Goal: Task Accomplishment & Management: Manage account settings

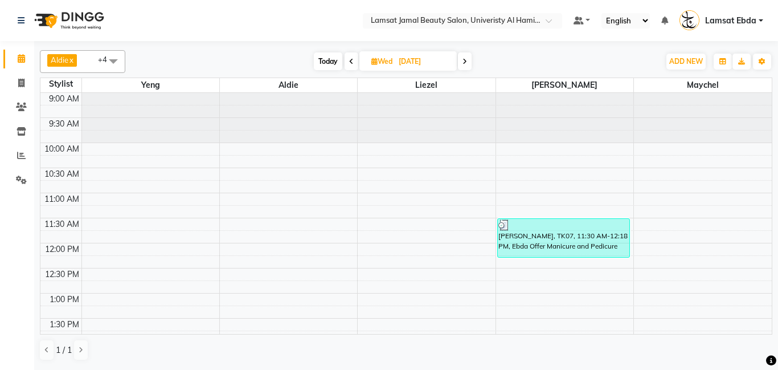
click at [466, 60] on icon at bounding box center [464, 61] width 5 height 7
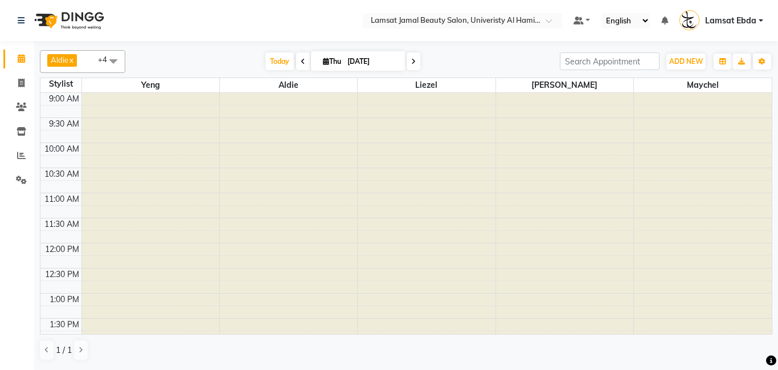
type input "[DATE]"
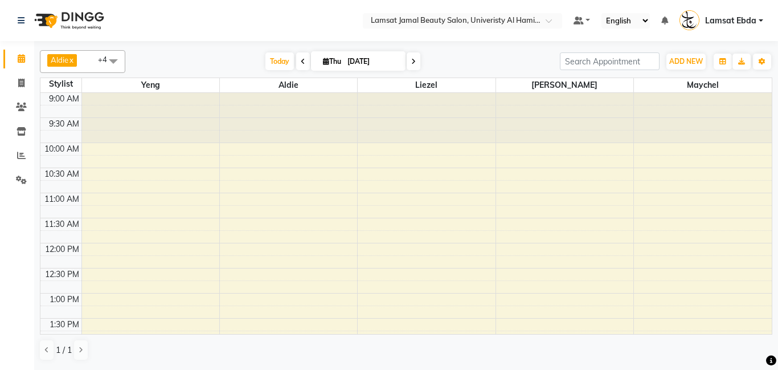
scroll to position [15, 0]
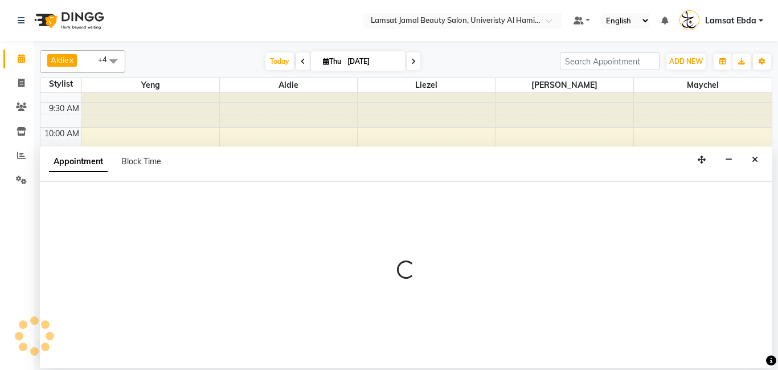
select select "79903"
select select "tentative"
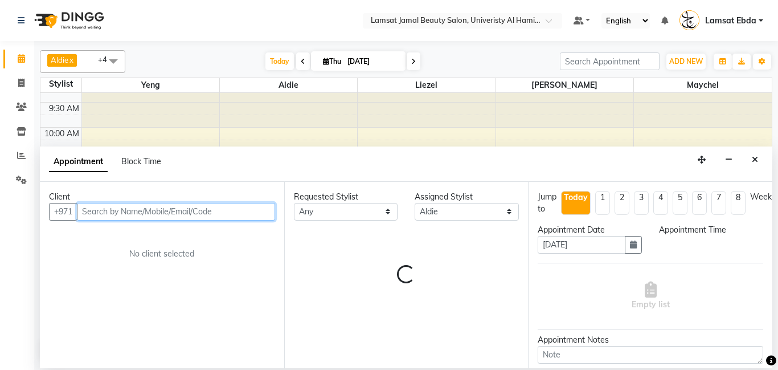
select select "705"
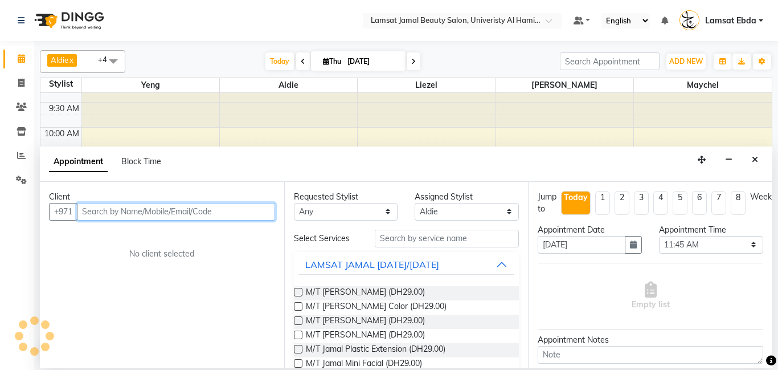
type input "6"
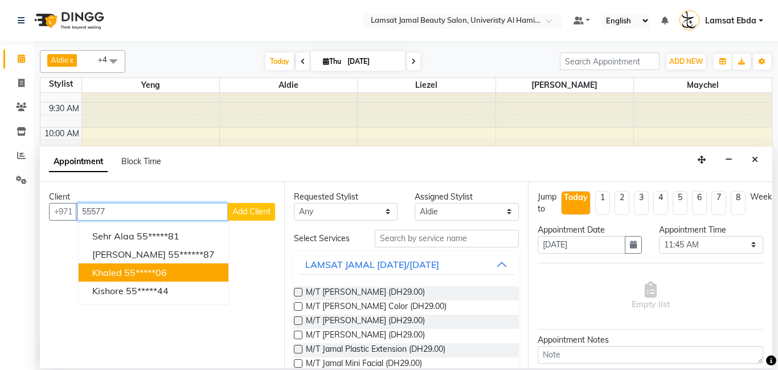
click at [126, 276] on ngb-highlight "55*****06" at bounding box center [145, 272] width 43 height 11
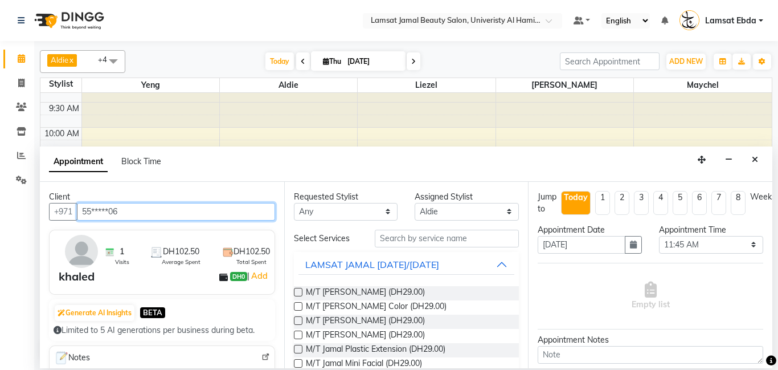
type input "55*****06"
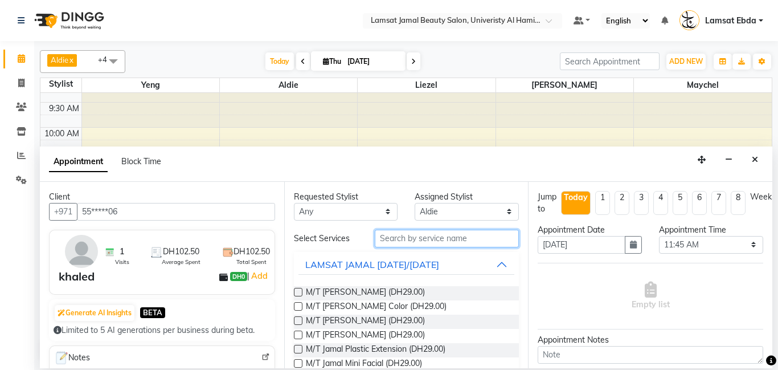
click at [407, 241] on input "text" at bounding box center [447, 239] width 145 height 18
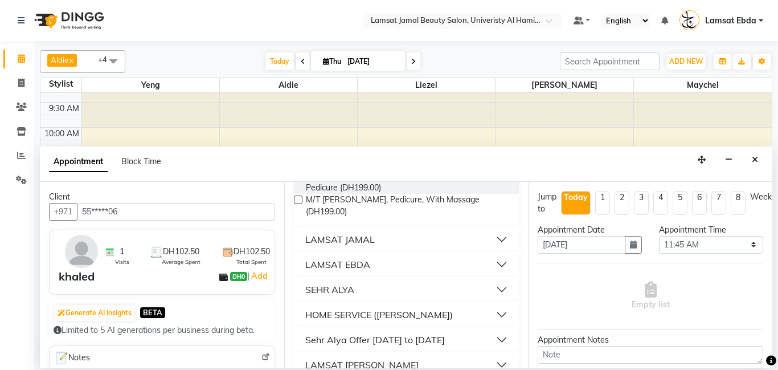
scroll to position [146, 0]
type input "mani"
click at [343, 261] on div "LAMSAT EBDA" at bounding box center [337, 263] width 65 height 14
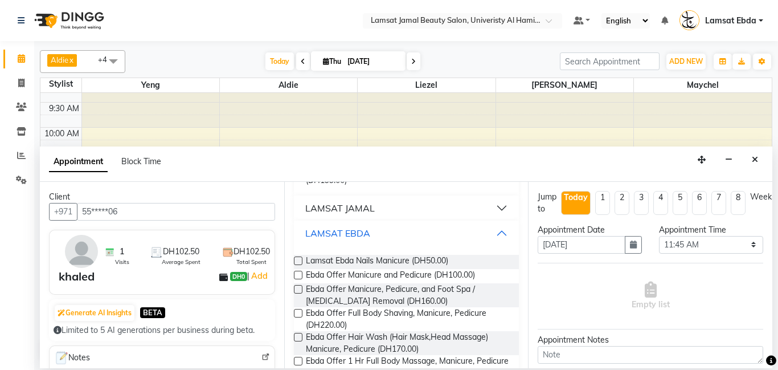
scroll to position [179, 0]
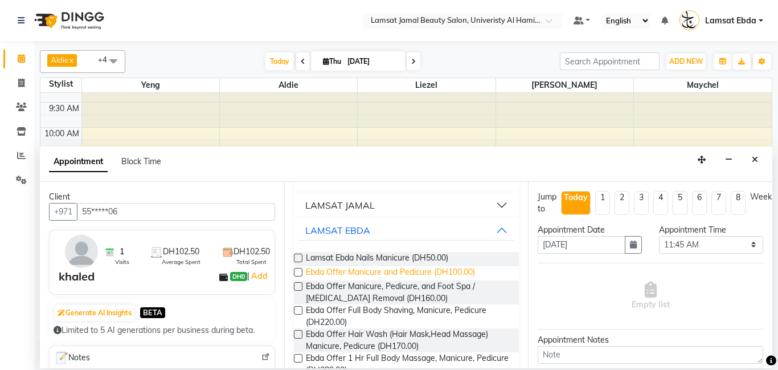
click at [373, 271] on span "Ebda Offer Manicure and Pedicure (DH100.00)" at bounding box center [390, 273] width 169 height 14
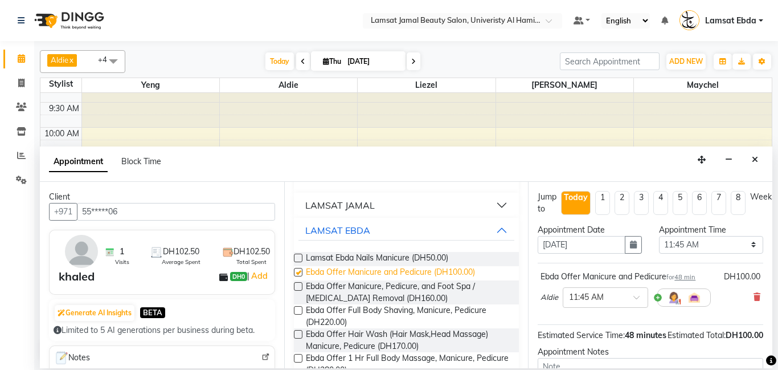
checkbox input "false"
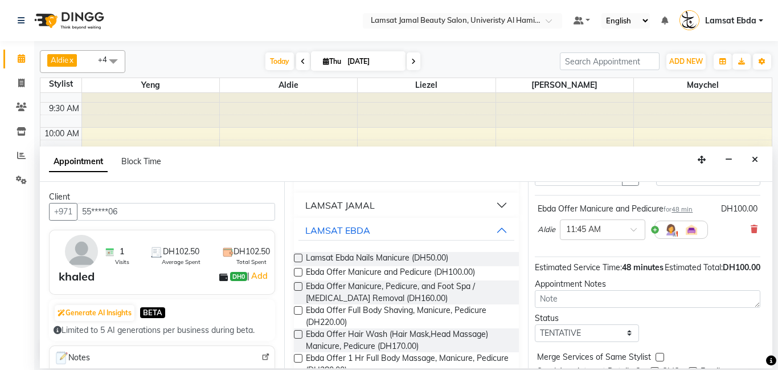
scroll to position [68, 5]
click at [593, 342] on select "Select TENTATIVE CONFIRM CHECK-IN UPCOMING" at bounding box center [586, 333] width 104 height 18
select select "confirm booking"
click at [534, 335] on select "Select TENTATIVE CONFIRM CHECK-IN UPCOMING" at bounding box center [586, 333] width 104 height 18
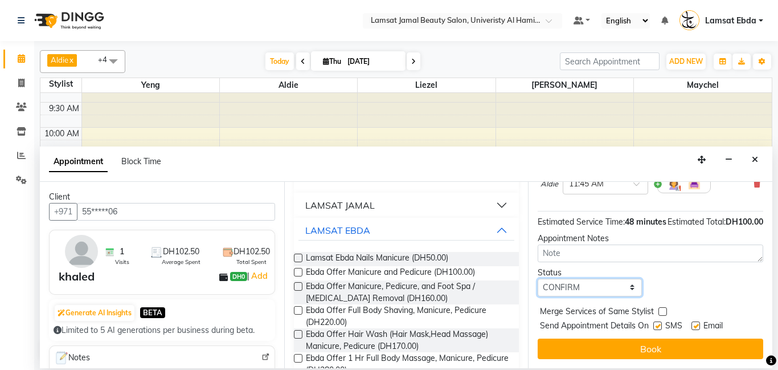
scroll to position [125, 1]
click at [661, 311] on label at bounding box center [662, 311] width 9 height 9
click at [661, 311] on input "checkbox" at bounding box center [661, 312] width 7 height 7
checkbox input "true"
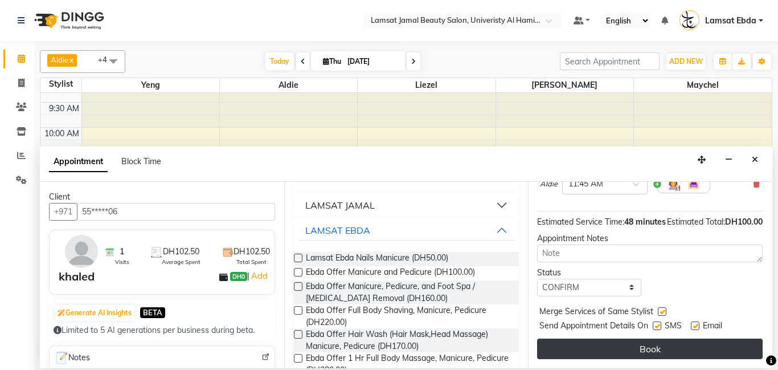
click at [661, 342] on button "Book" at bounding box center [650, 348] width 226 height 21
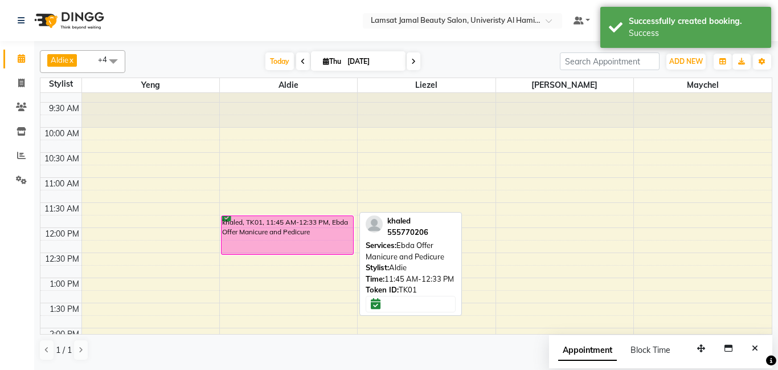
click at [277, 239] on div "khaled, TK01, 11:45 AM-12:33 PM, Ebda Offer Manicure and Pedicure" at bounding box center [288, 235] width 132 height 38
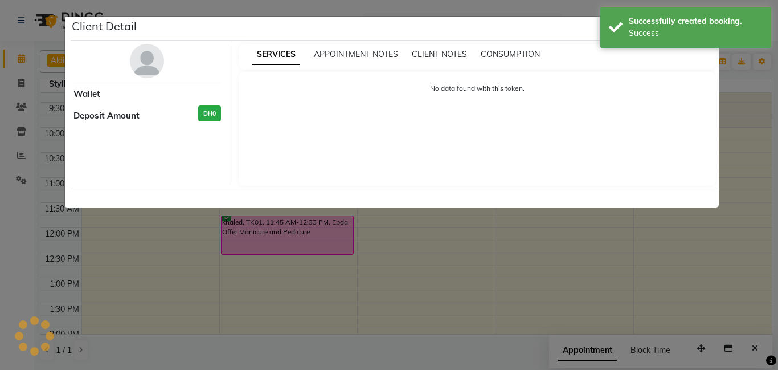
select select "6"
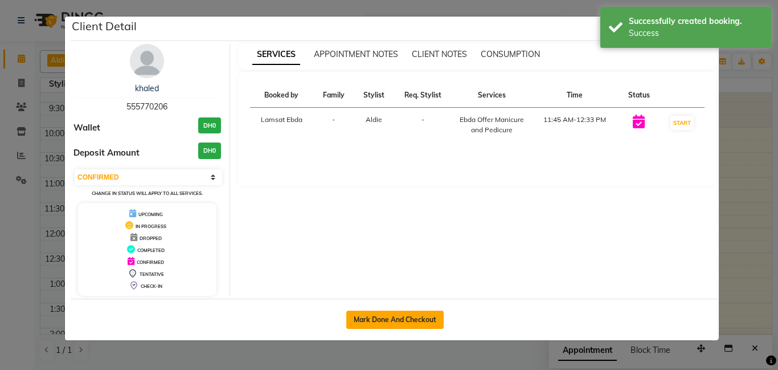
click at [392, 317] on button "Mark Done And Checkout" at bounding box center [394, 319] width 97 height 18
select select "service"
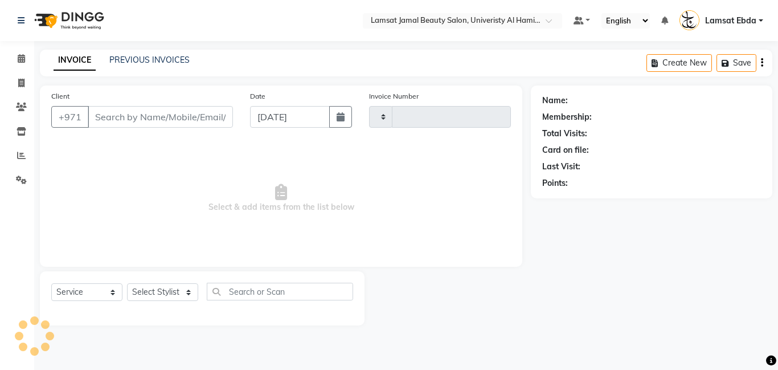
type input "3218"
select select "8294"
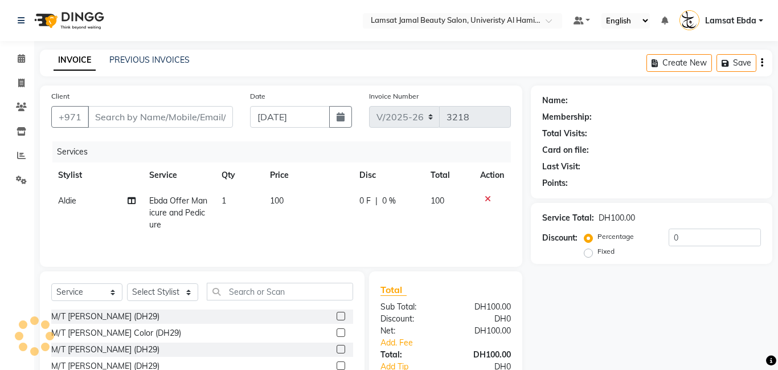
type input "55*****06"
select select "79903"
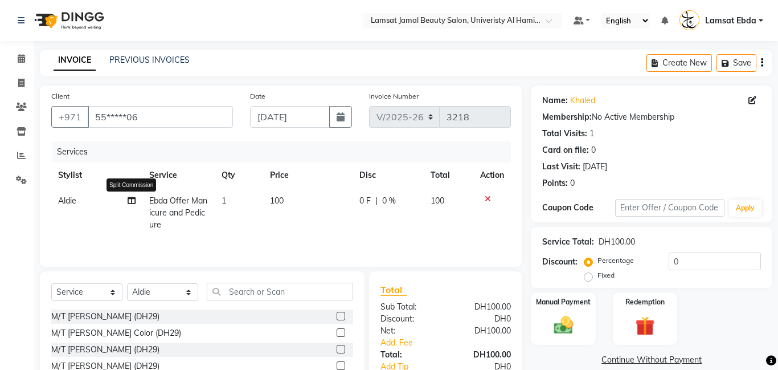
click at [129, 199] on icon at bounding box center [132, 200] width 8 height 8
select select "79903"
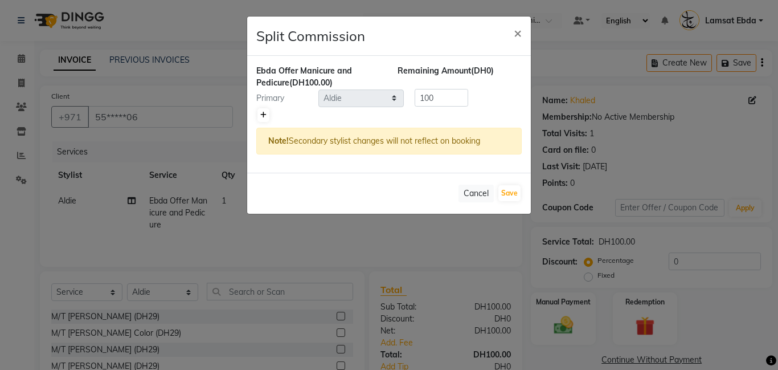
click at [260, 115] on icon at bounding box center [263, 115] width 6 height 7
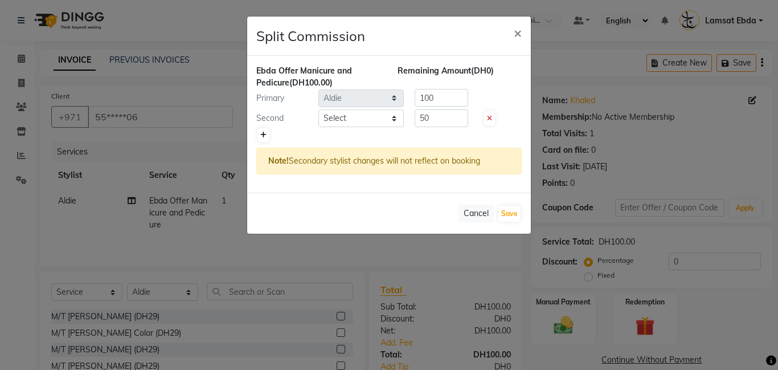
type input "50"
click at [375, 117] on select "Select [PERSON_NAME] Amna [PERSON_NAME] [PERSON_NAME] Ebda Lamsat [PERSON_NAME]…" at bounding box center [360, 118] width 85 height 18
select select "79906"
click at [318, 109] on select "Select [PERSON_NAME] Amna [PERSON_NAME] [PERSON_NAME] Ebda Lamsat [PERSON_NAME]…" at bounding box center [360, 118] width 85 height 18
click at [503, 214] on button "Save" at bounding box center [509, 214] width 22 height 16
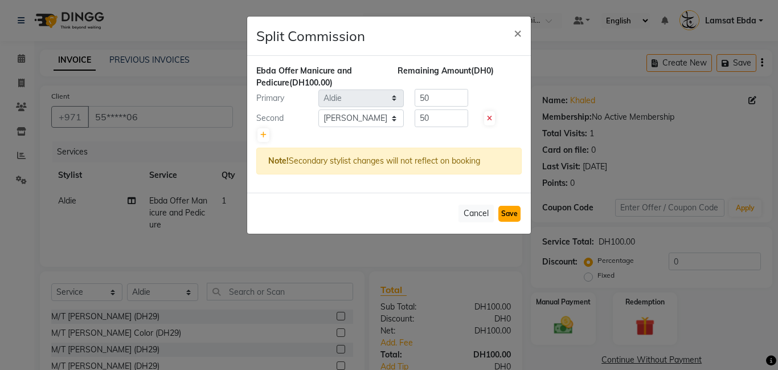
select select "Select"
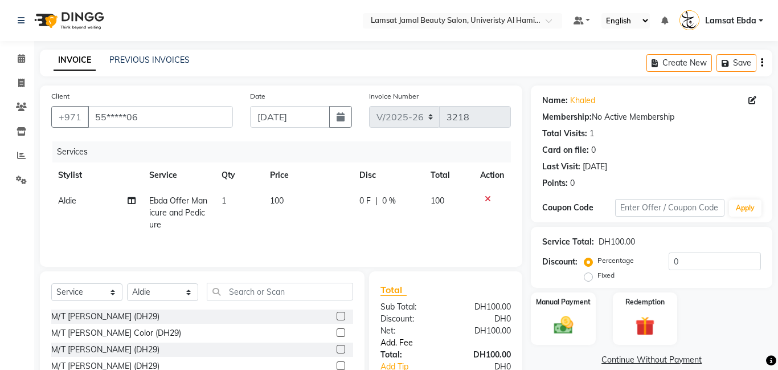
click at [407, 337] on link "Add. Fee" at bounding box center [445, 343] width 147 height 12
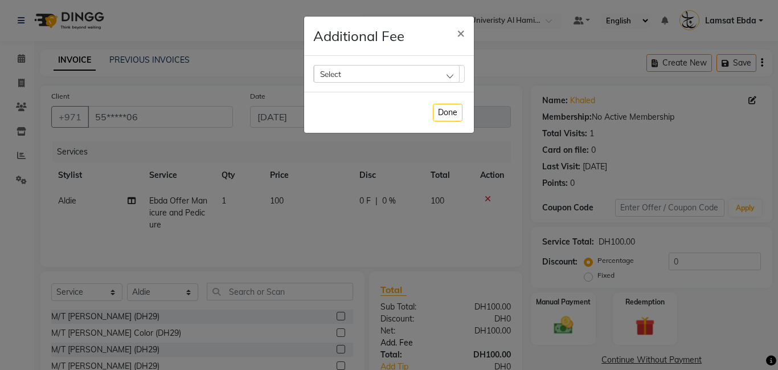
scroll to position [75, 0]
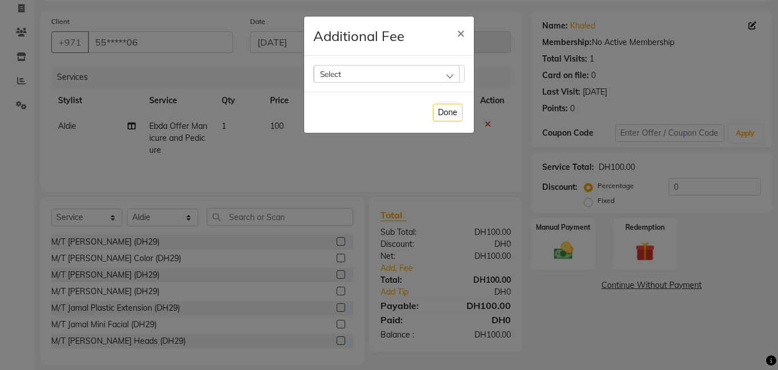
click at [445, 77] on div "Select" at bounding box center [387, 73] width 146 height 17
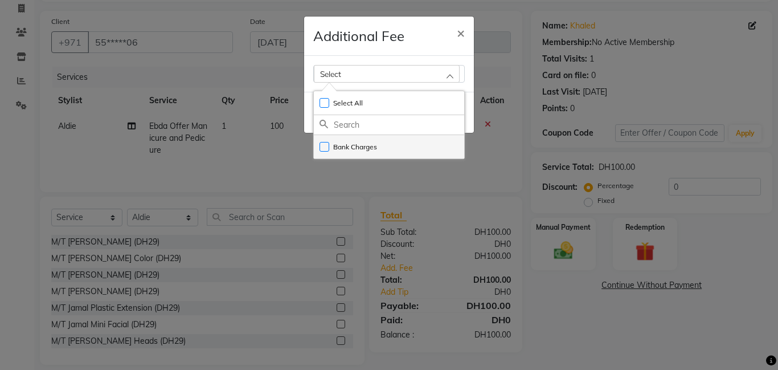
click at [395, 145] on li "Bank Charges" at bounding box center [389, 146] width 150 height 23
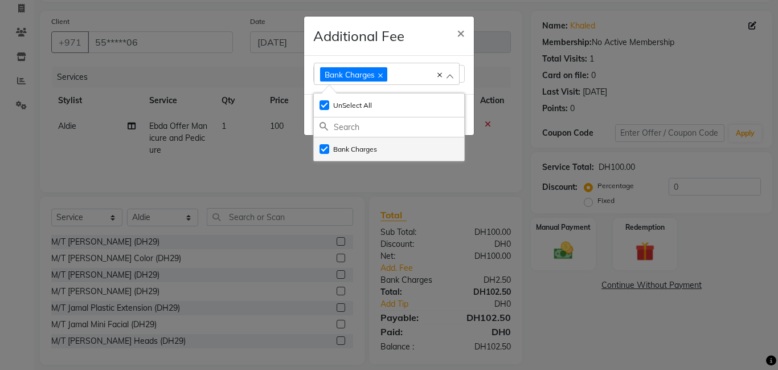
checkbox input "true"
click at [440, 75] on icon at bounding box center [439, 75] width 5 height 5
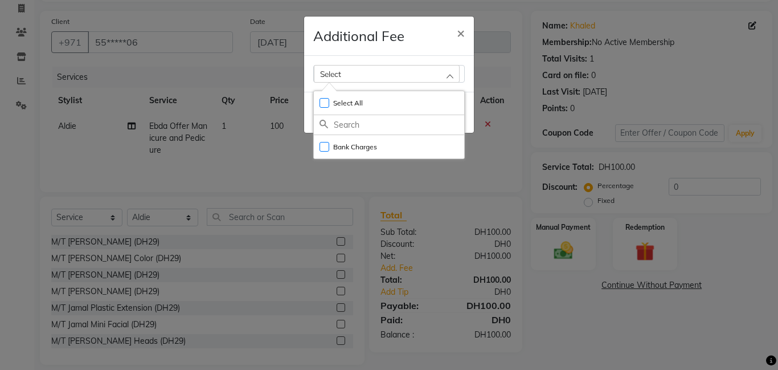
checkbox input "false"
click at [460, 32] on span "×" at bounding box center [461, 32] width 8 height 17
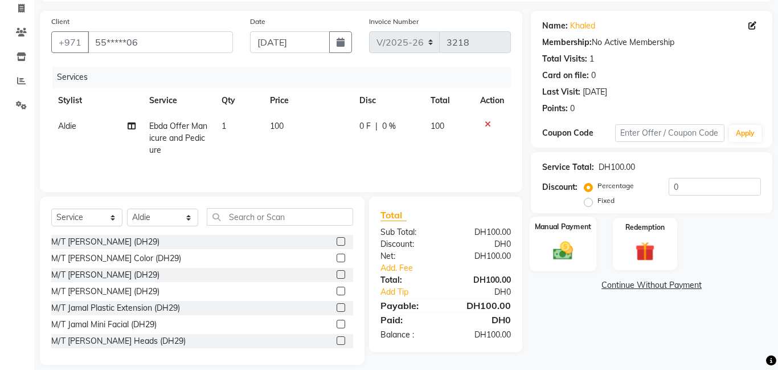
click at [580, 252] on div "Manual Payment" at bounding box center [563, 243] width 67 height 55
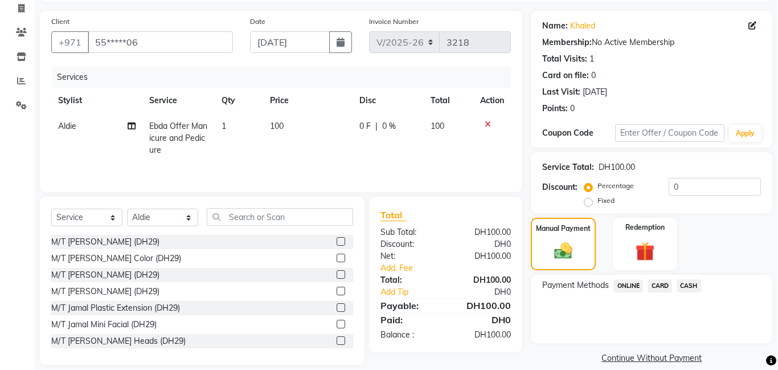
click at [692, 285] on span "CASH" at bounding box center [689, 285] width 24 height 13
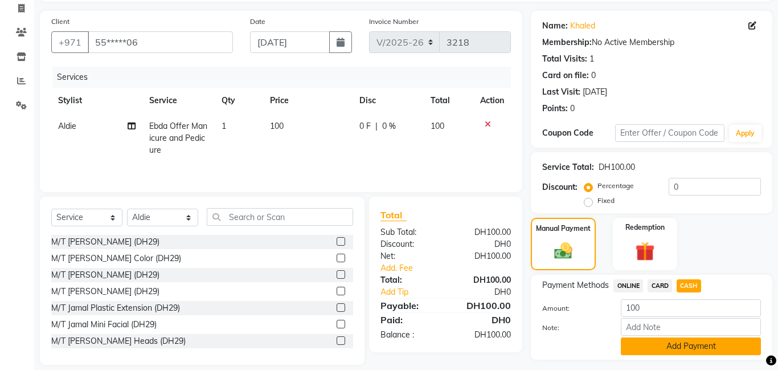
click at [691, 337] on button "Add Payment" at bounding box center [691, 346] width 140 height 18
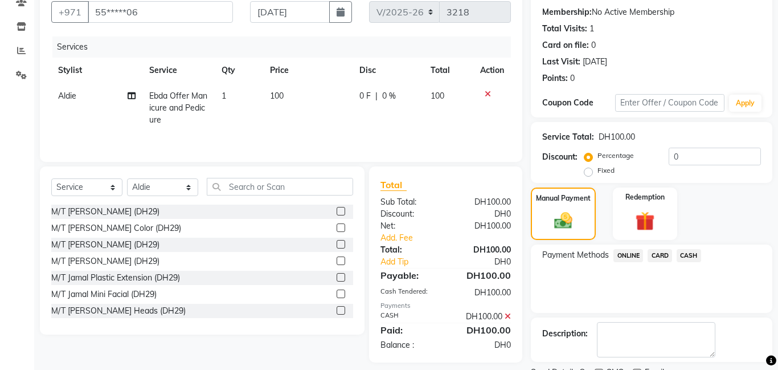
scroll to position [116, 0]
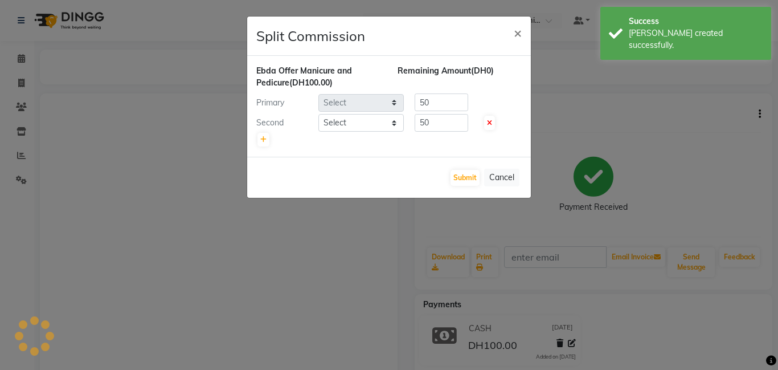
select select "79903"
select select "79906"
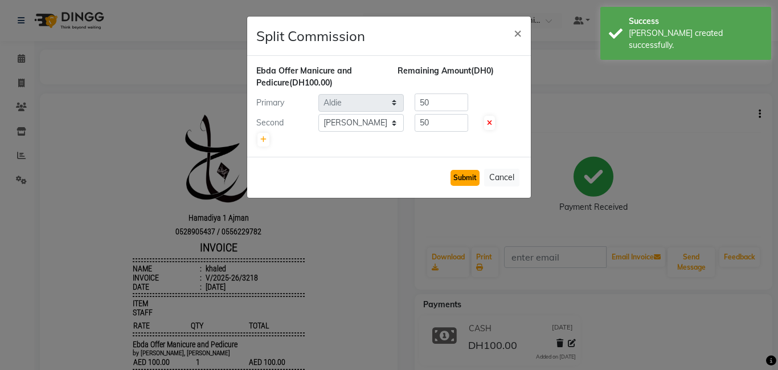
click at [465, 181] on button "Submit" at bounding box center [464, 178] width 29 height 16
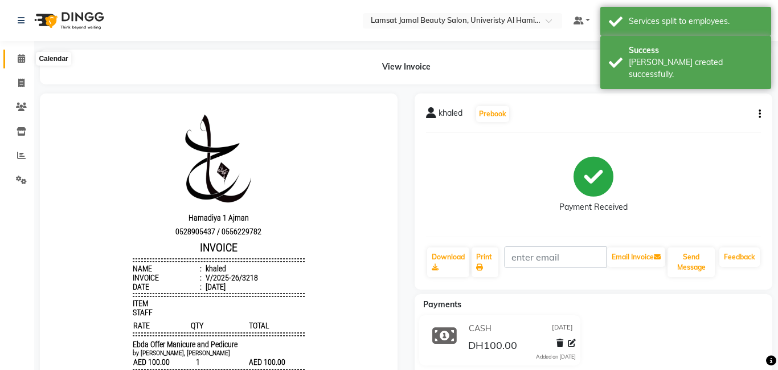
click at [24, 62] on icon at bounding box center [21, 58] width 7 height 9
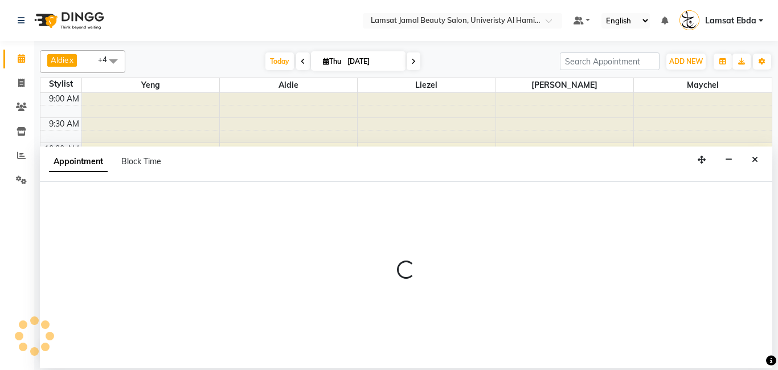
select select "80051"
select select "tentative"
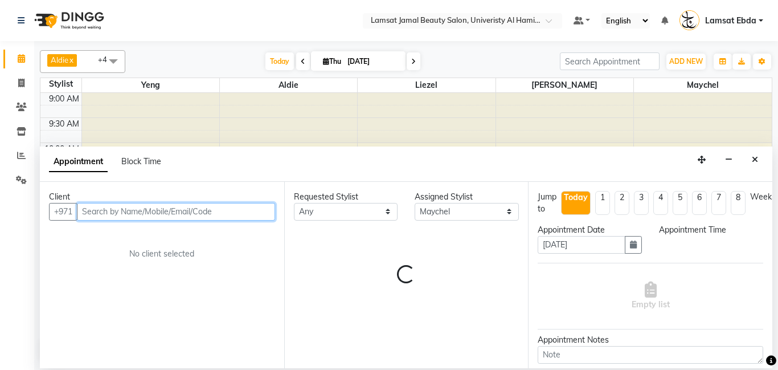
select select "720"
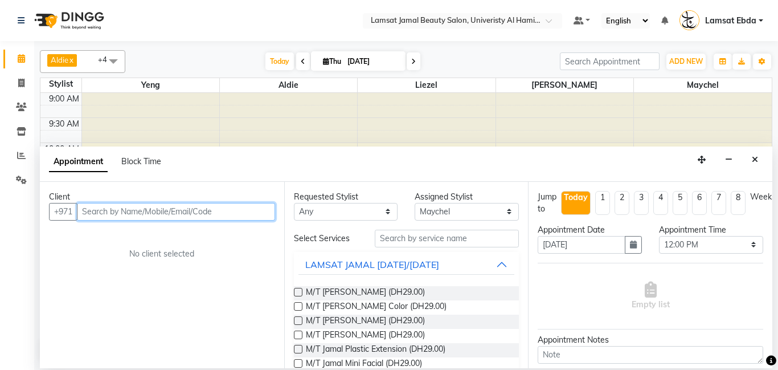
click at [100, 211] on input "text" at bounding box center [176, 212] width 198 height 18
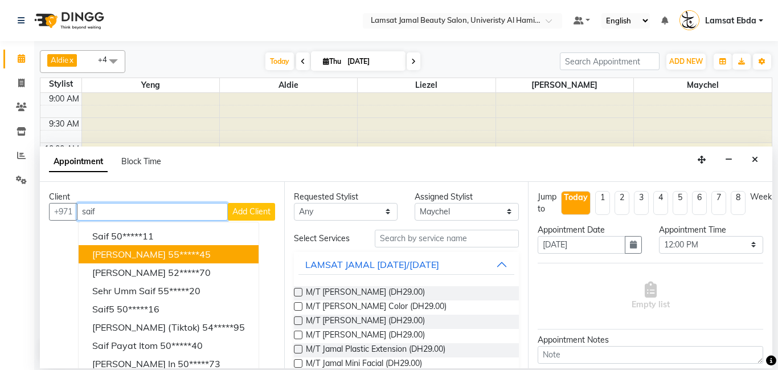
scroll to position [10, 0]
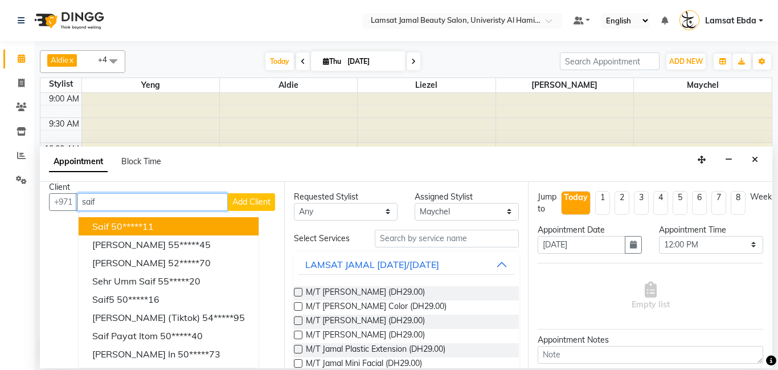
click at [114, 202] on input "saif" at bounding box center [152, 202] width 151 height 18
type input "s"
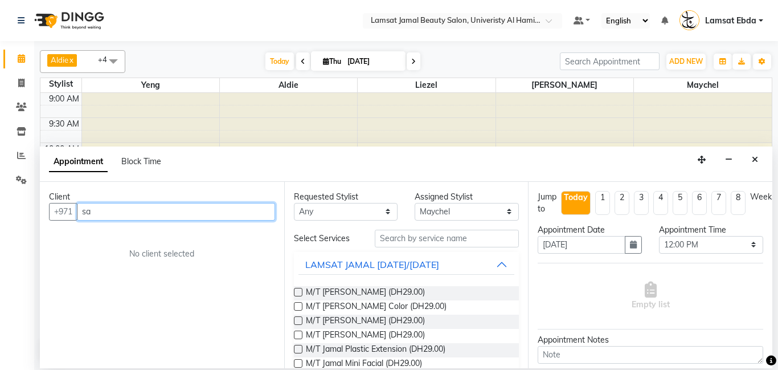
type input "s"
type input "u"
type input "p"
type input "o"
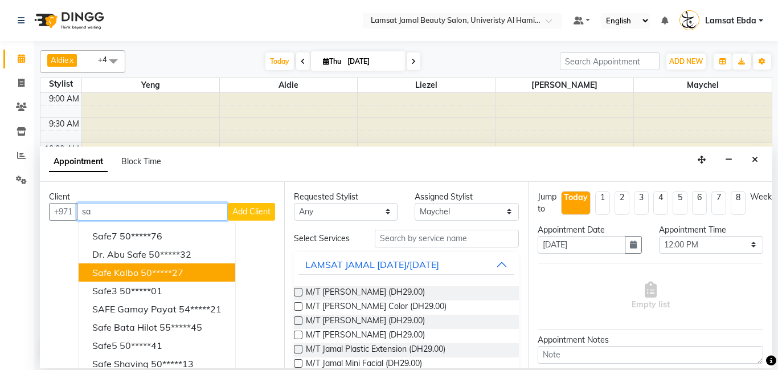
type input "s"
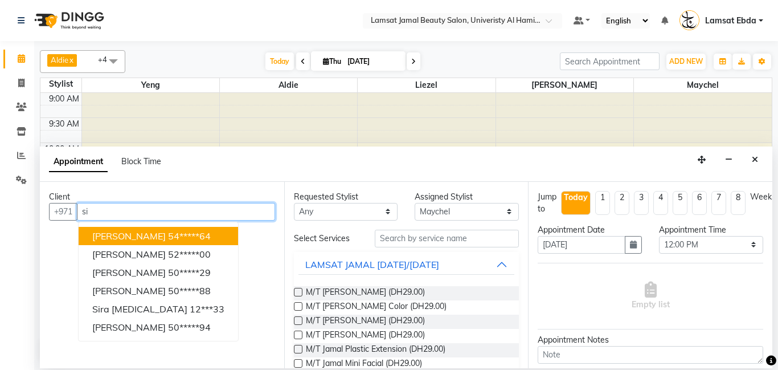
type input "s"
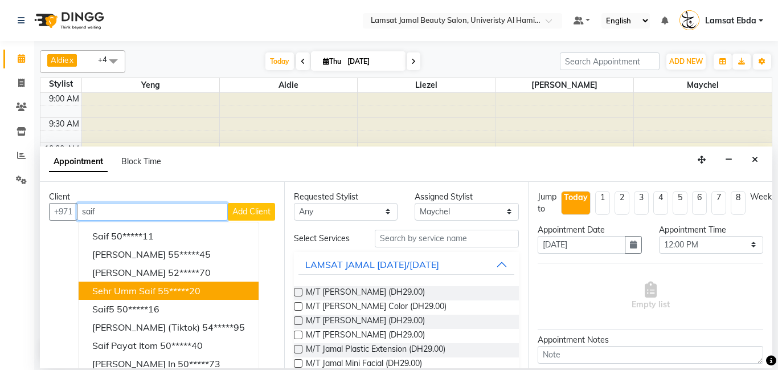
scroll to position [10, 0]
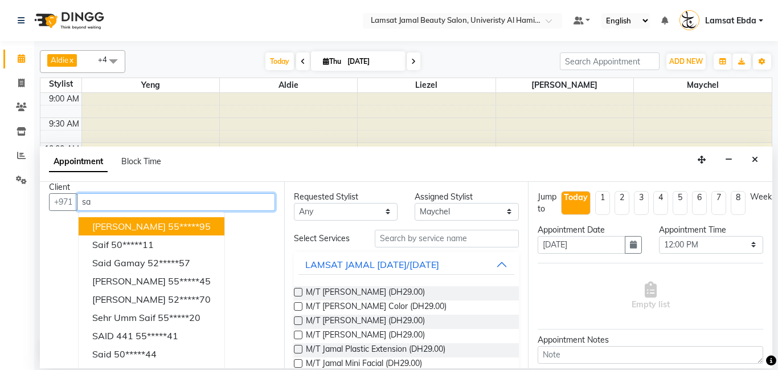
type input "s"
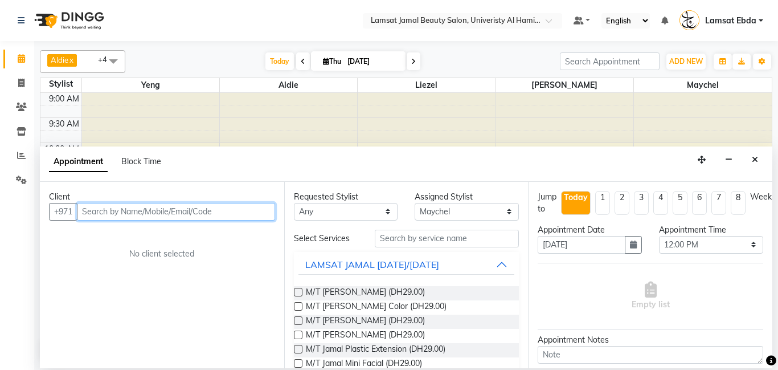
scroll to position [0, 0]
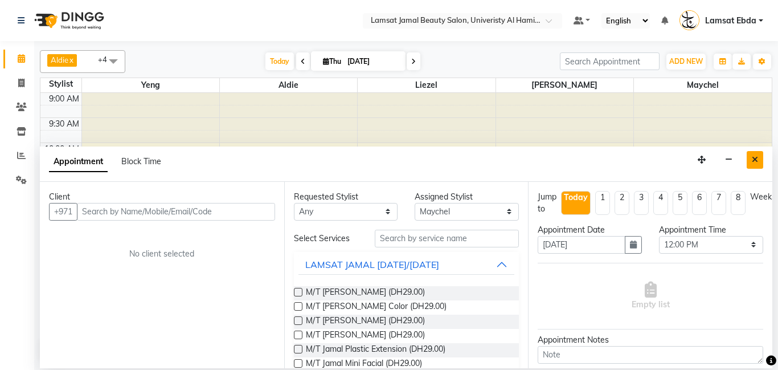
click at [752, 159] on icon "Close" at bounding box center [755, 159] width 6 height 8
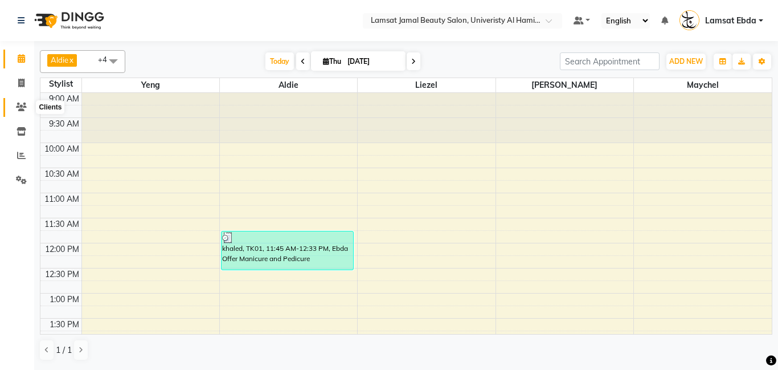
click at [23, 104] on icon at bounding box center [21, 107] width 11 height 9
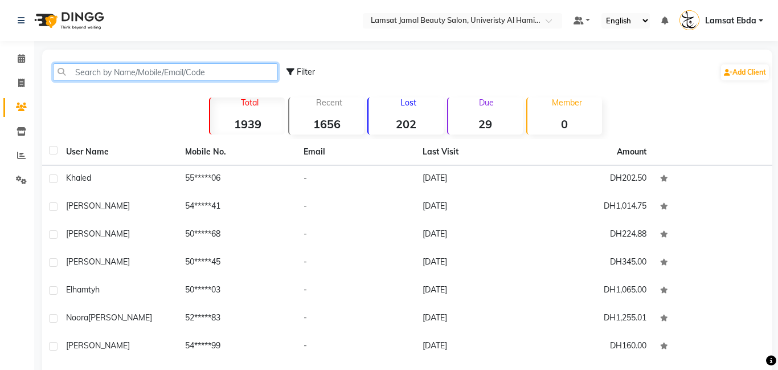
click at [71, 71] on input "text" at bounding box center [165, 72] width 225 height 18
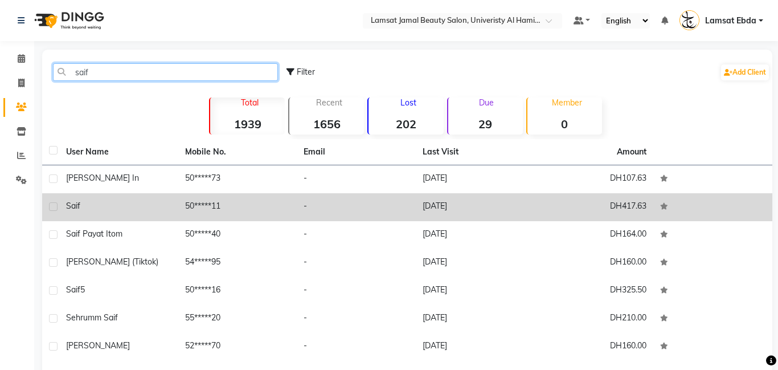
scroll to position [68, 0]
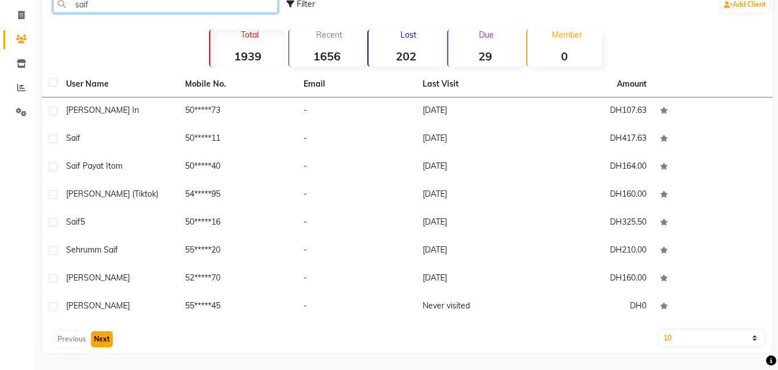
type input "saif"
click at [101, 339] on button "Next" at bounding box center [102, 339] width 22 height 16
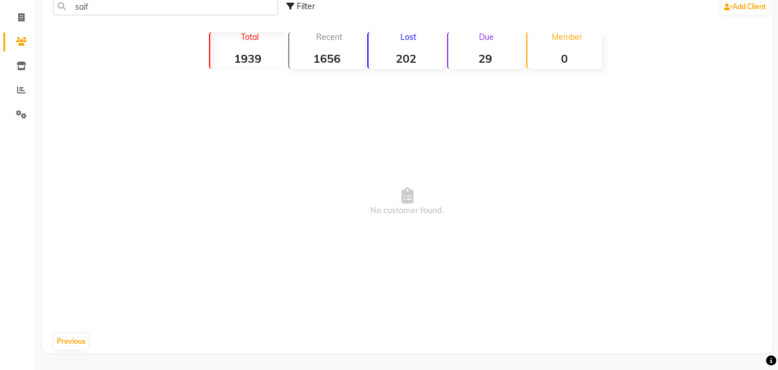
scroll to position [65, 0]
click at [59, 340] on button "Previous" at bounding box center [71, 341] width 34 height 16
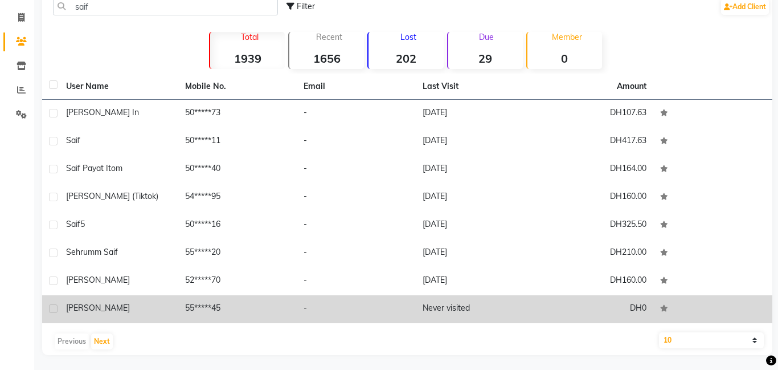
scroll to position [0, 0]
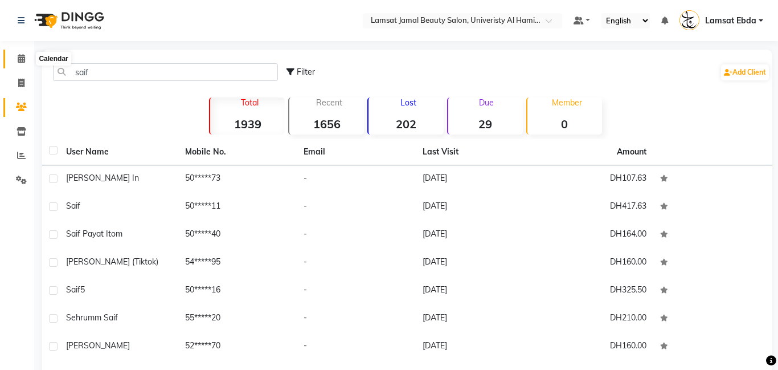
click at [22, 61] on icon at bounding box center [21, 58] width 7 height 9
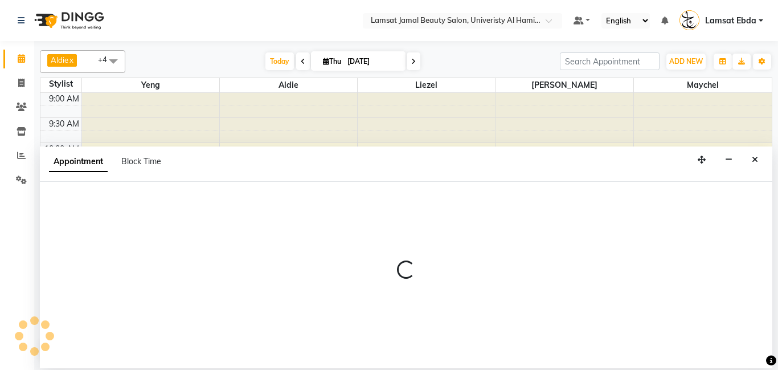
select select "80051"
select select "tentative"
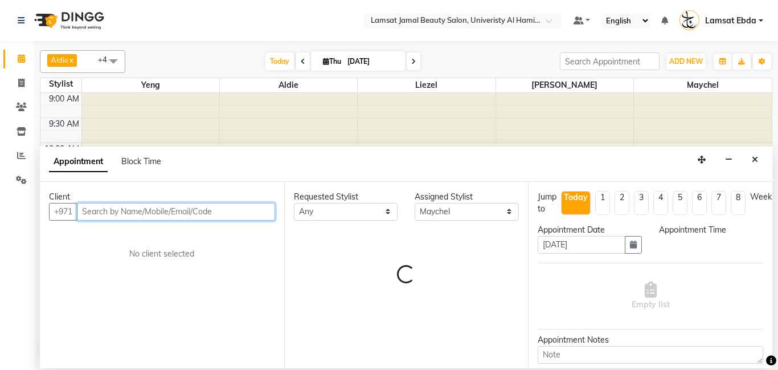
select select "735"
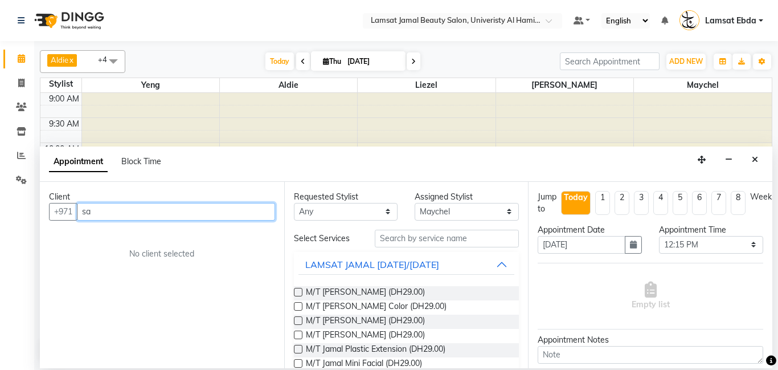
type input "s"
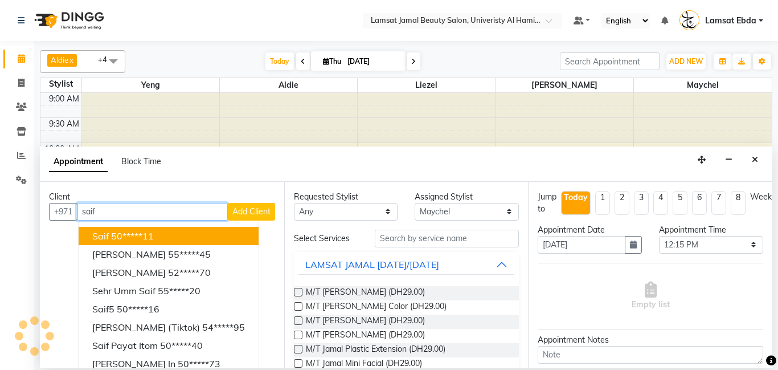
click at [108, 211] on input "saif" at bounding box center [152, 212] width 151 height 18
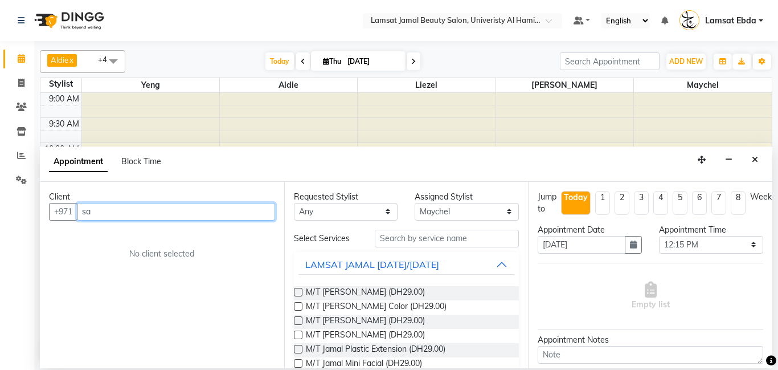
type input "s"
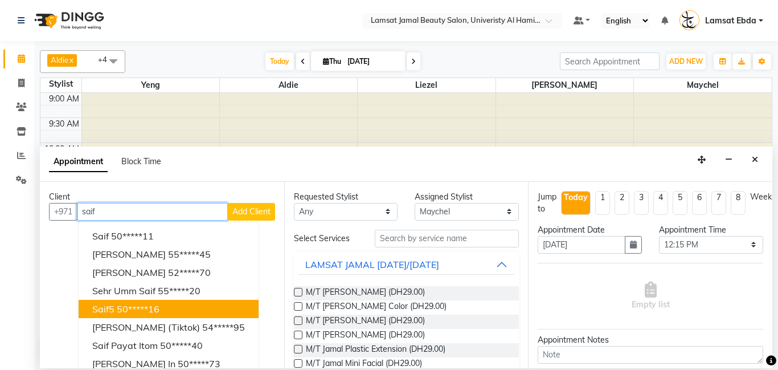
scroll to position [10, 0]
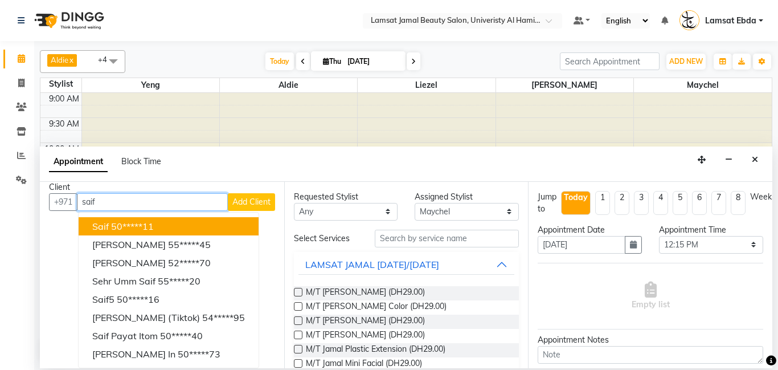
click at [120, 197] on input "saif" at bounding box center [152, 202] width 151 height 18
type input "s"
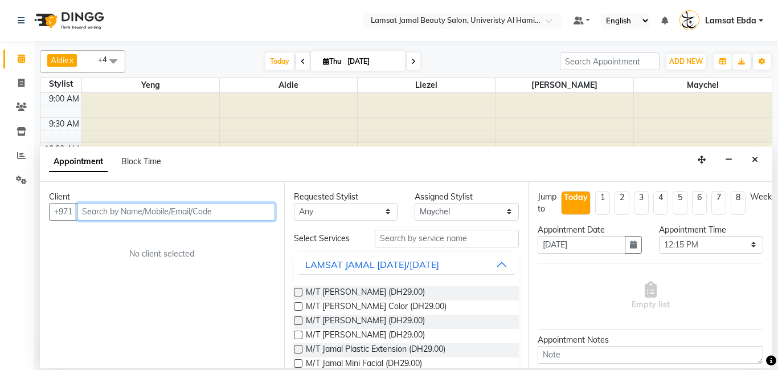
scroll to position [0, 0]
type input "s"
type input "o"
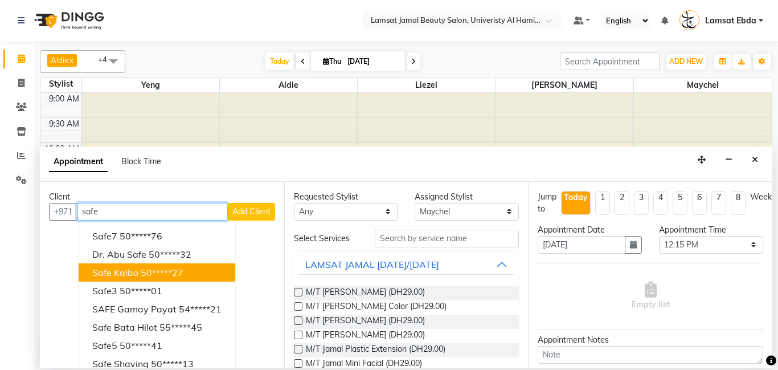
click at [122, 273] on span "safe kalbo" at bounding box center [115, 272] width 46 height 11
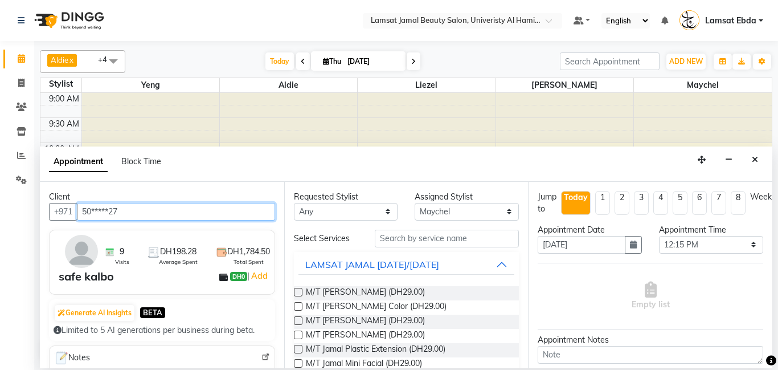
type input "50*****27"
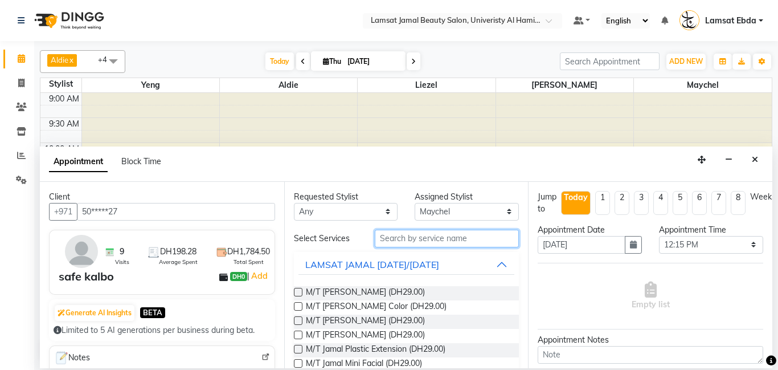
click at [394, 241] on input "text" at bounding box center [447, 239] width 145 height 18
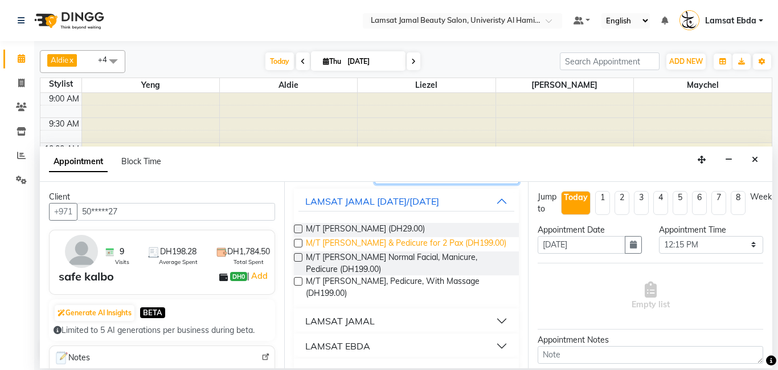
scroll to position [72, 0]
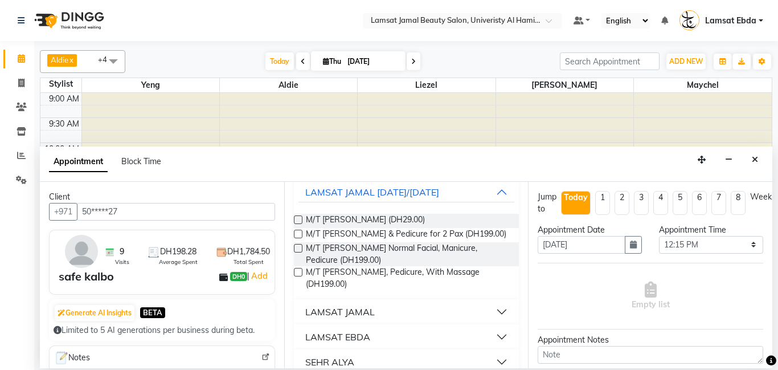
type input "mani"
click at [328, 334] on div "LAMSAT EBDA" at bounding box center [337, 337] width 65 height 14
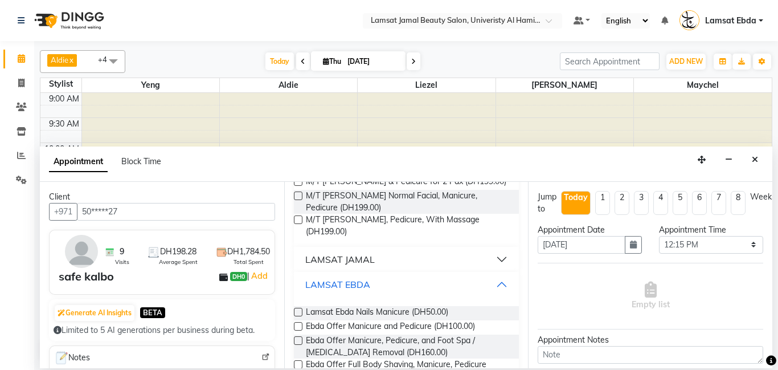
scroll to position [138, 0]
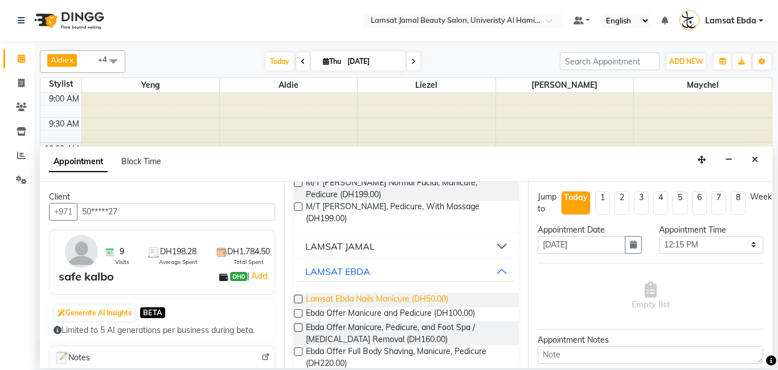
click at [367, 295] on span "Lamsat Ebda Nails Manicure (DH50.00)" at bounding box center [377, 300] width 142 height 14
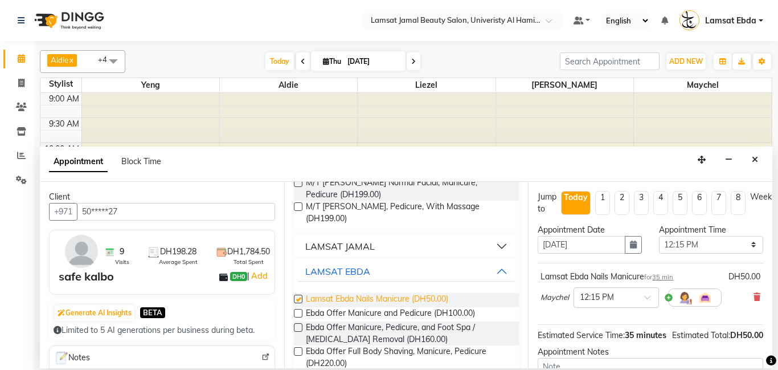
checkbox input "false"
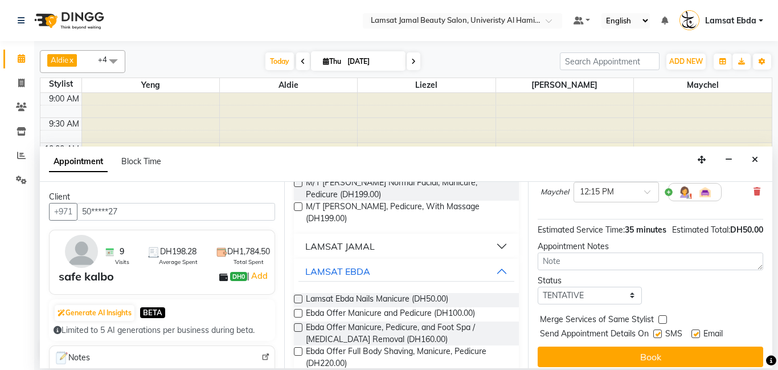
scroll to position [125, 0]
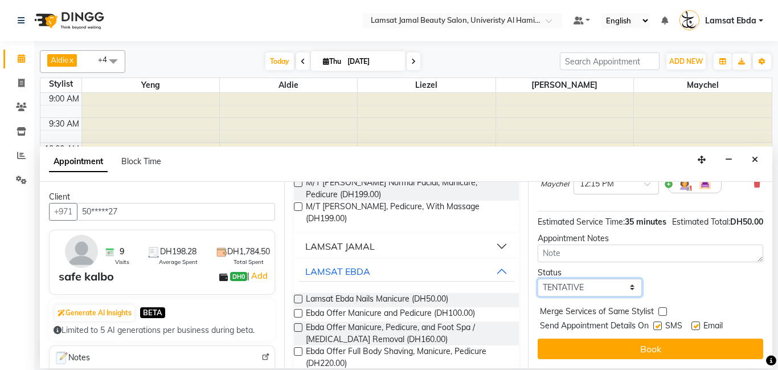
click at [622, 286] on select "Select TENTATIVE CONFIRM CHECK-IN UPCOMING" at bounding box center [590, 287] width 104 height 18
select select "confirm booking"
click at [538, 278] on select "Select TENTATIVE CONFIRM CHECK-IN UPCOMING" at bounding box center [590, 287] width 104 height 18
click at [661, 312] on label at bounding box center [662, 311] width 9 height 9
click at [661, 312] on input "checkbox" at bounding box center [661, 312] width 7 height 7
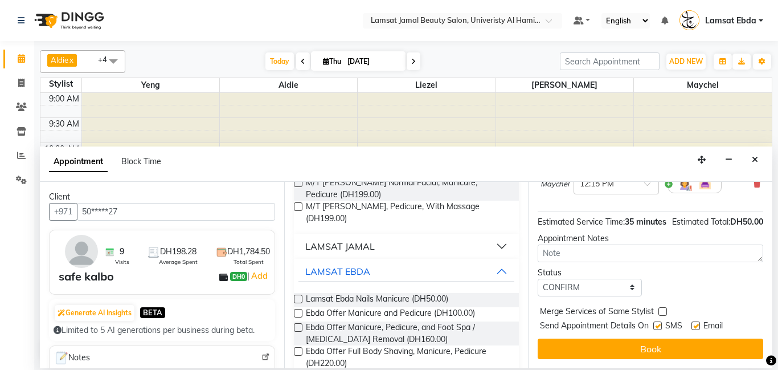
checkbox input "true"
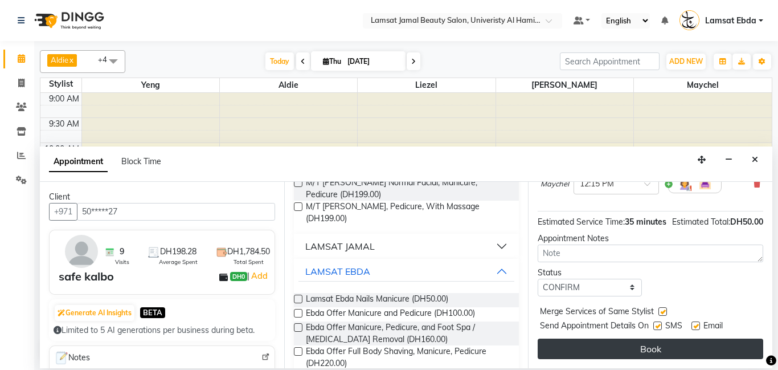
click at [659, 350] on button "Book" at bounding box center [651, 348] width 226 height 21
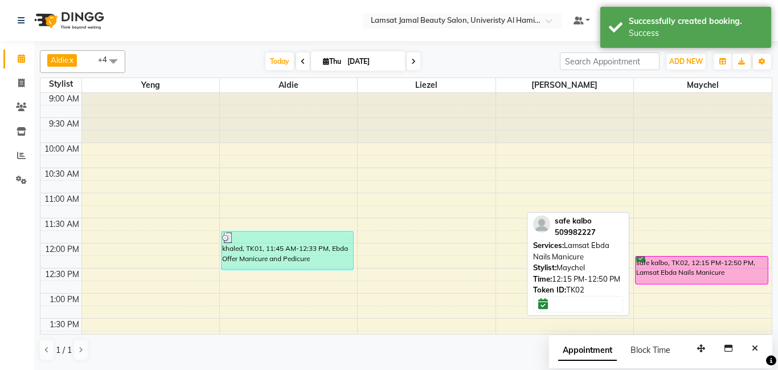
click at [692, 269] on div "safe kalbo, TK02, 12:15 PM-12:50 PM, Lamsat Ebda Nails Manicure" at bounding box center [702, 269] width 132 height 27
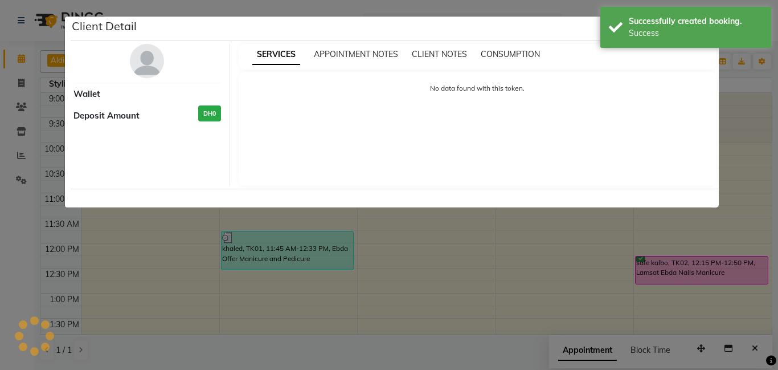
select select "6"
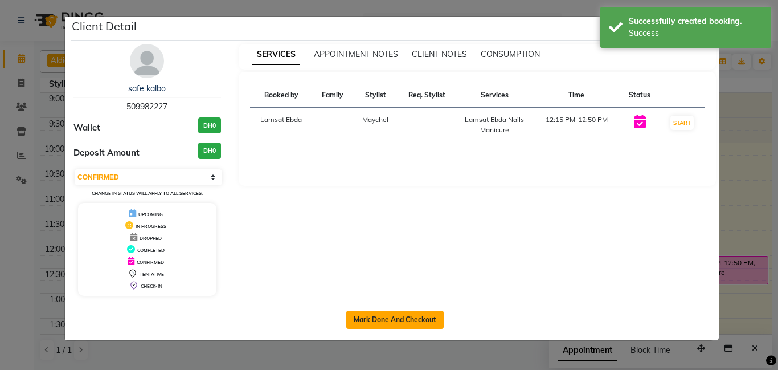
click at [396, 321] on button "Mark Done And Checkout" at bounding box center [394, 319] width 97 height 18
select select "service"
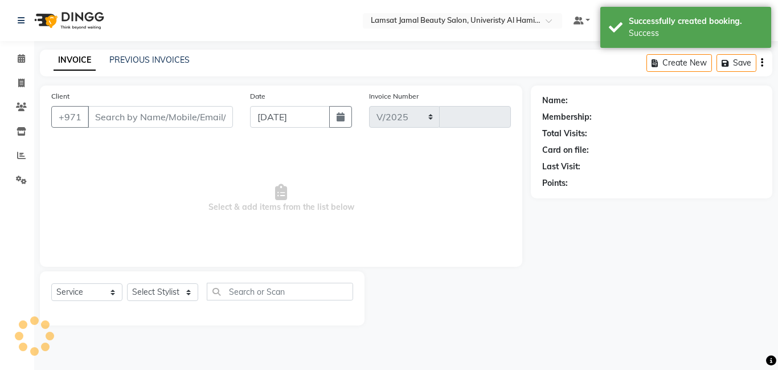
select select "8294"
type input "3219"
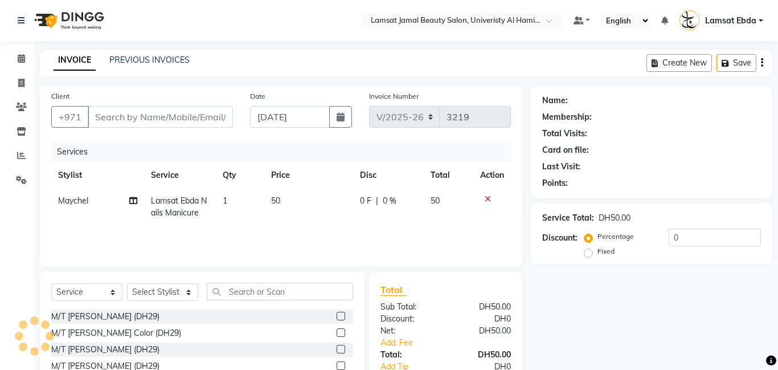
type input "50*****27"
select select "80051"
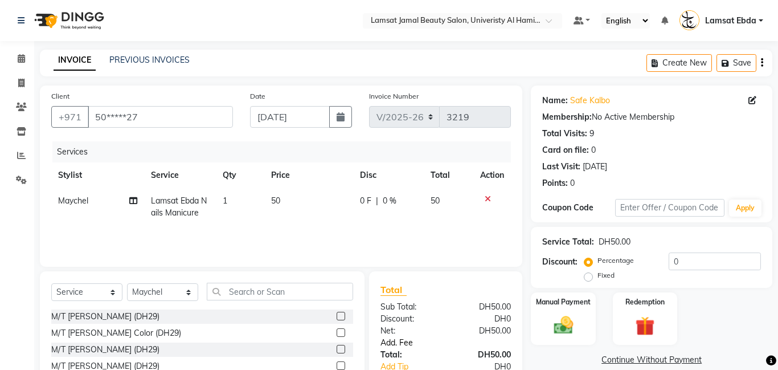
click at [405, 343] on link "Add. Fee" at bounding box center [445, 343] width 147 height 12
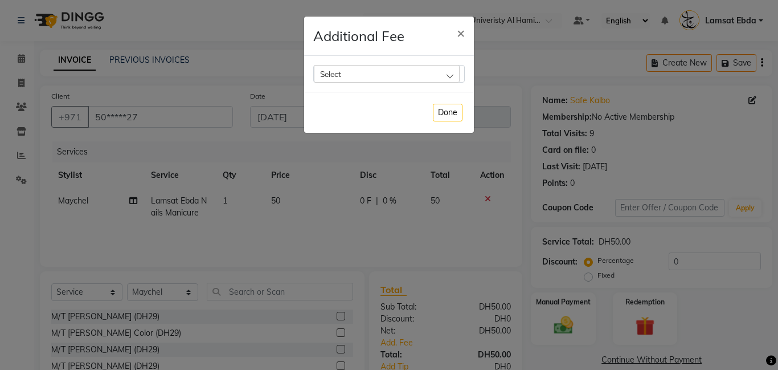
click at [450, 67] on div "Select" at bounding box center [387, 73] width 146 height 17
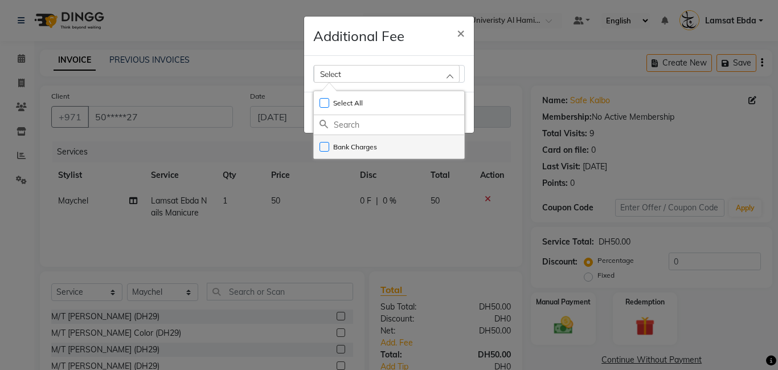
click at [450, 138] on li "Bank Charges" at bounding box center [389, 146] width 150 height 23
checkbox input "true"
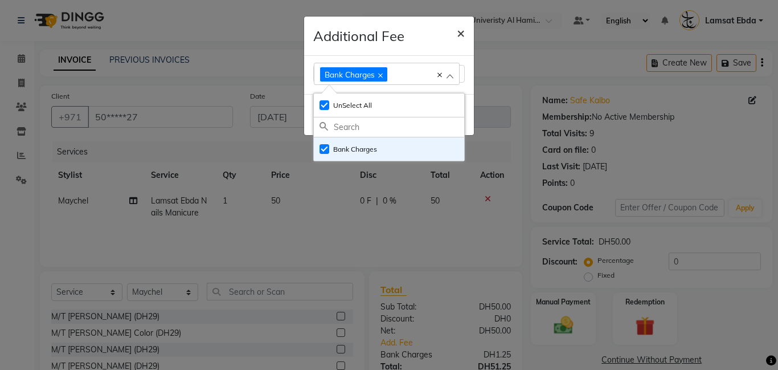
click at [461, 30] on span "×" at bounding box center [461, 32] width 8 height 17
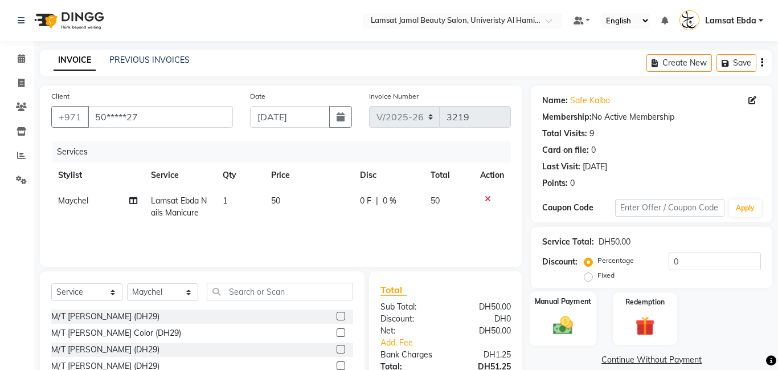
click at [547, 312] on div "Manual Payment" at bounding box center [563, 318] width 67 height 55
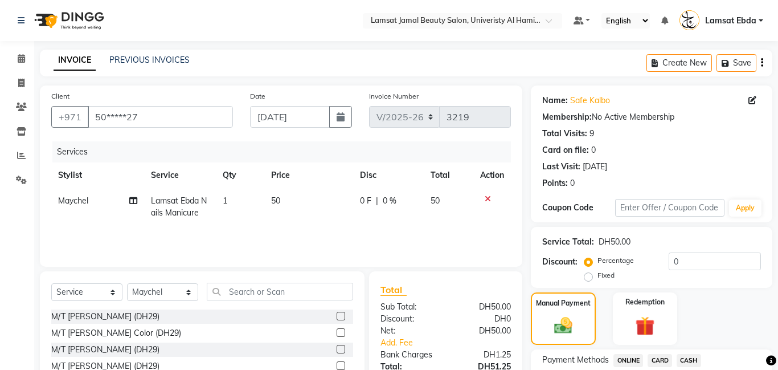
click at [664, 354] on span "CARD" at bounding box center [660, 360] width 24 height 13
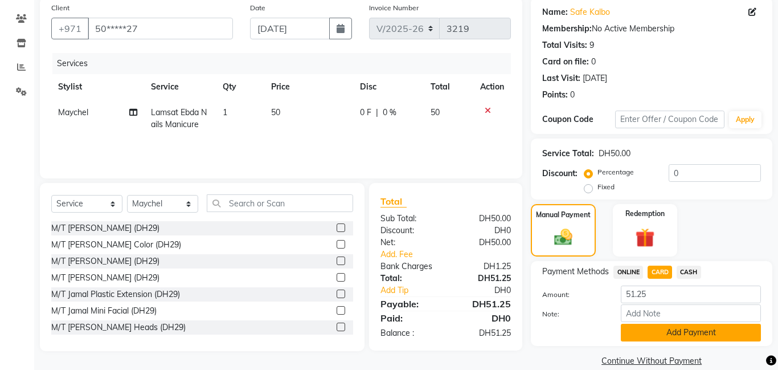
click at [677, 328] on button "Add Payment" at bounding box center [691, 332] width 140 height 18
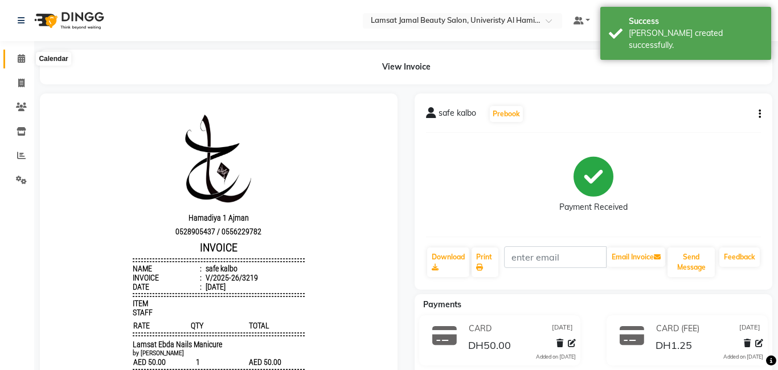
click at [20, 59] on icon at bounding box center [21, 58] width 7 height 9
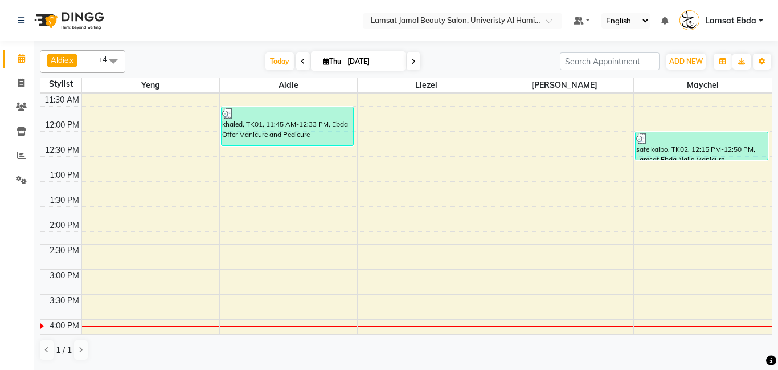
scroll to position [125, 0]
click at [525, 181] on div "9:00 AM 9:30 AM 10:00 AM 10:30 AM 11:00 AM 11:30 AM 12:00 PM 12:30 PM 1:00 PM 1…" at bounding box center [405, 343] width 731 height 751
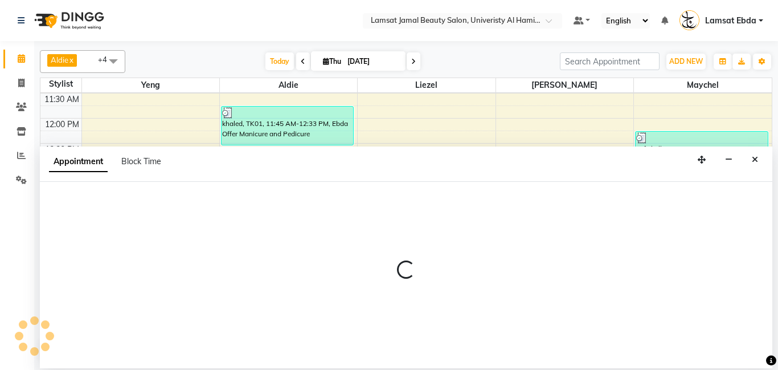
select select "79906"
select select "tentative"
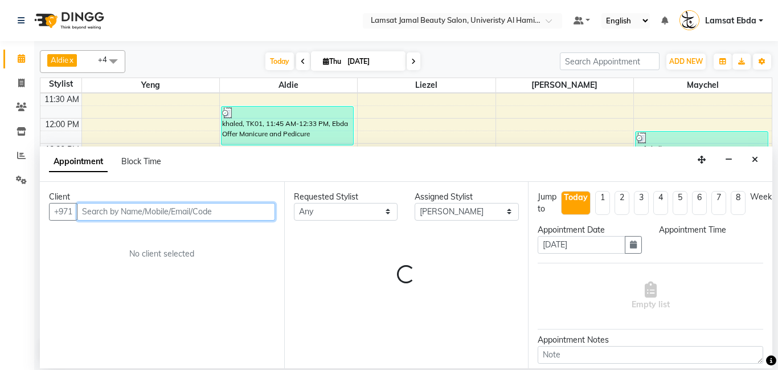
select select "795"
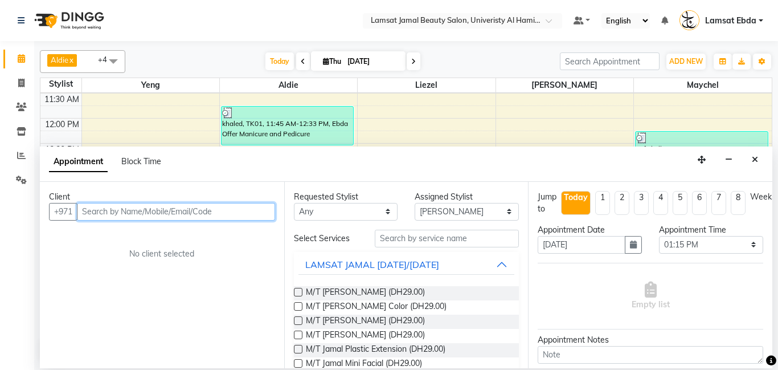
click at [146, 211] on input "text" at bounding box center [176, 212] width 198 height 18
type input "501331611"
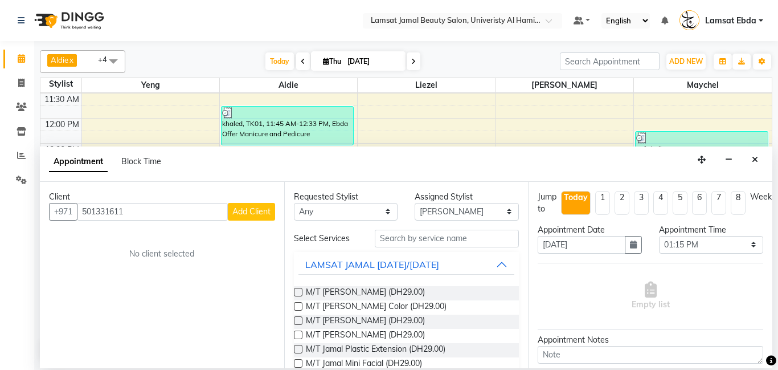
click at [246, 206] on span "Add Client" at bounding box center [251, 211] width 38 height 10
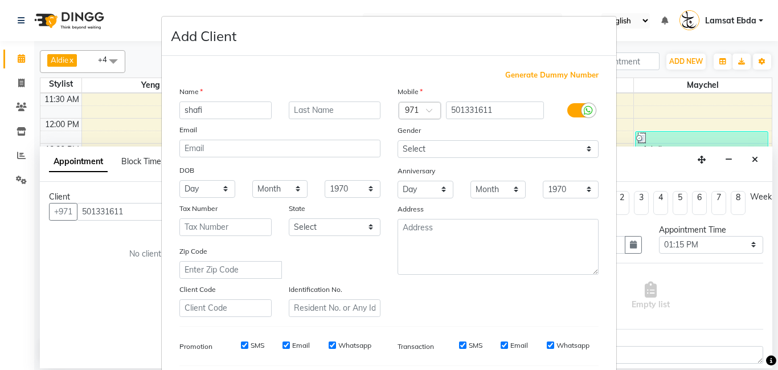
scroll to position [156, 0]
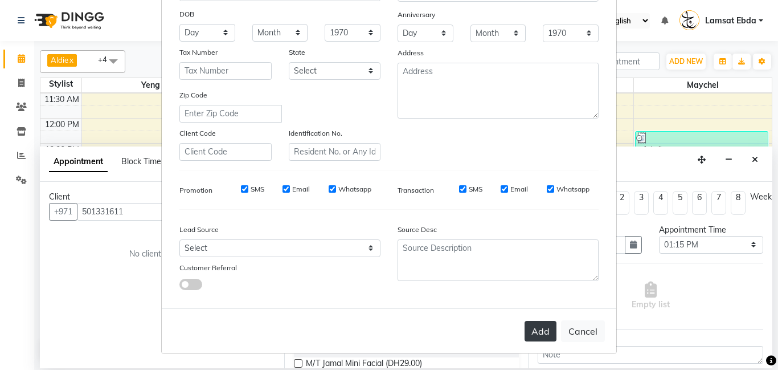
type input "shafi"
click at [543, 331] on button "Add" at bounding box center [540, 331] width 32 height 21
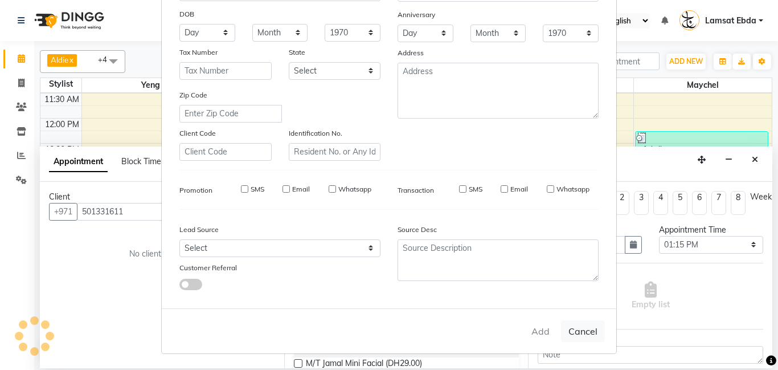
type input "50*****11"
select select
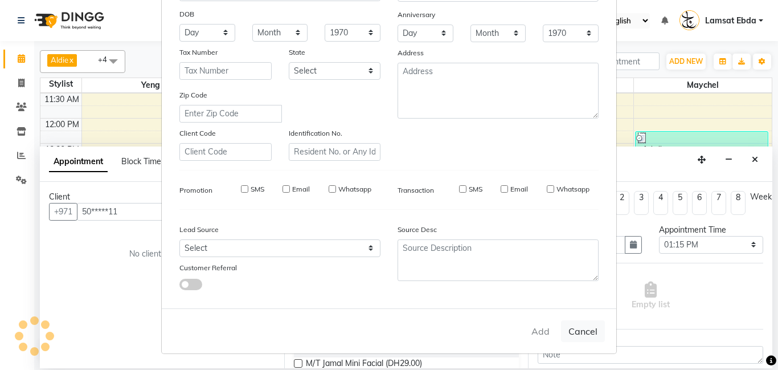
select select
checkbox input "false"
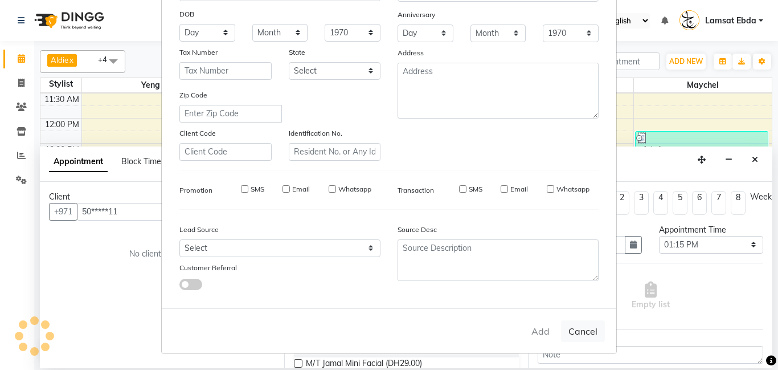
checkbox input "false"
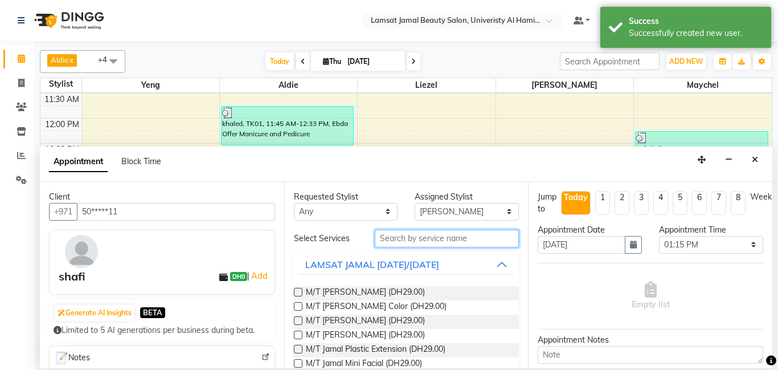
click at [416, 241] on input "text" at bounding box center [447, 239] width 145 height 18
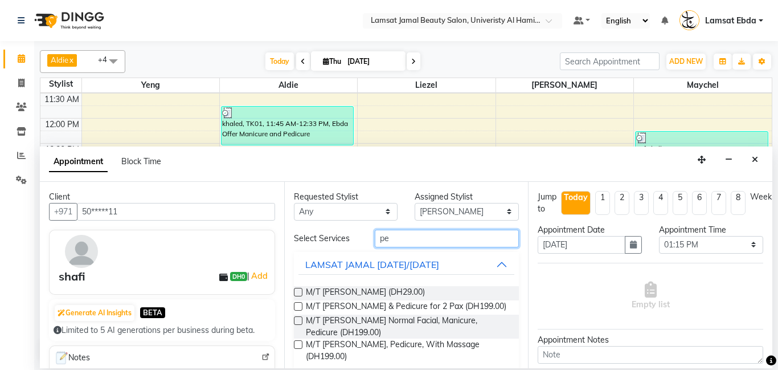
type input "p"
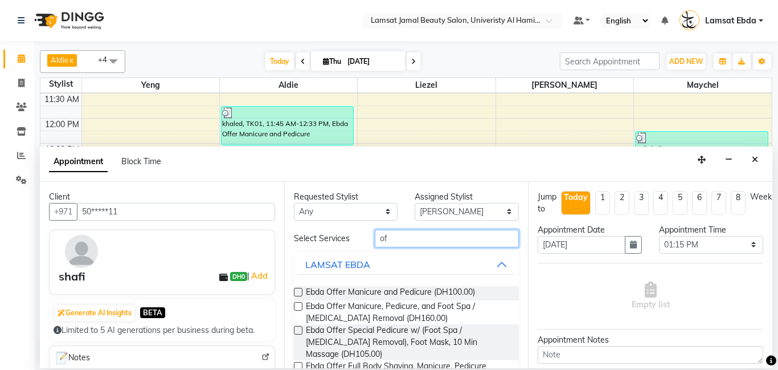
type input "o"
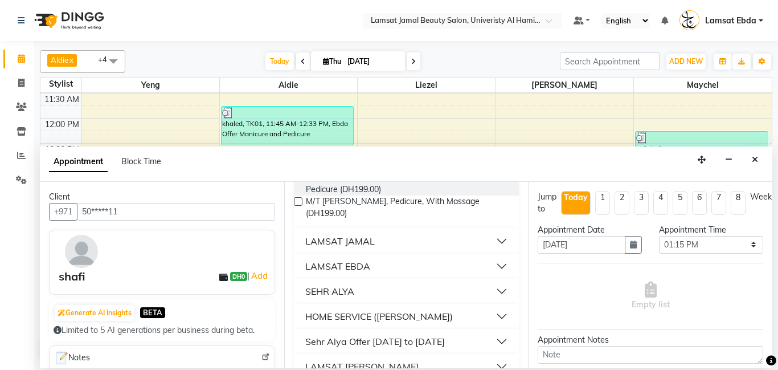
scroll to position [144, 0]
type input "pedi"
click at [358, 261] on div "LAMSAT EBDA" at bounding box center [337, 266] width 65 height 14
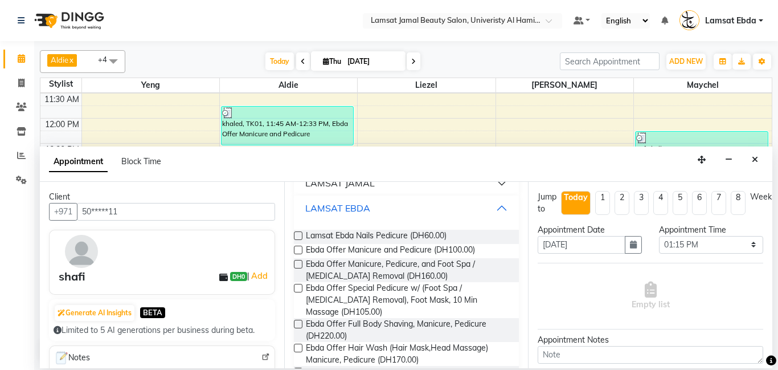
scroll to position [207, 0]
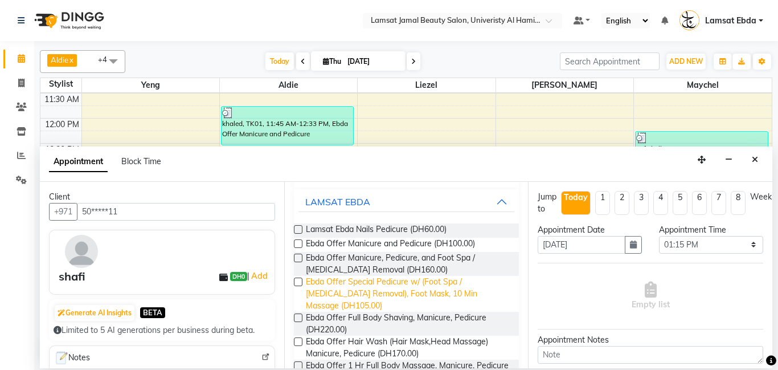
click at [359, 290] on span "Ebda Offer Special Pedicure w/ (Foot Spa / [MEDICAL_DATA] Removal), Foot Mask, …" at bounding box center [408, 294] width 204 height 36
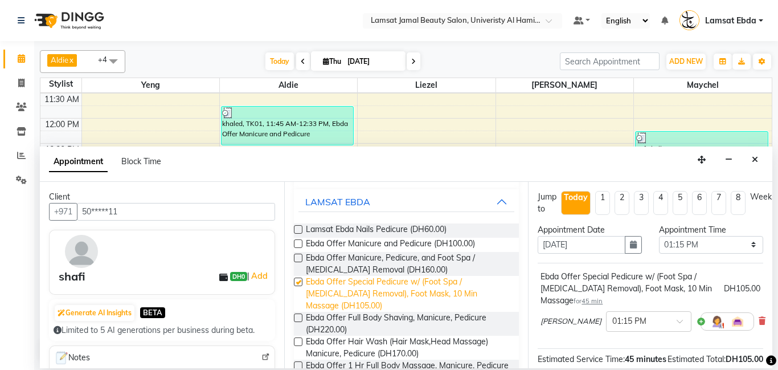
checkbox input "false"
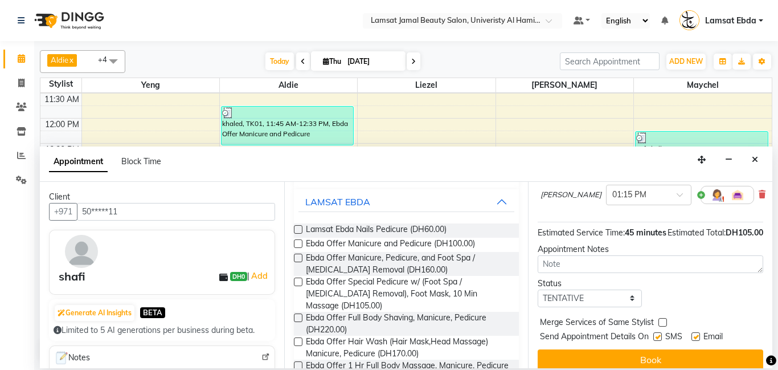
scroll to position [149, 0]
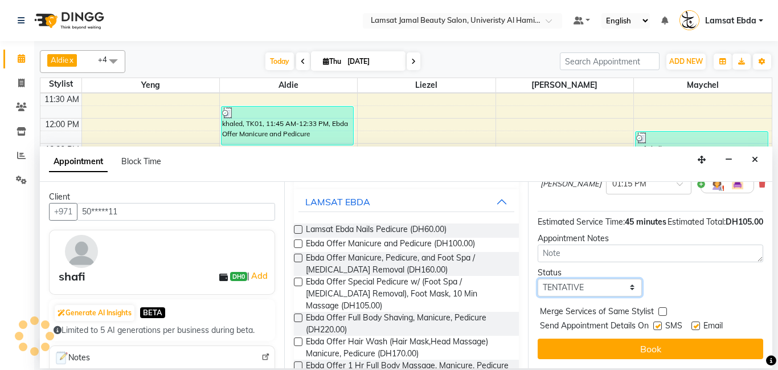
click at [622, 289] on select "Select TENTATIVE CONFIRM CHECK-IN UPCOMING" at bounding box center [590, 287] width 104 height 18
select select "confirm booking"
click at [538, 278] on select "Select TENTATIVE CONFIRM CHECK-IN UPCOMING" at bounding box center [590, 287] width 104 height 18
click at [661, 311] on label at bounding box center [662, 311] width 9 height 9
click at [661, 311] on input "checkbox" at bounding box center [661, 312] width 7 height 7
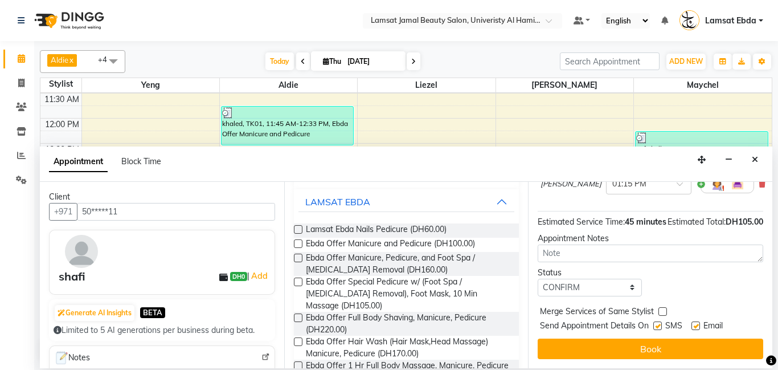
checkbox input "true"
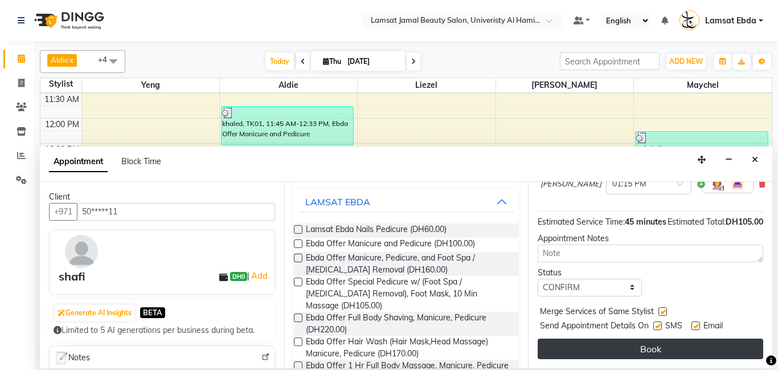
click at [668, 346] on button "Book" at bounding box center [651, 348] width 226 height 21
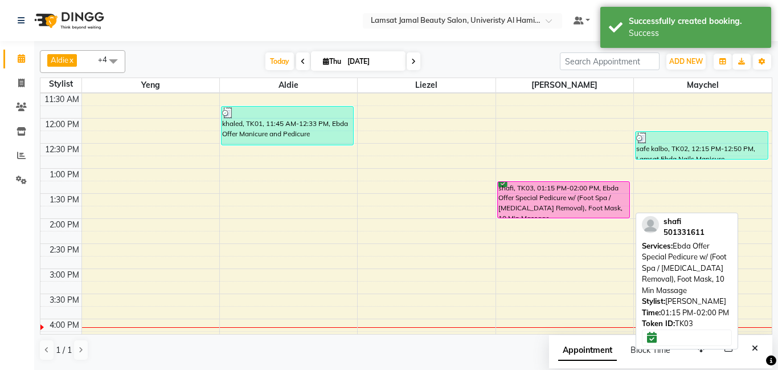
click at [544, 207] on div "shafi, TK03, 01:15 PM-02:00 PM, Ebda Offer Special Pedicure w/ (Foot Spa / [MED…" at bounding box center [564, 200] width 132 height 36
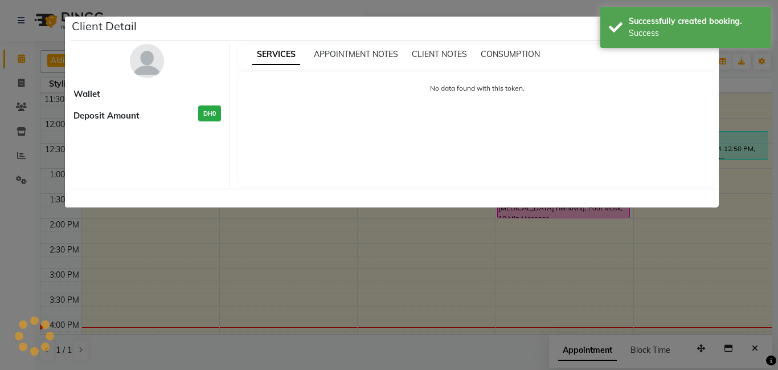
select select "6"
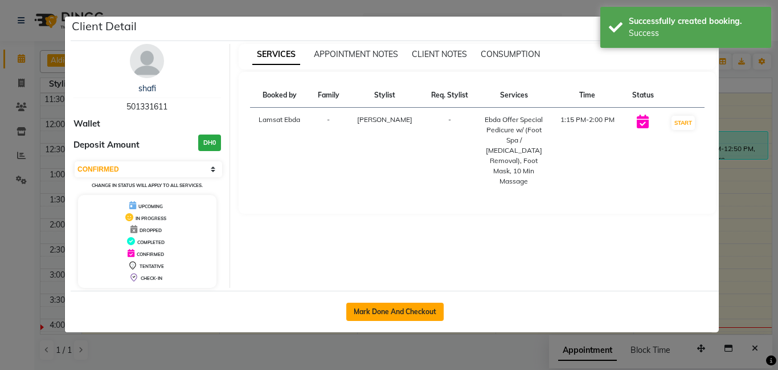
click at [388, 316] on button "Mark Done And Checkout" at bounding box center [394, 311] width 97 height 18
select select "service"
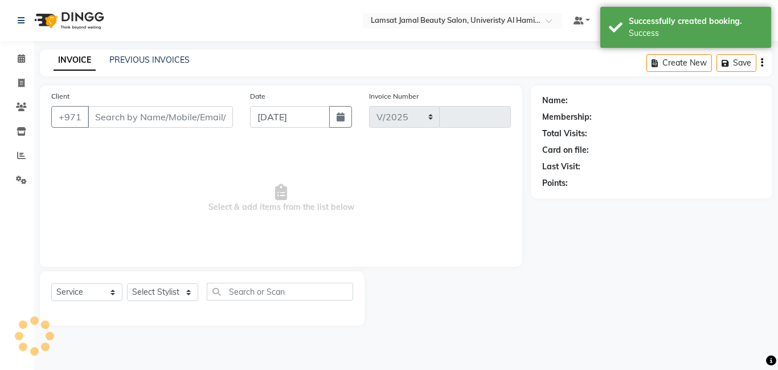
select select "8294"
type input "3220"
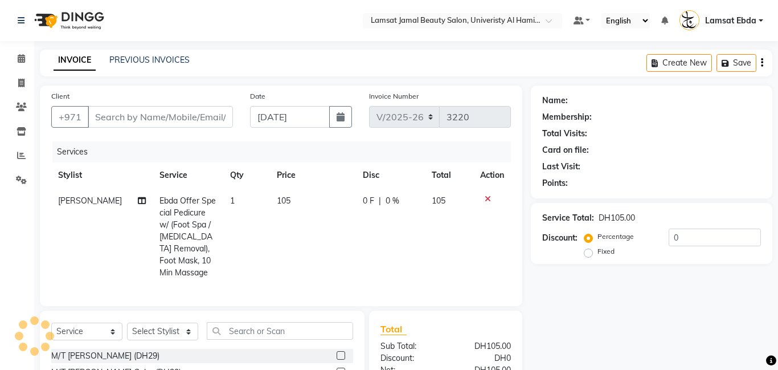
type input "50*****11"
select select "79906"
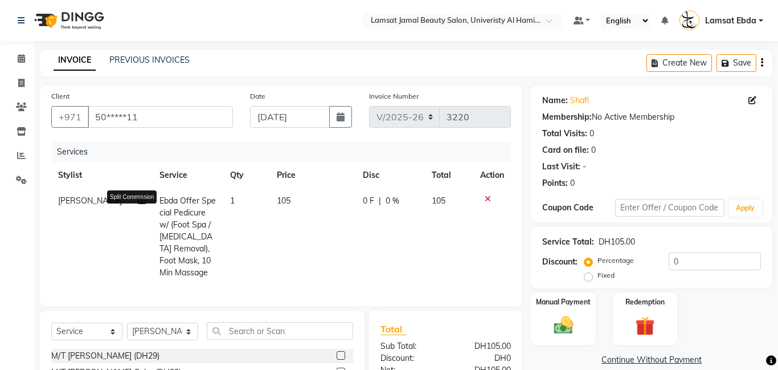
click at [138, 200] on icon at bounding box center [142, 200] width 8 height 8
select select "79906"
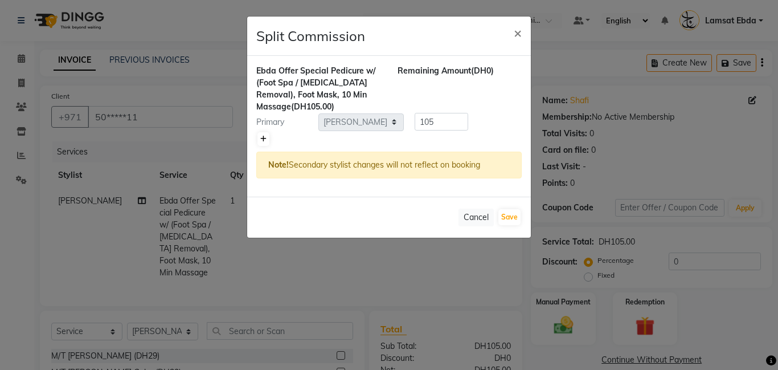
click at [262, 138] on icon at bounding box center [263, 139] width 6 height 7
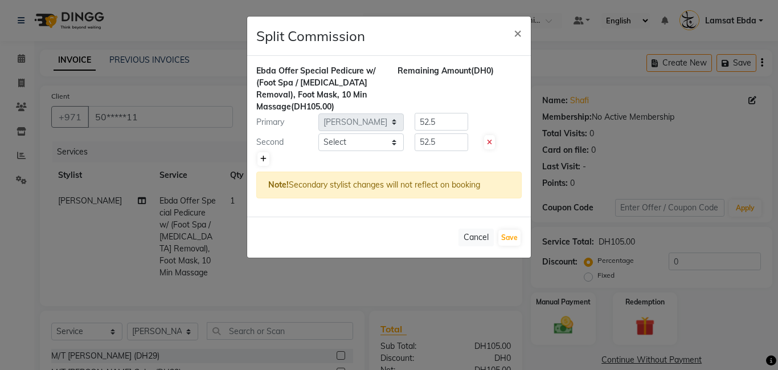
click at [264, 159] on icon at bounding box center [263, 158] width 6 height 7
type input "35"
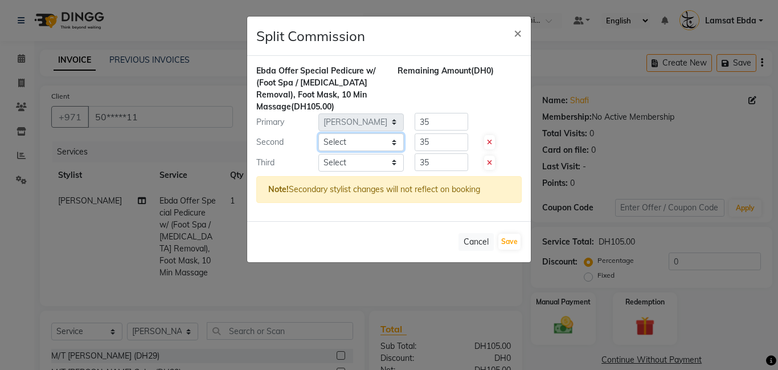
click at [376, 141] on select "Select [PERSON_NAME] Amna [PERSON_NAME] [PERSON_NAME] Ebda Lamsat [PERSON_NAME]…" at bounding box center [360, 142] width 85 height 18
select select "79903"
click at [318, 133] on select "Select [PERSON_NAME] Amna [PERSON_NAME] [PERSON_NAME] Ebda Lamsat [PERSON_NAME]…" at bounding box center [360, 142] width 85 height 18
click at [383, 155] on select "Select [PERSON_NAME] Amna [PERSON_NAME] [PERSON_NAME] Ebda Lamsat [PERSON_NAME]…" at bounding box center [360, 163] width 85 height 18
select select "80051"
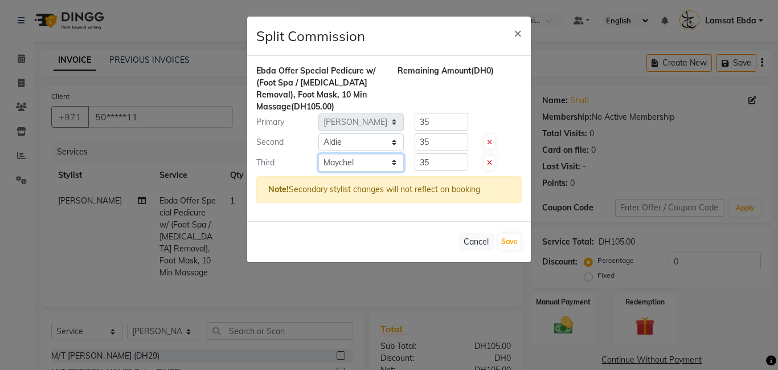
click at [318, 154] on select "Select [PERSON_NAME] Amna [PERSON_NAME] [PERSON_NAME] Ebda Lamsat [PERSON_NAME]…" at bounding box center [360, 163] width 85 height 18
click at [434, 124] on input "35" at bounding box center [442, 122] width 54 height 18
type input "3"
click at [433, 145] on input "35" at bounding box center [442, 142] width 54 height 18
type input "3"
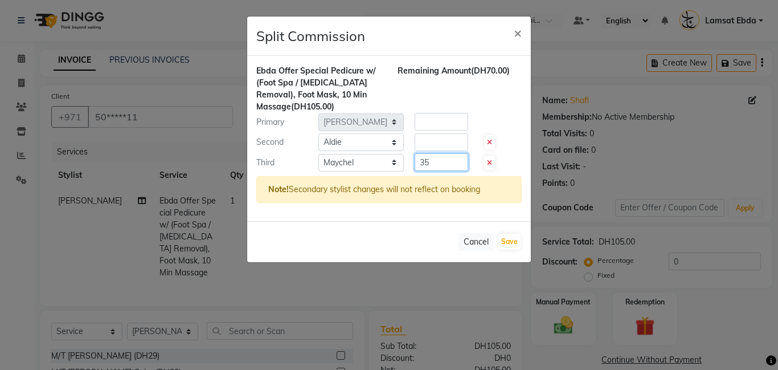
click at [439, 162] on input "35" at bounding box center [442, 162] width 54 height 18
type input "3"
click at [430, 122] on input "number" at bounding box center [442, 122] width 54 height 18
type input "55"
click at [424, 141] on input "number" at bounding box center [442, 142] width 54 height 18
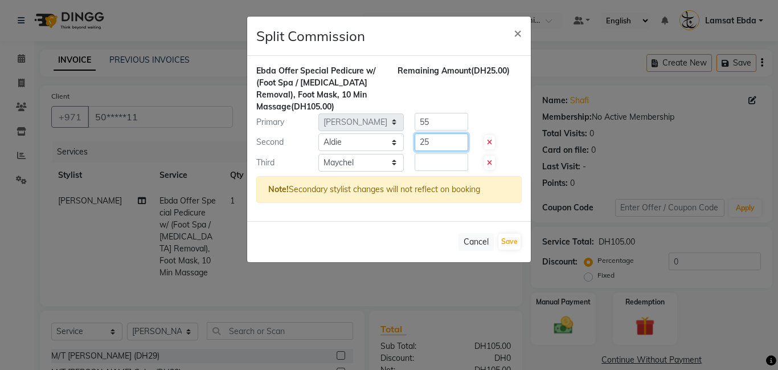
type input "25"
click at [428, 158] on input "number" at bounding box center [442, 162] width 54 height 18
type input "25"
click at [511, 239] on button "Save" at bounding box center [509, 241] width 22 height 16
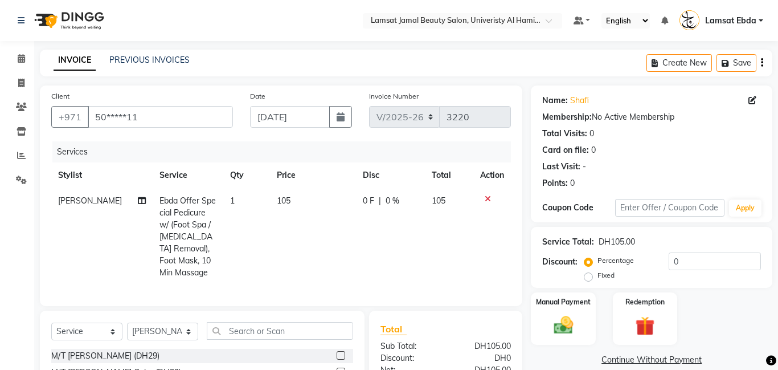
select select "Select"
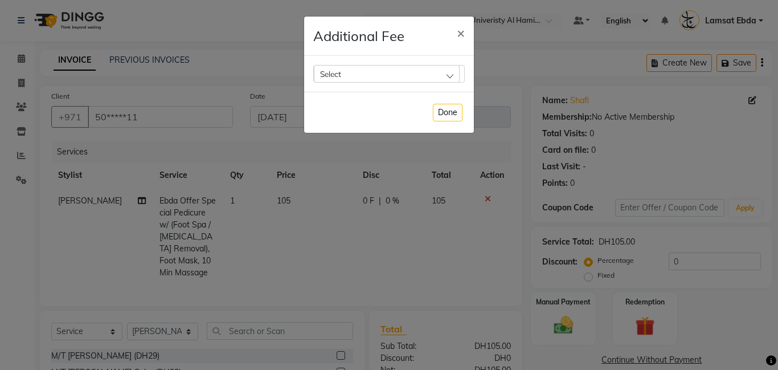
scroll to position [76, 0]
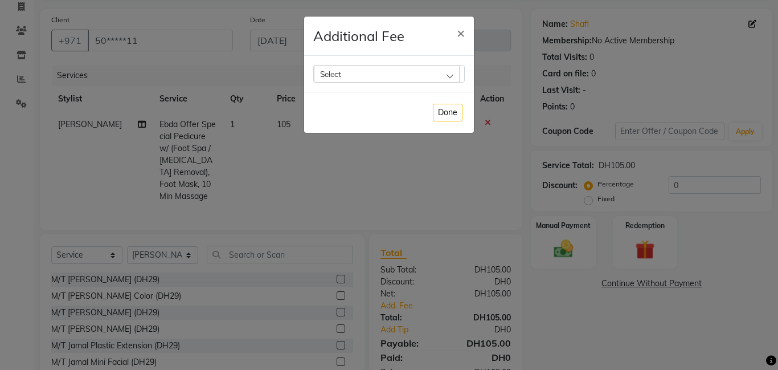
click at [449, 78] on div "Select" at bounding box center [387, 73] width 146 height 17
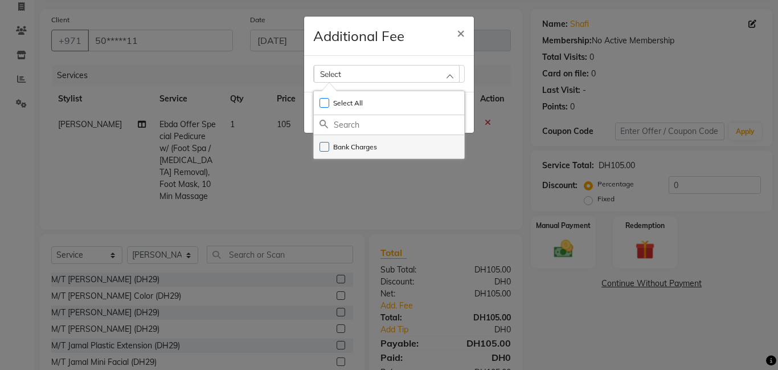
click at [395, 142] on li "Bank Charges" at bounding box center [389, 146] width 150 height 23
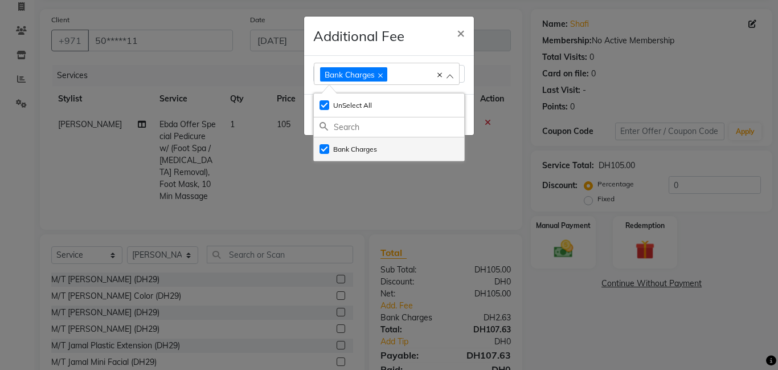
checkbox input "true"
click at [452, 35] on button "×" at bounding box center [461, 33] width 26 height 32
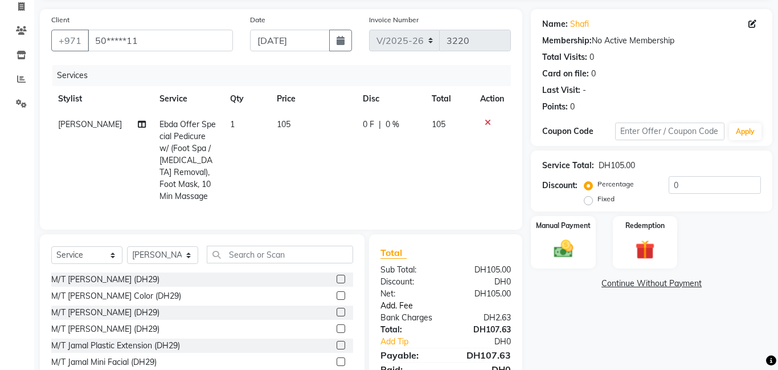
scroll to position [114, 0]
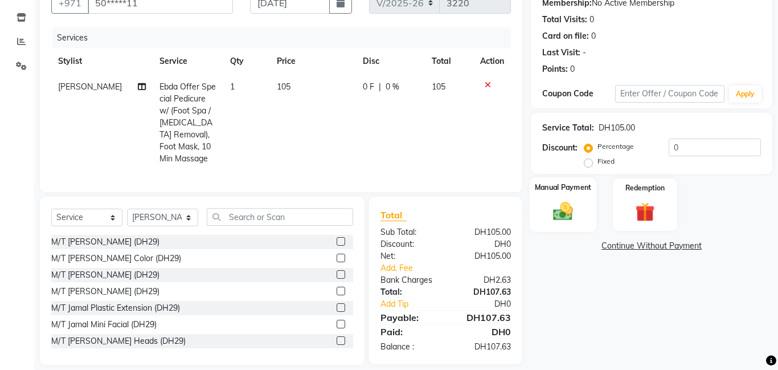
click at [559, 212] on img at bounding box center [563, 210] width 32 height 23
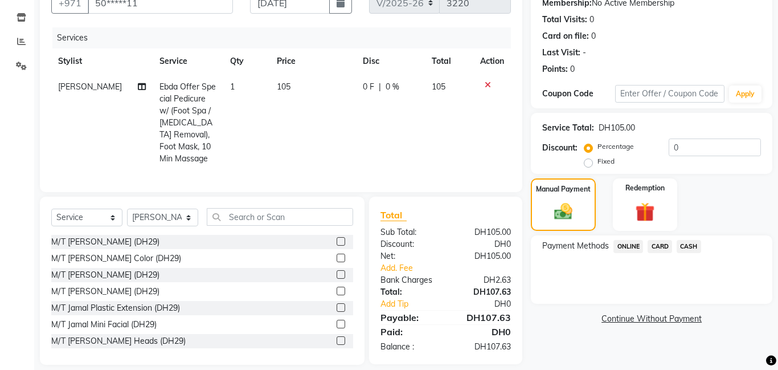
click at [657, 247] on span "CARD" at bounding box center [660, 246] width 24 height 13
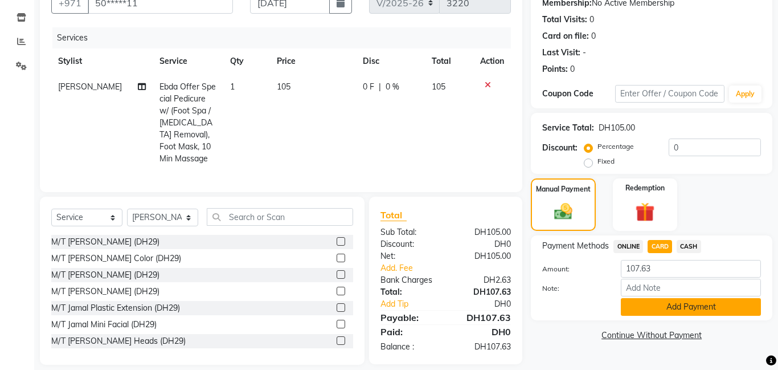
click at [664, 307] on button "Add Payment" at bounding box center [691, 307] width 140 height 18
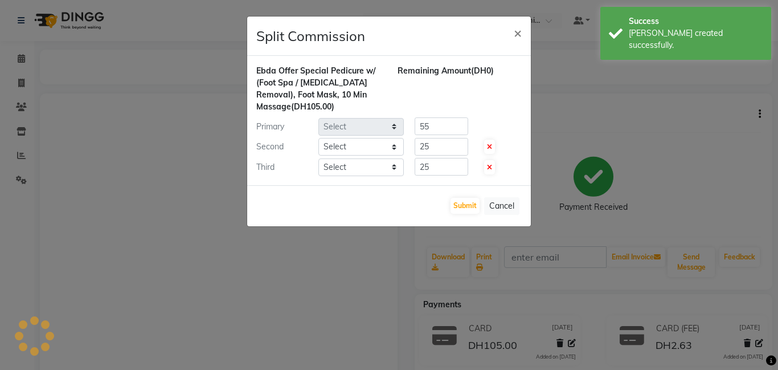
select select "79906"
select select "79903"
select select "80051"
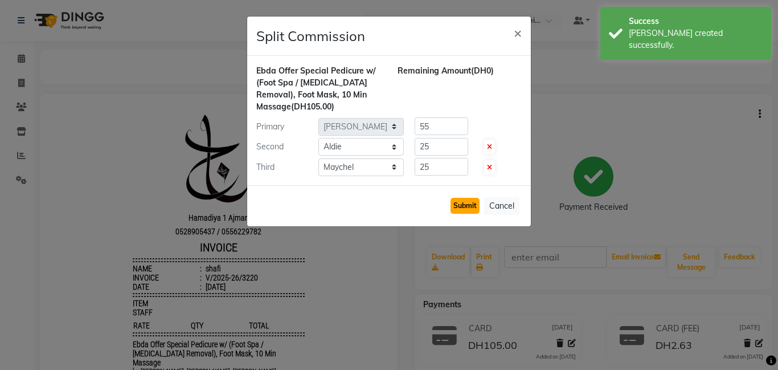
click at [467, 203] on button "Submit" at bounding box center [464, 206] width 29 height 16
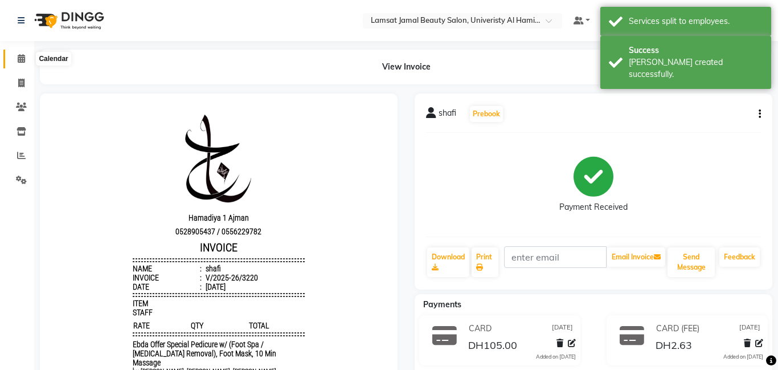
click at [21, 59] on icon at bounding box center [21, 58] width 7 height 9
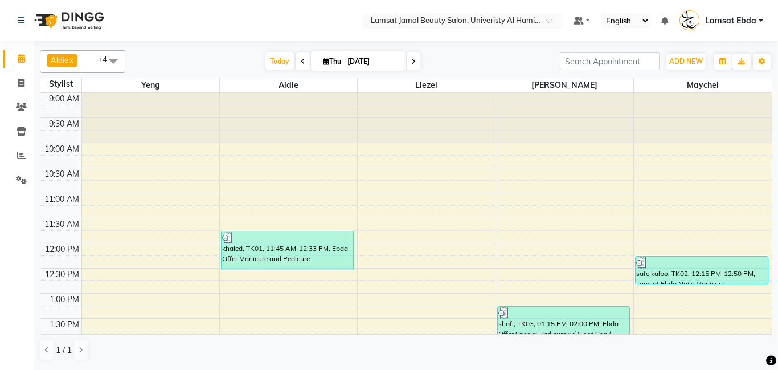
scroll to position [164, 0]
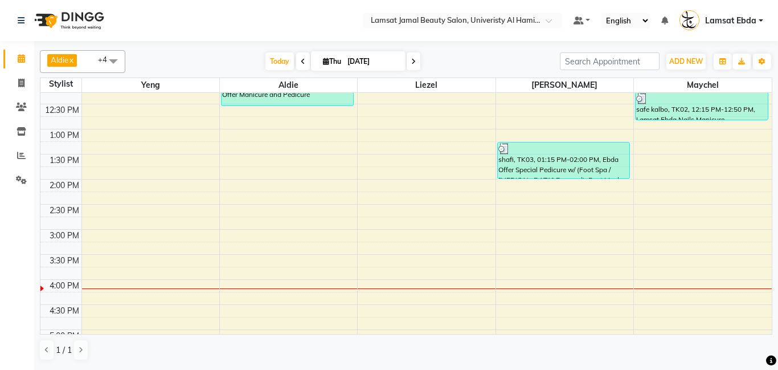
click at [655, 220] on div "9:00 AM 9:30 AM 10:00 AM 10:30 AM 11:00 AM 11:30 AM 12:00 PM 12:30 PM 1:00 PM 1…" at bounding box center [405, 304] width 731 height 751
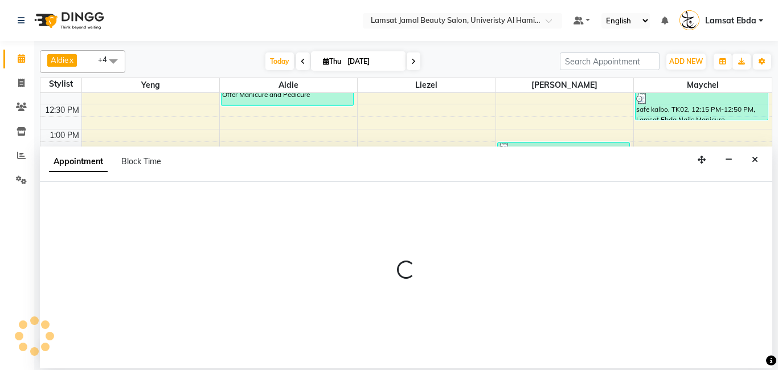
select select "80051"
select select "tentative"
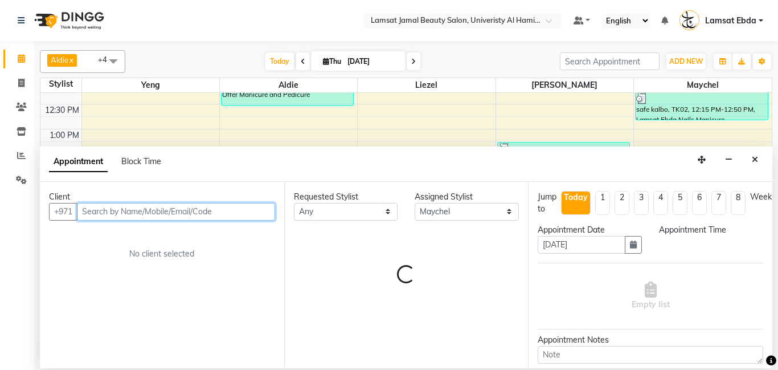
select select "885"
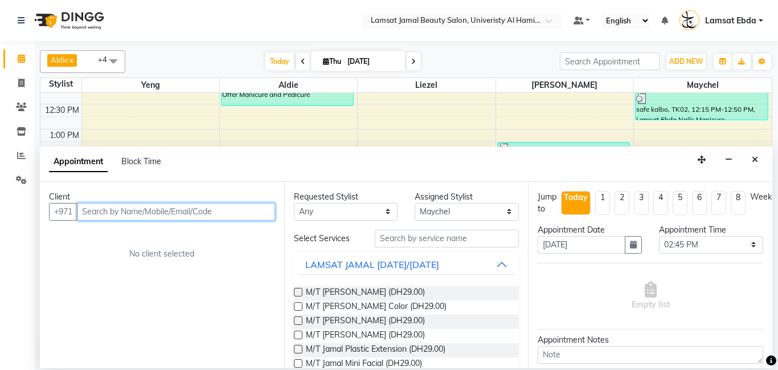
click at [119, 212] on input "text" at bounding box center [176, 212] width 198 height 18
type input "503115144"
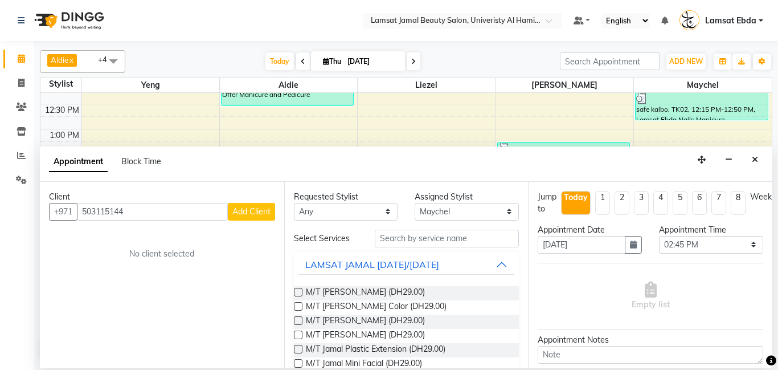
click at [240, 211] on span "Add Client" at bounding box center [251, 211] width 38 height 10
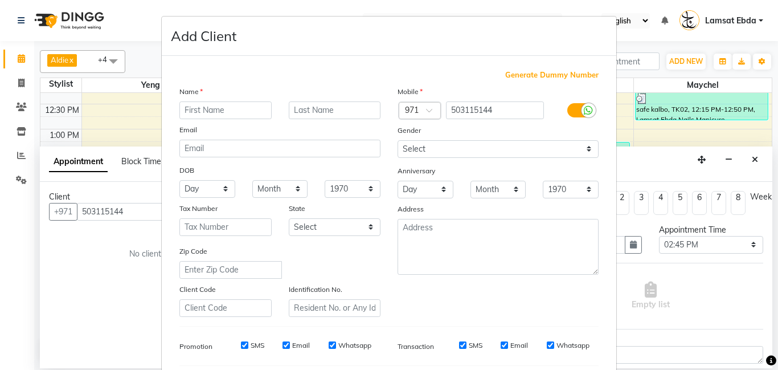
click at [141, 230] on ngb-modal-window "Add Client Generate Dummy Number Name Email DOB Day 01 02 03 04 05 06 07 08 09 …" at bounding box center [389, 185] width 778 height 370
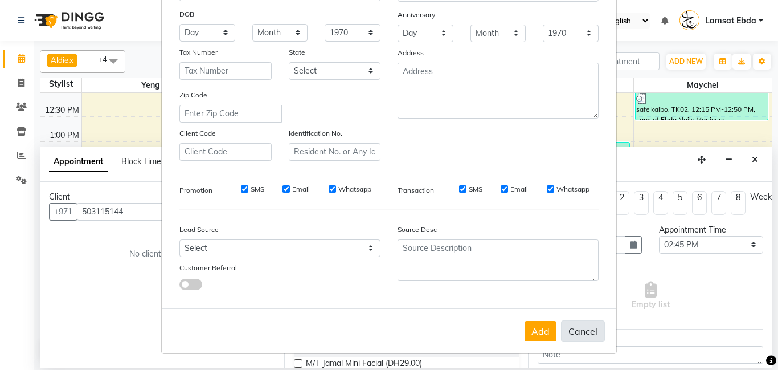
click at [582, 328] on button "Cancel" at bounding box center [583, 331] width 44 height 22
select select
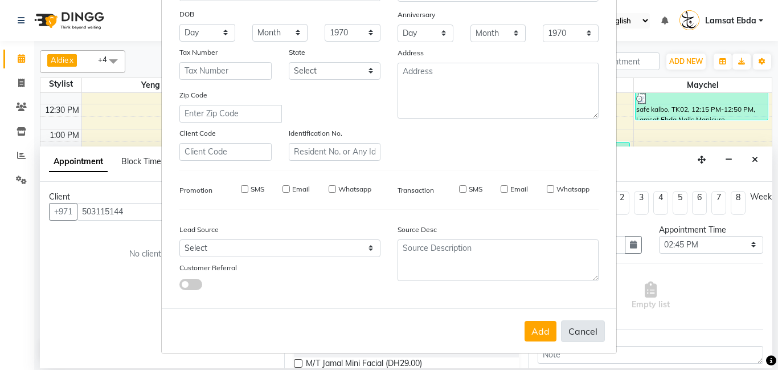
select select
checkbox input "false"
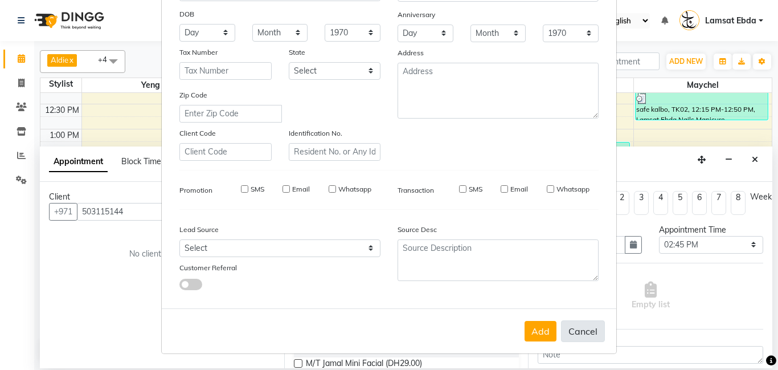
checkbox input "false"
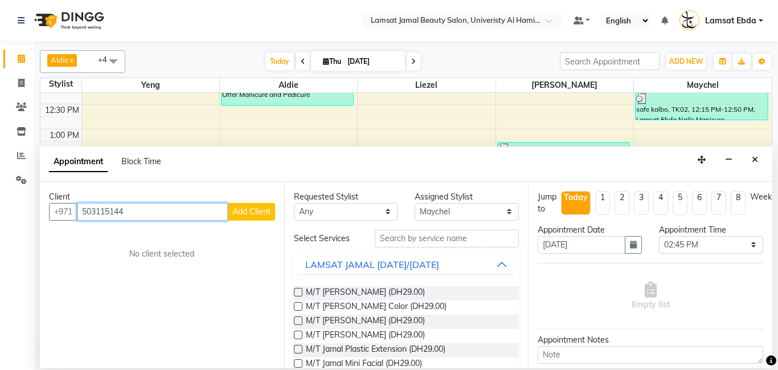
click at [130, 216] on input "503115144" at bounding box center [152, 212] width 151 height 18
type input "503115144"
click at [244, 211] on span "Add Client" at bounding box center [251, 211] width 38 height 10
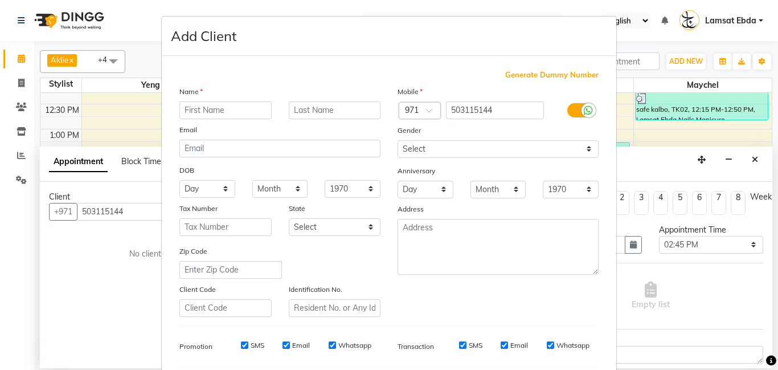
click at [208, 103] on input "text" at bounding box center [225, 110] width 92 height 18
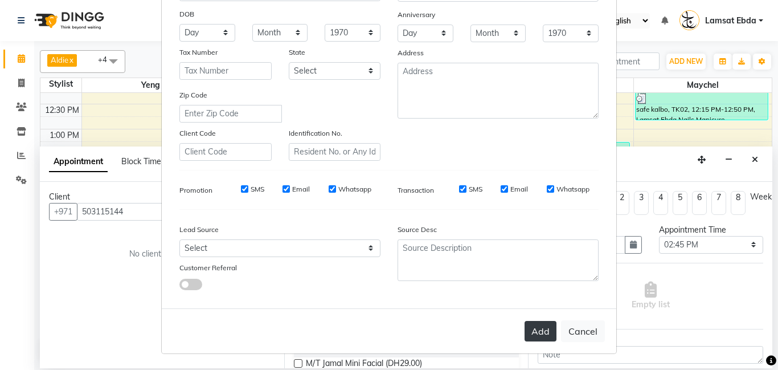
type input "jasem"
click at [544, 331] on button "Add" at bounding box center [540, 331] width 32 height 21
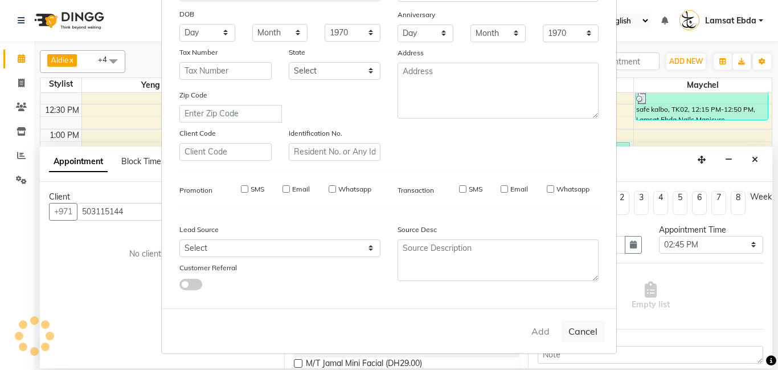
type input "50*****44"
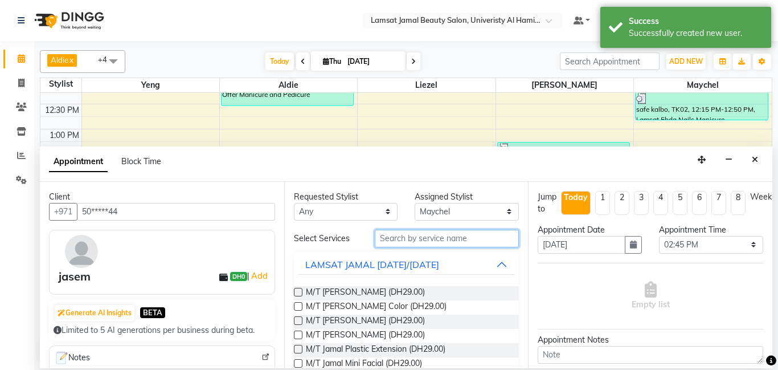
click at [417, 240] on input "text" at bounding box center [447, 239] width 145 height 18
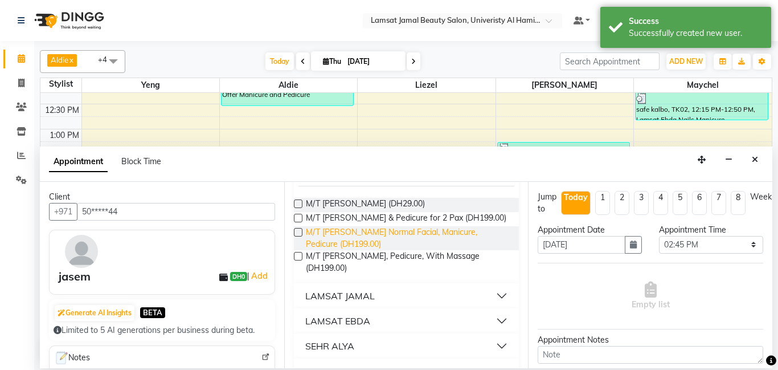
scroll to position [89, 0]
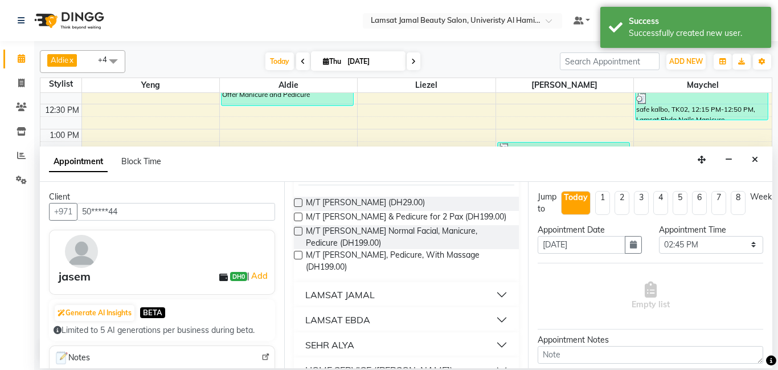
type input "mani"
click at [325, 319] on div "LAMSAT EBDA" at bounding box center [337, 320] width 65 height 14
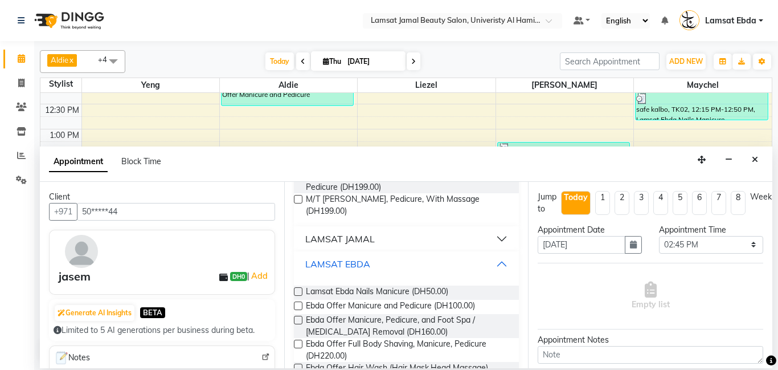
scroll to position [159, 0]
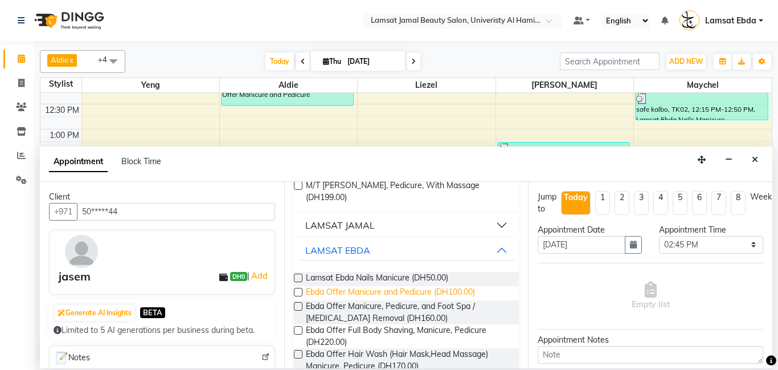
click at [366, 291] on span "Ebda Offer Manicure and Pedicure (DH100.00)" at bounding box center [390, 293] width 169 height 14
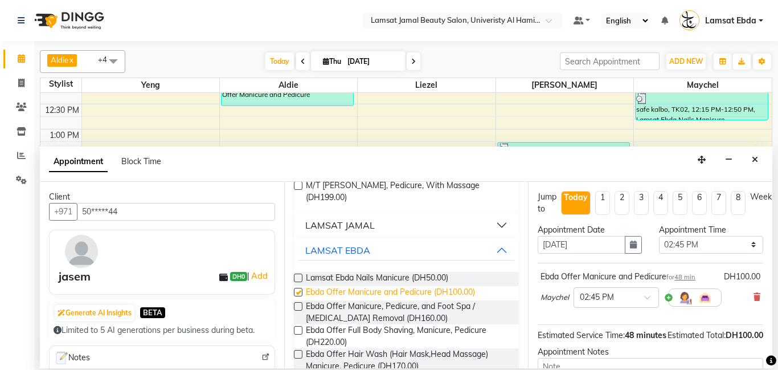
checkbox input "false"
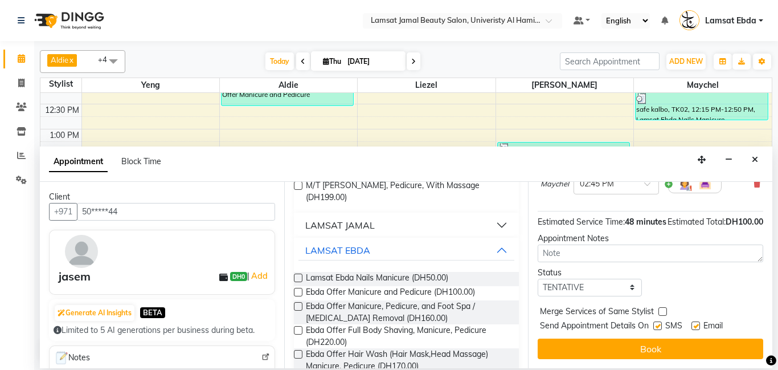
scroll to position [125, 0]
click at [617, 288] on select "Select TENTATIVE CONFIRM CHECK-IN UPCOMING" at bounding box center [590, 287] width 104 height 18
select select "confirm booking"
click at [538, 278] on select "Select TENTATIVE CONFIRM CHECK-IN UPCOMING" at bounding box center [590, 287] width 104 height 18
click at [659, 309] on label at bounding box center [662, 311] width 9 height 9
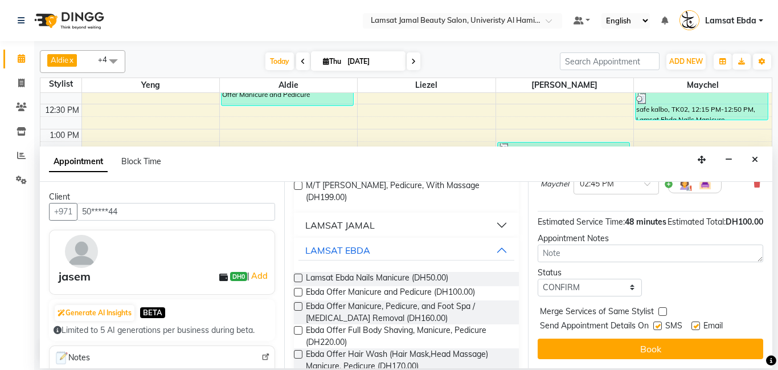
click at [659, 309] on input "checkbox" at bounding box center [661, 312] width 7 height 7
checkbox input "true"
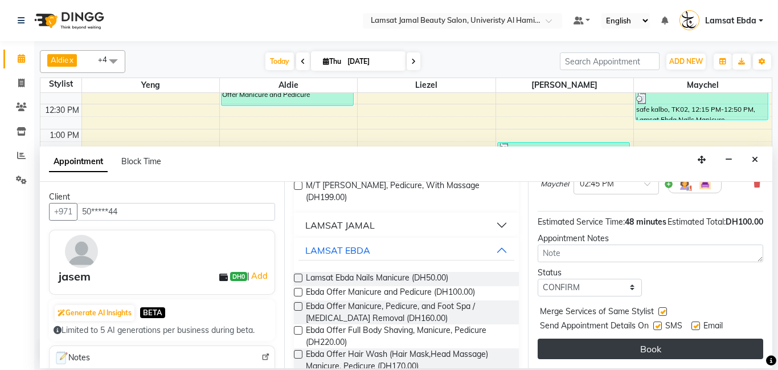
click at [664, 347] on button "Book" at bounding box center [651, 348] width 226 height 21
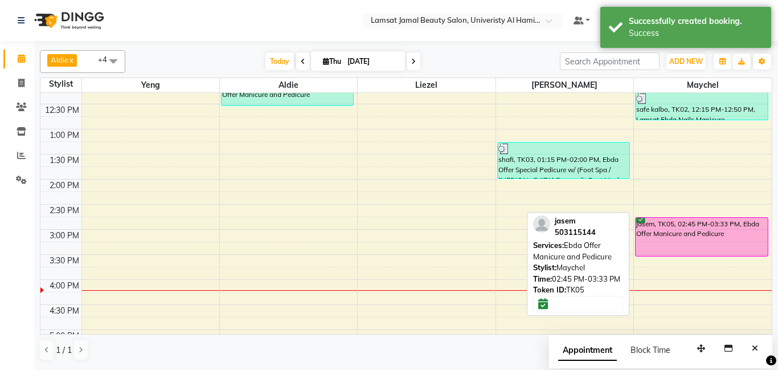
click at [685, 235] on div "jasem, TK05, 02:45 PM-03:33 PM, Ebda Offer Manicure and Pedicure" at bounding box center [702, 237] width 132 height 38
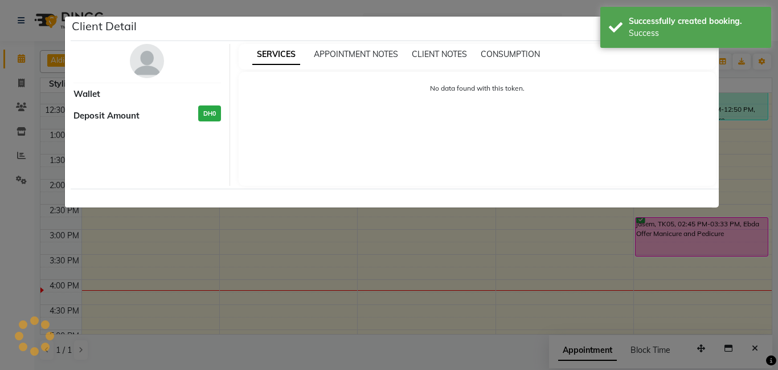
select select "6"
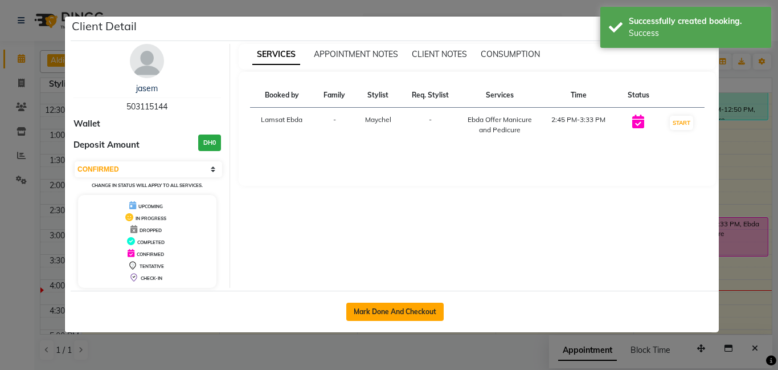
click at [405, 308] on button "Mark Done And Checkout" at bounding box center [394, 311] width 97 height 18
select select "service"
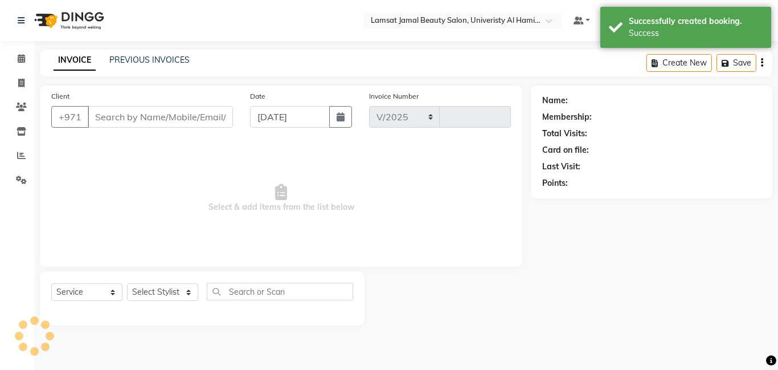
select select "8294"
type input "3221"
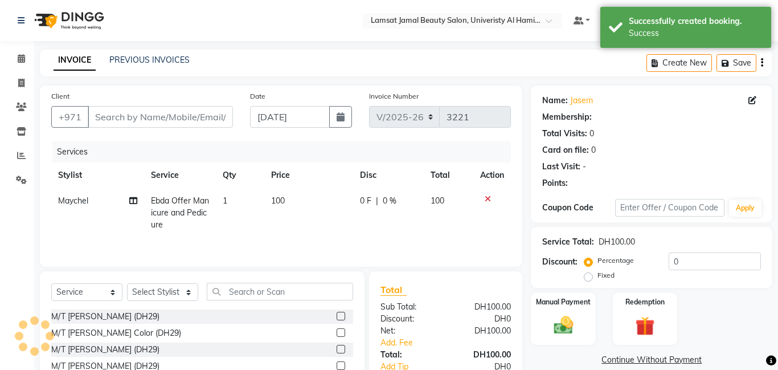
type input "50*****44"
select select "80051"
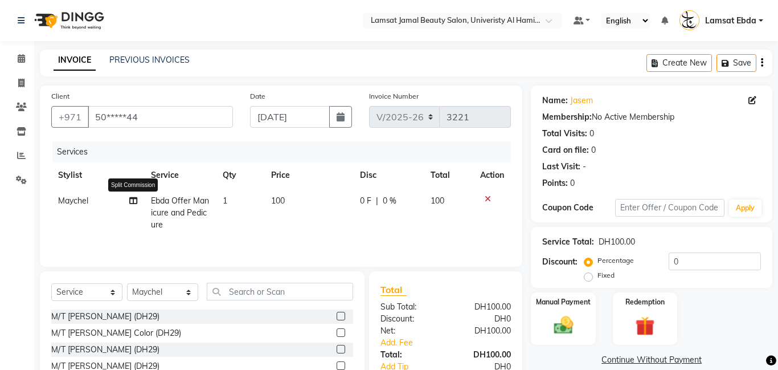
click at [133, 200] on icon at bounding box center [133, 200] width 8 height 8
select select "80051"
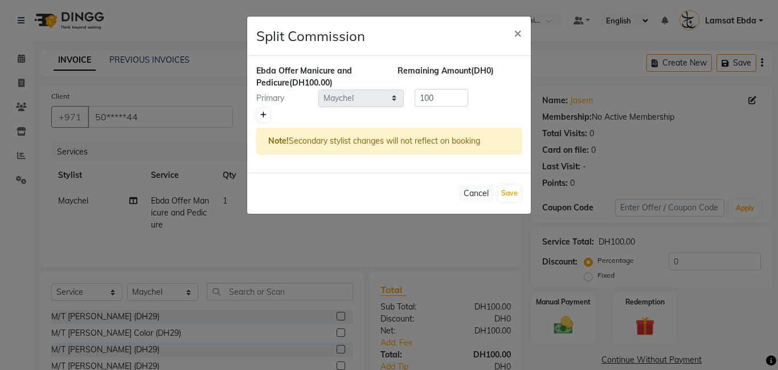
click at [262, 114] on icon at bounding box center [263, 115] width 6 height 7
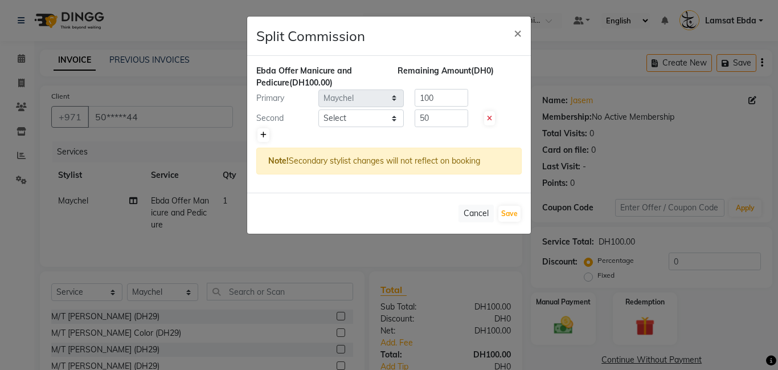
type input "50"
click at [362, 117] on select "Select [PERSON_NAME] Amna [PERSON_NAME] [PERSON_NAME] Ebda Lamsat [PERSON_NAME]…" at bounding box center [360, 118] width 85 height 18
select select "79903"
click at [318, 109] on select "Select [PERSON_NAME] Amna [PERSON_NAME] [PERSON_NAME] Ebda Lamsat [PERSON_NAME]…" at bounding box center [360, 118] width 85 height 18
click at [513, 214] on button "Save" at bounding box center [509, 214] width 22 height 16
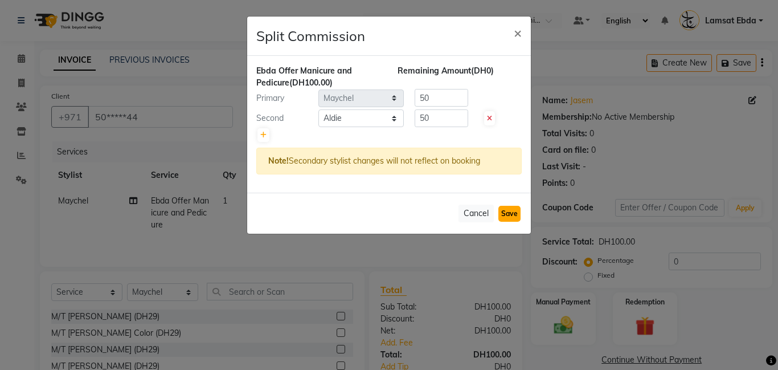
select select "Select"
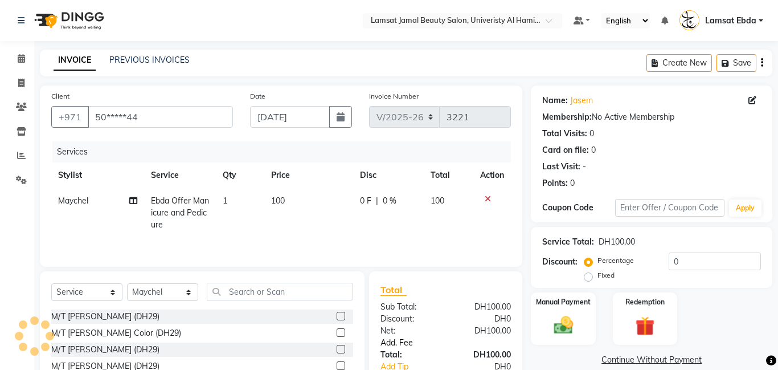
scroll to position [87, 0]
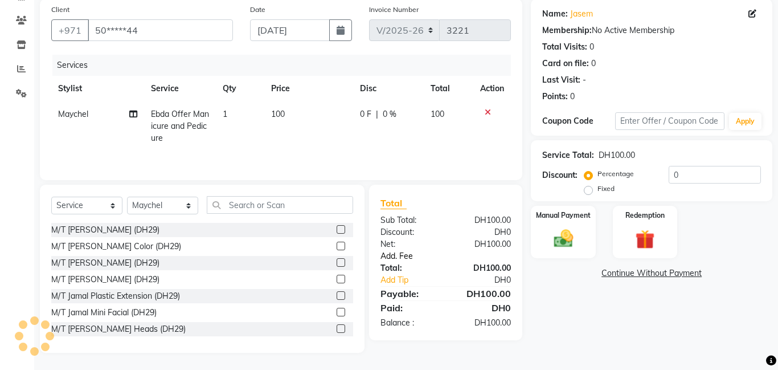
click at [411, 259] on link "Add. Fee" at bounding box center [445, 256] width 147 height 12
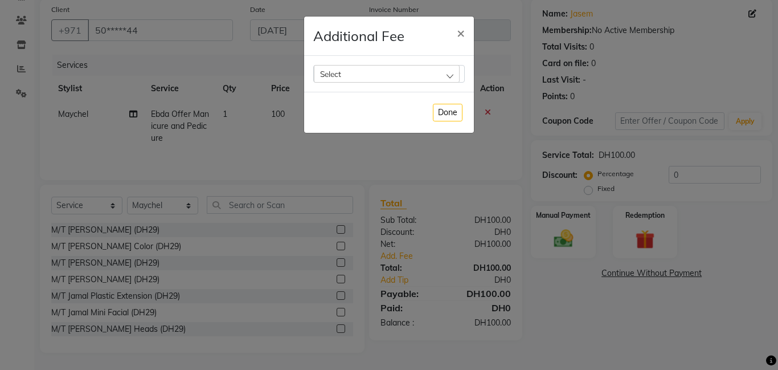
click at [445, 73] on div "Select" at bounding box center [387, 73] width 146 height 17
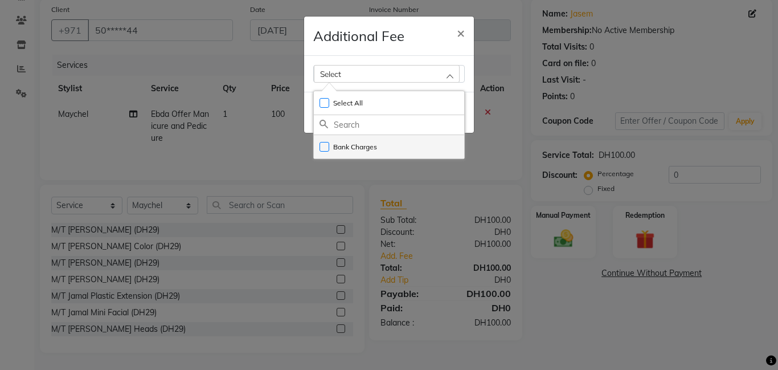
click at [435, 146] on li "Bank Charges" at bounding box center [389, 146] width 150 height 23
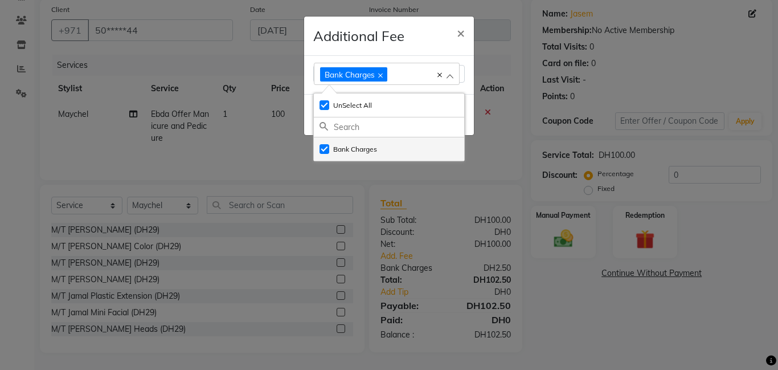
checkbox input "true"
click at [458, 32] on span "×" at bounding box center [461, 32] width 8 height 17
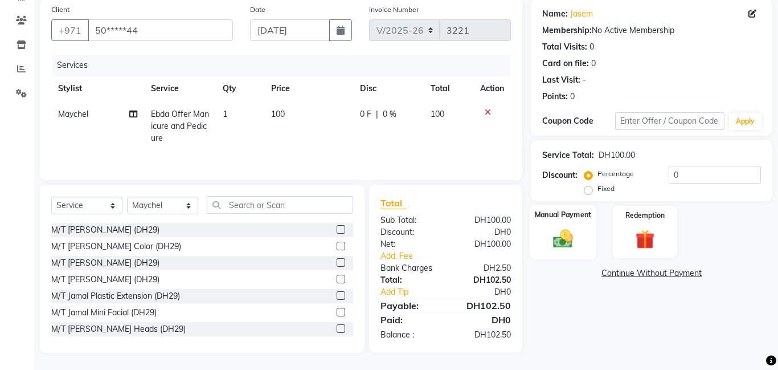
click at [554, 224] on div "Manual Payment" at bounding box center [563, 231] width 67 height 55
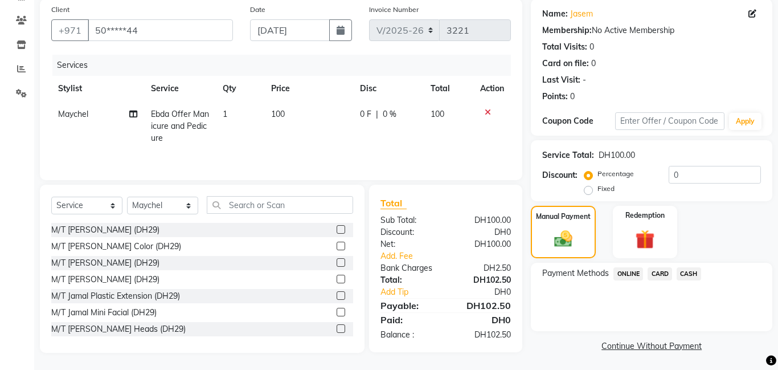
click at [658, 271] on span "CARD" at bounding box center [660, 273] width 24 height 13
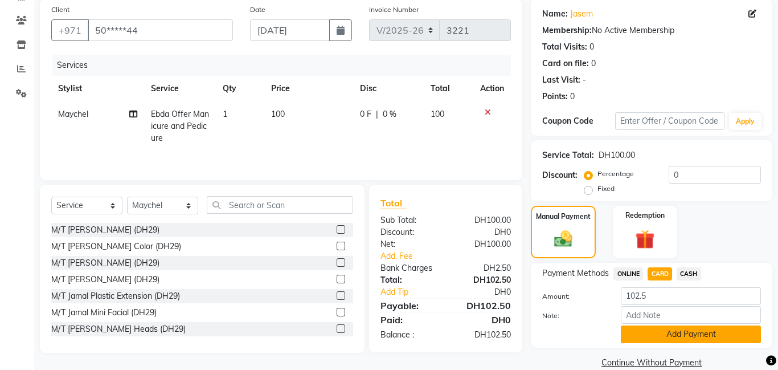
scroll to position [105, 0]
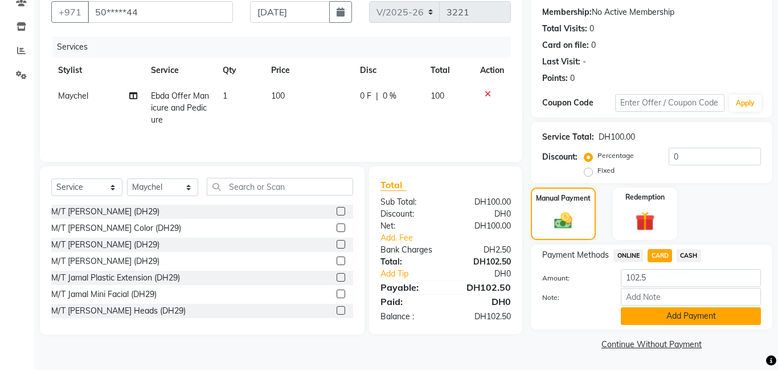
click at [686, 318] on button "Add Payment" at bounding box center [691, 316] width 140 height 18
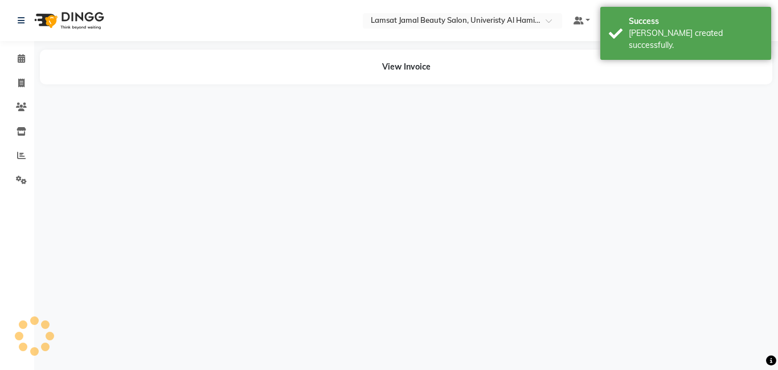
select select "80051"
select select "79903"
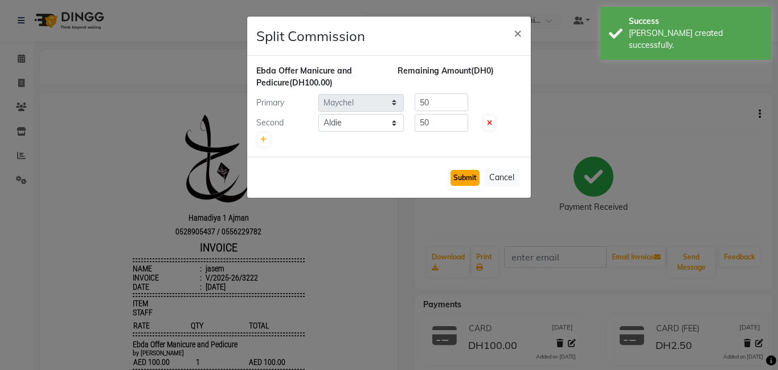
click at [469, 182] on button "Submit" at bounding box center [464, 178] width 29 height 16
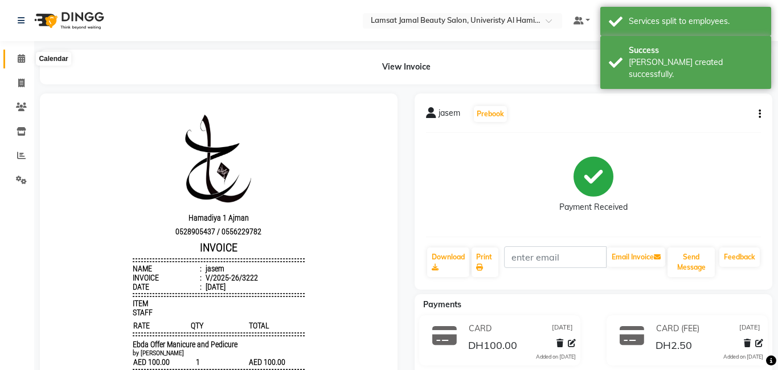
click at [19, 58] on icon at bounding box center [21, 58] width 7 height 9
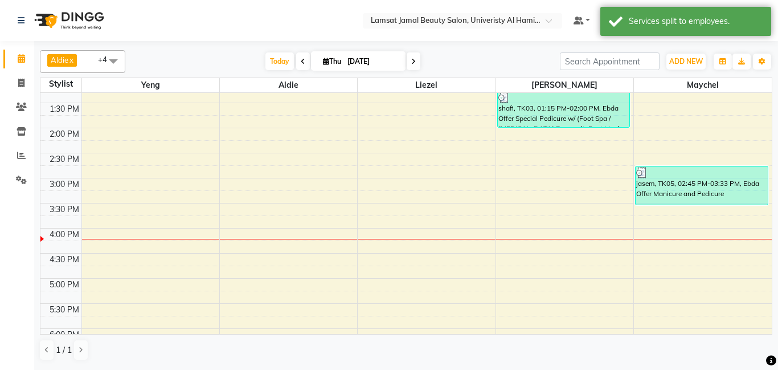
scroll to position [231, 0]
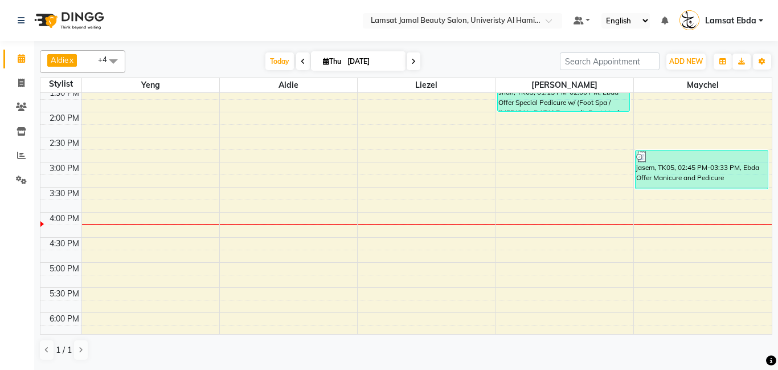
click at [511, 186] on div "9:00 AM 9:30 AM 10:00 AM 10:30 AM 11:00 AM 11:30 AM 12:00 PM 12:30 PM 1:00 PM 1…" at bounding box center [405, 237] width 731 height 751
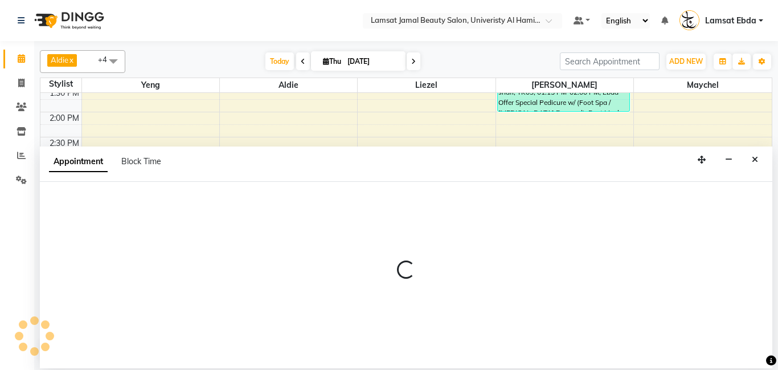
select select "79906"
select select "tentative"
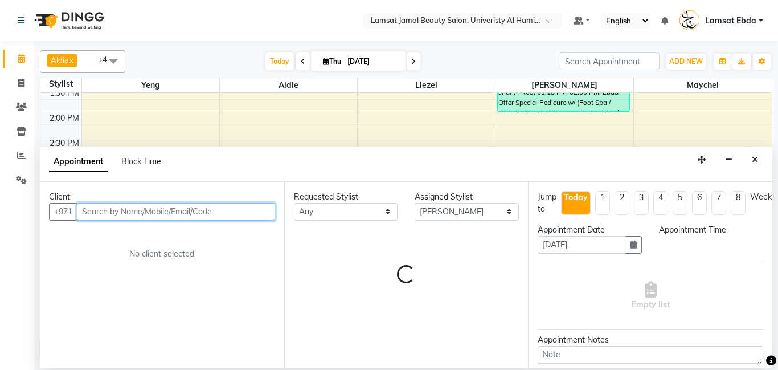
select select "915"
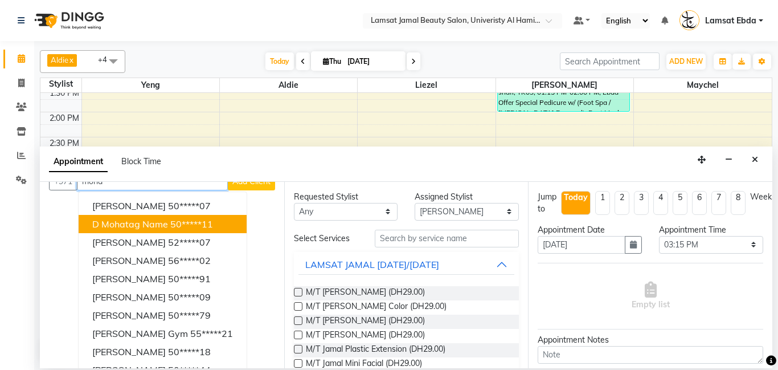
scroll to position [46, 0]
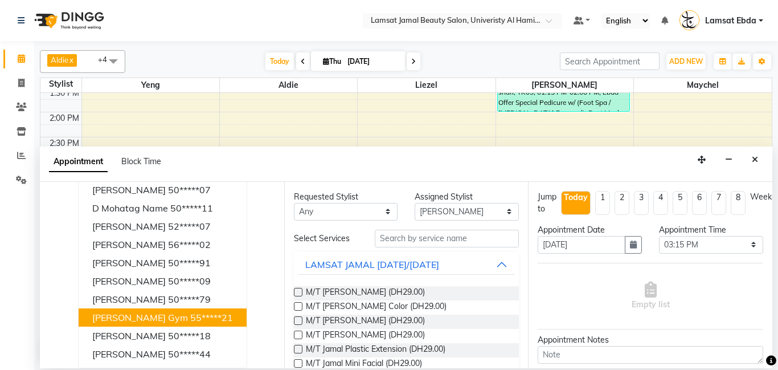
click at [134, 318] on span "[PERSON_NAME] gym" at bounding box center [140, 317] width 96 height 11
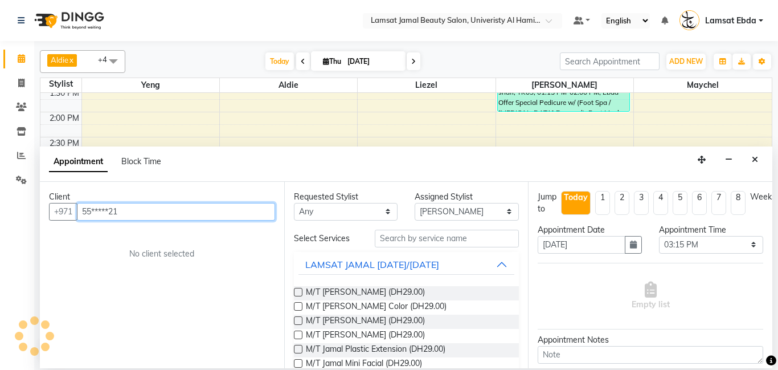
scroll to position [0, 0]
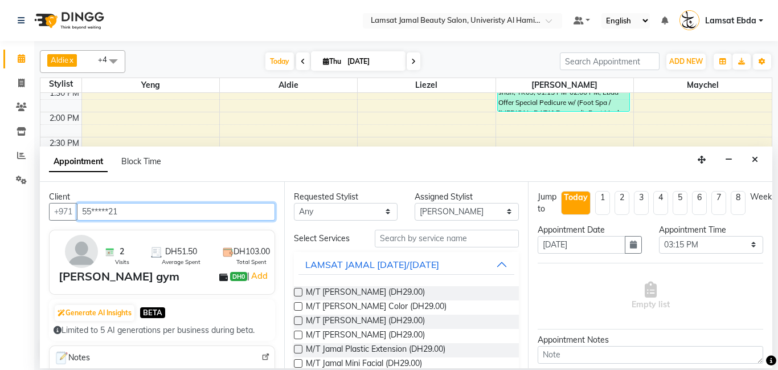
type input "55*****21"
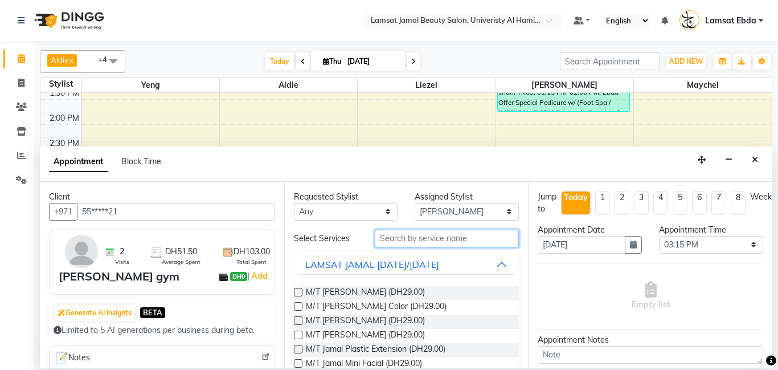
click at [392, 236] on input "text" at bounding box center [447, 239] width 145 height 18
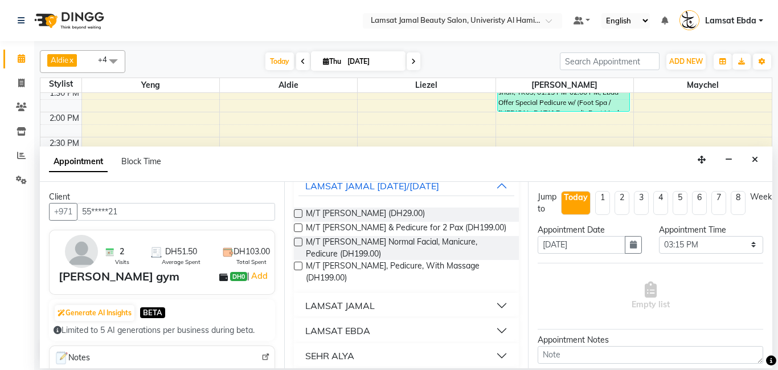
scroll to position [87, 0]
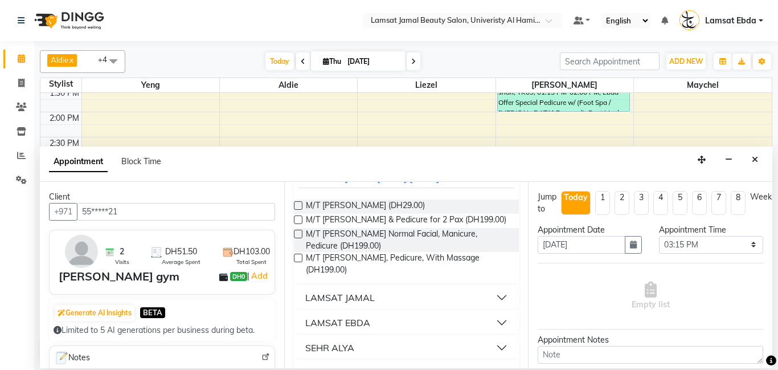
type input "pedi"
click at [347, 321] on div "LAMSAT EBDA" at bounding box center [337, 322] width 65 height 14
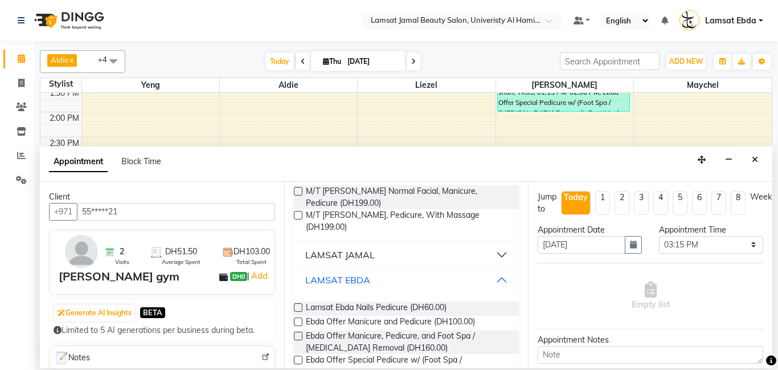
scroll to position [133, 0]
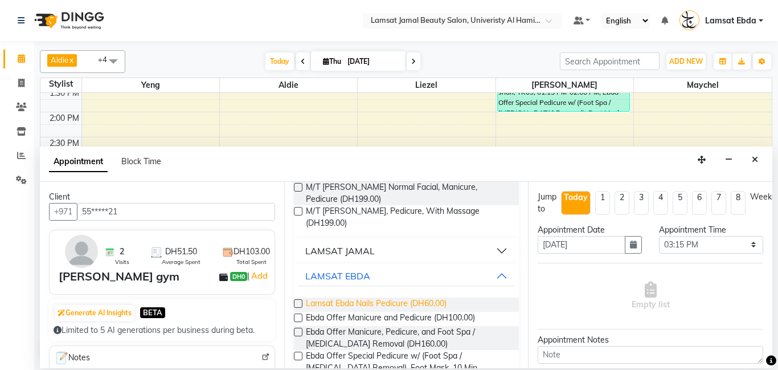
click at [407, 302] on span "Lamsat Ebda Nails Pedicure (DH60.00)" at bounding box center [376, 304] width 141 height 14
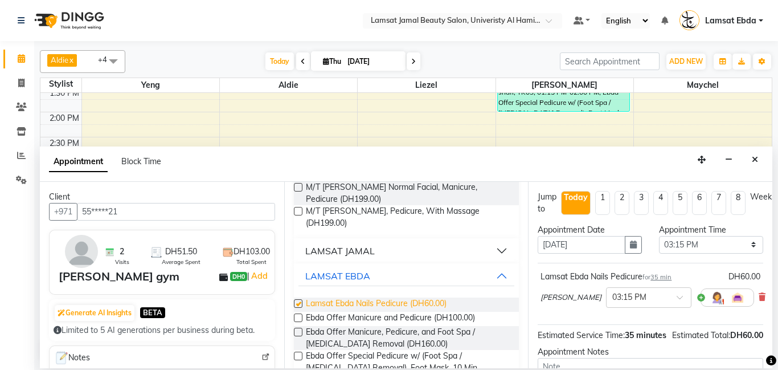
checkbox input "false"
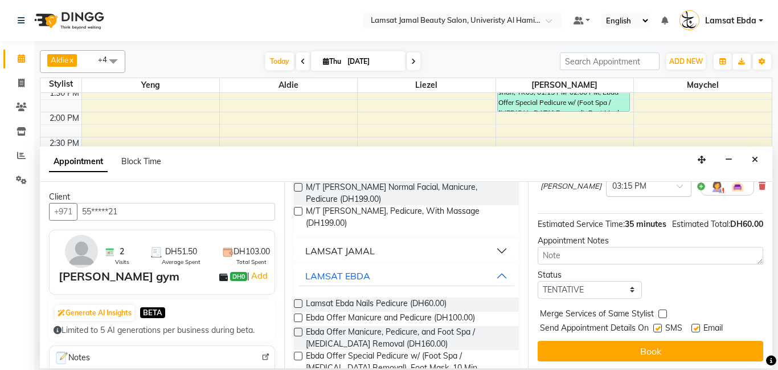
scroll to position [125, 0]
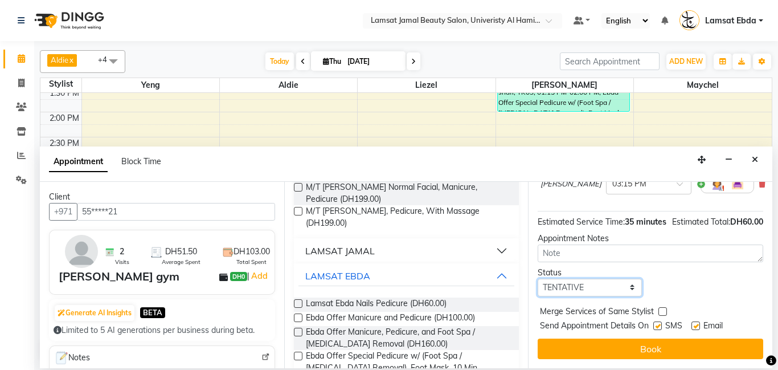
click at [599, 286] on select "Select TENTATIVE CONFIRM CHECK-IN UPCOMING" at bounding box center [590, 287] width 104 height 18
select select "confirm booking"
click at [538, 278] on select "Select TENTATIVE CONFIRM CHECK-IN UPCOMING" at bounding box center [590, 287] width 104 height 18
click at [661, 308] on label at bounding box center [662, 311] width 9 height 9
click at [661, 309] on input "checkbox" at bounding box center [661, 312] width 7 height 7
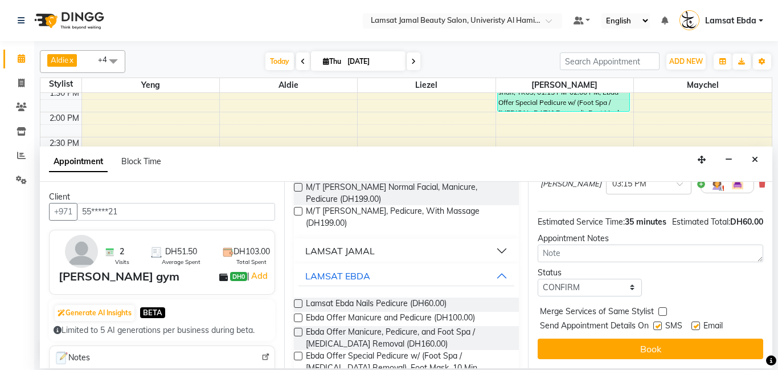
checkbox input "true"
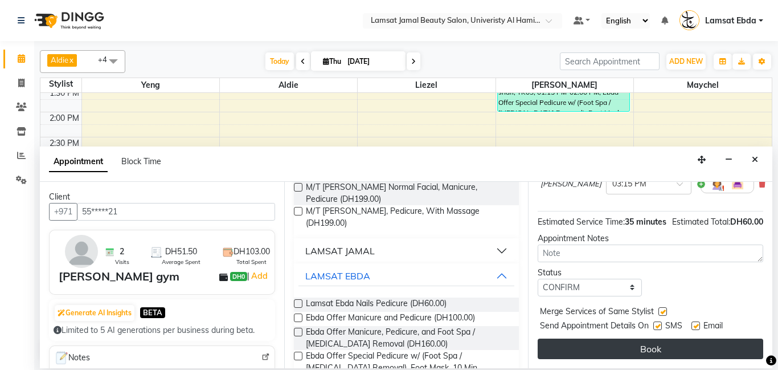
click at [667, 348] on button "Book" at bounding box center [651, 348] width 226 height 21
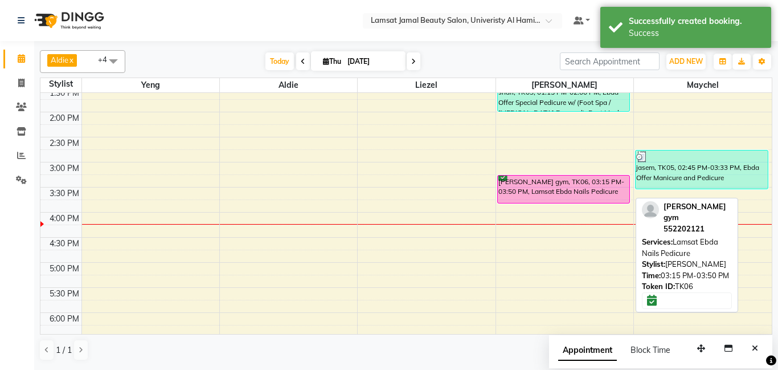
click at [587, 196] on div "[PERSON_NAME] gym, TK06, 03:15 PM-03:50 PM, Lamsat Ebda Nails Pedicure" at bounding box center [564, 188] width 132 height 27
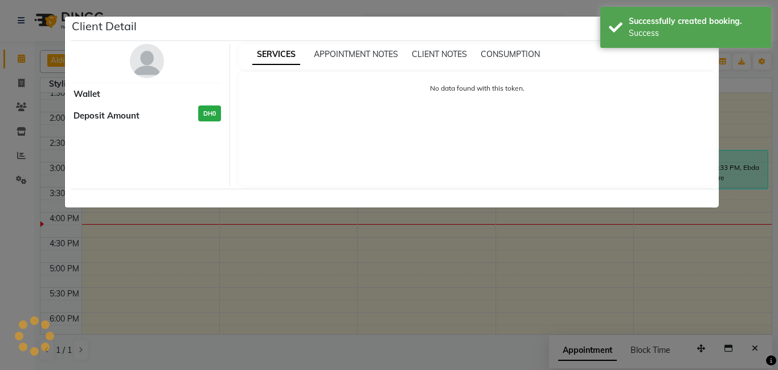
select select "6"
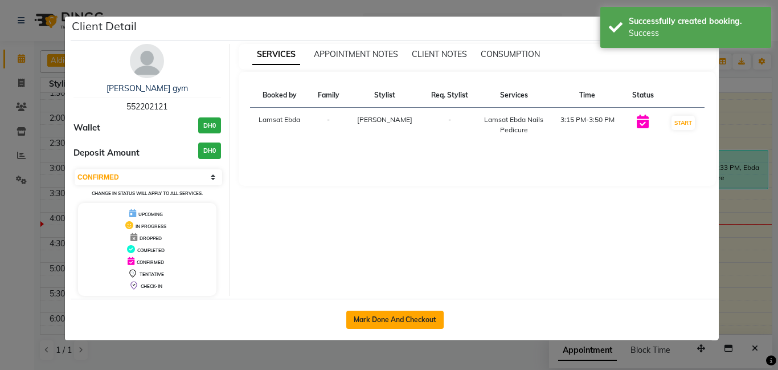
click at [388, 321] on button "Mark Done And Checkout" at bounding box center [394, 319] width 97 height 18
select select "service"
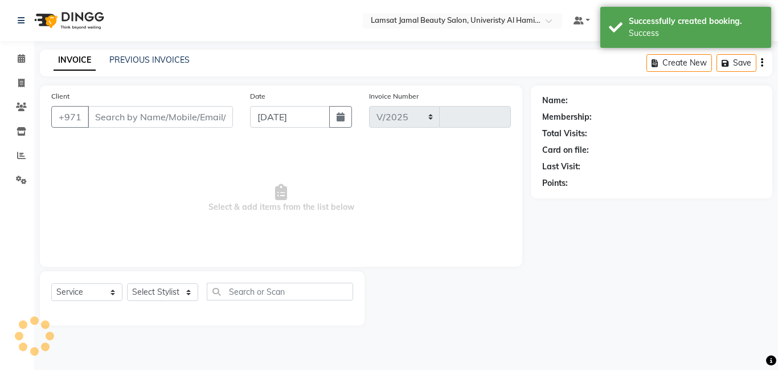
select select "8294"
type input "3223"
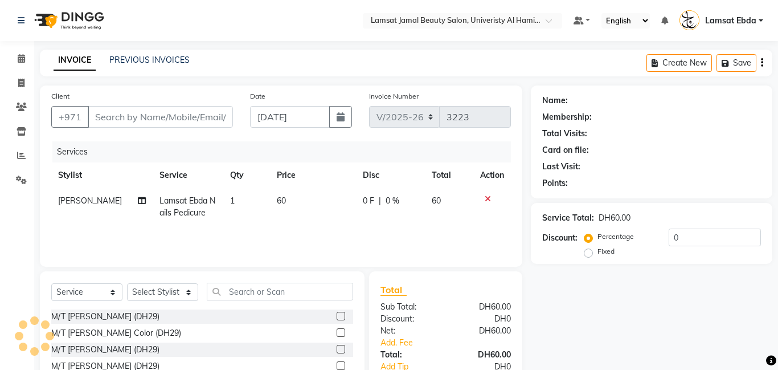
type input "55*****21"
select select "79906"
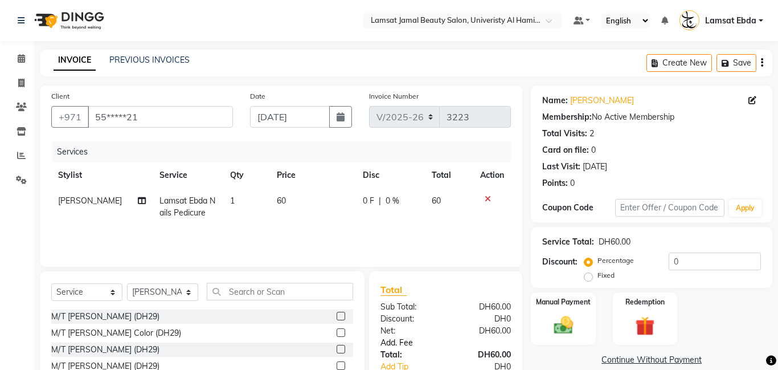
click at [405, 342] on link "Add. Fee" at bounding box center [445, 343] width 147 height 12
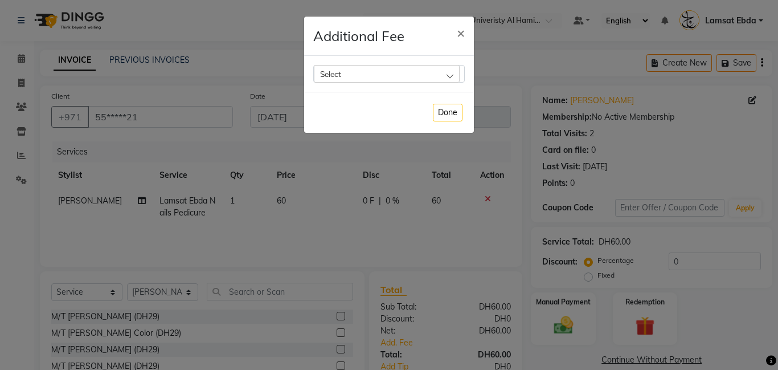
click at [452, 74] on div "Select" at bounding box center [387, 73] width 146 height 17
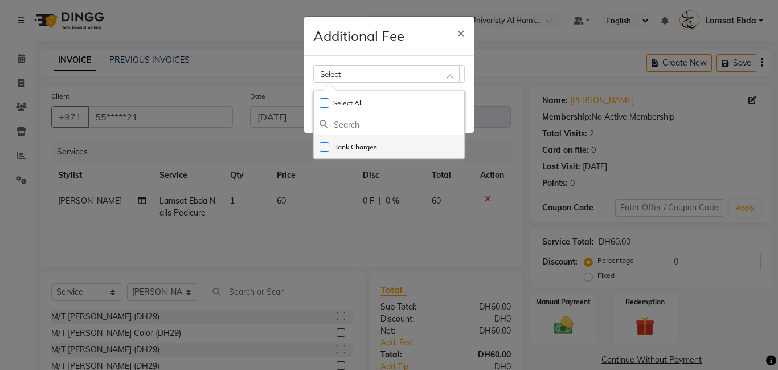
click at [433, 144] on li "Bank Charges" at bounding box center [389, 146] width 150 height 23
checkbox input "true"
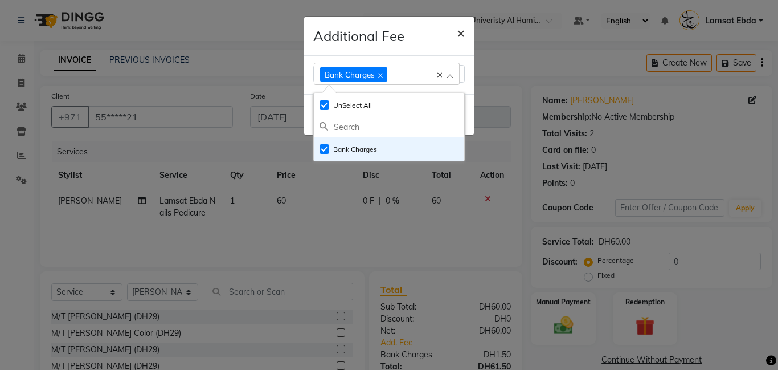
click at [464, 29] on span "×" at bounding box center [461, 32] width 8 height 17
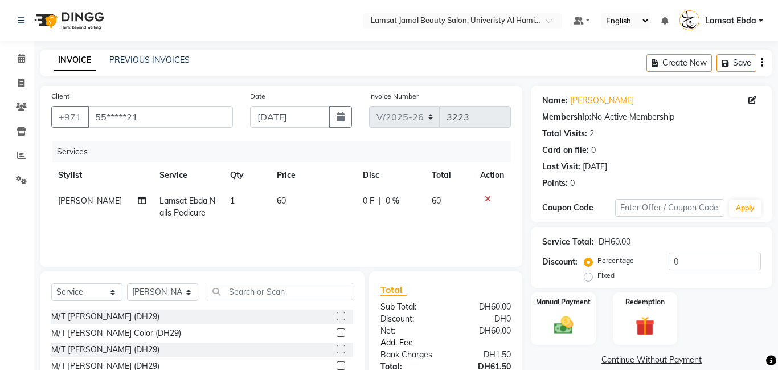
click at [397, 339] on link "Add. Fee" at bounding box center [445, 343] width 147 height 12
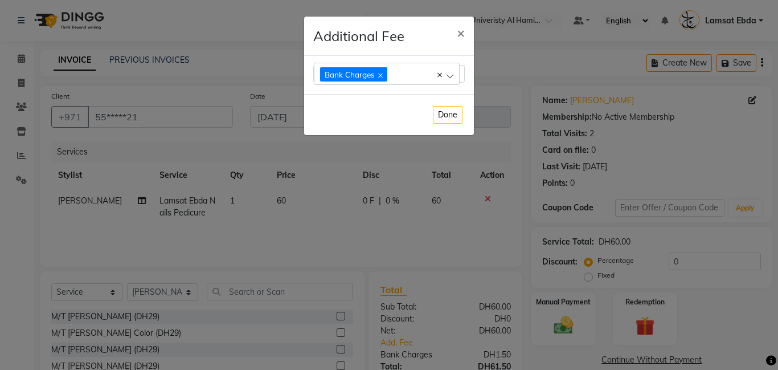
click at [450, 76] on div "Bank Charges" at bounding box center [387, 74] width 146 height 22
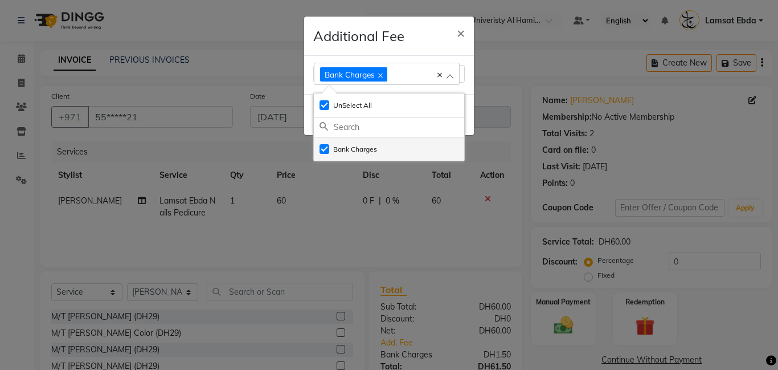
click at [404, 141] on li "Bank Charges" at bounding box center [389, 148] width 150 height 23
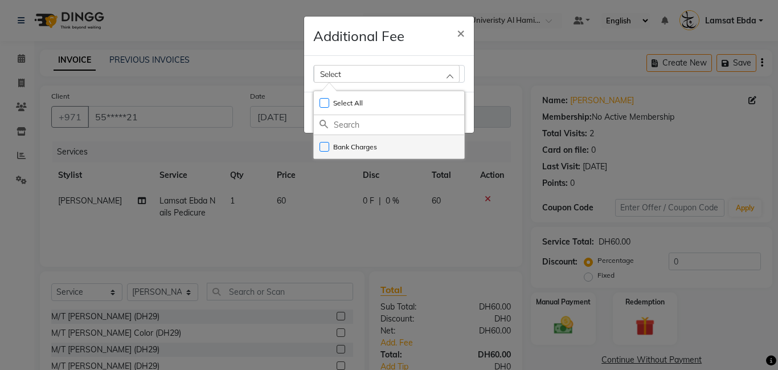
checkbox input "false"
click at [395, 149] on li "Bank Charges" at bounding box center [389, 146] width 150 height 23
checkbox input "true"
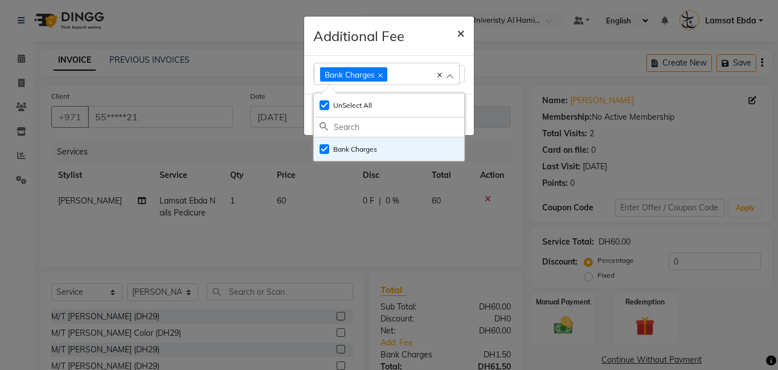
click at [461, 31] on span "×" at bounding box center [461, 32] width 8 height 17
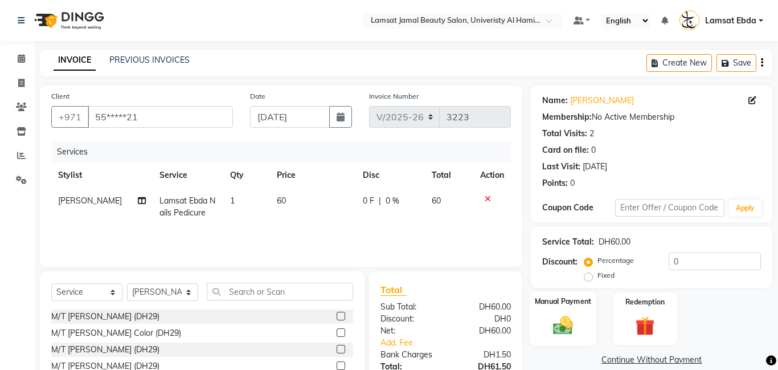
click at [570, 311] on div "Manual Payment" at bounding box center [563, 318] width 67 height 55
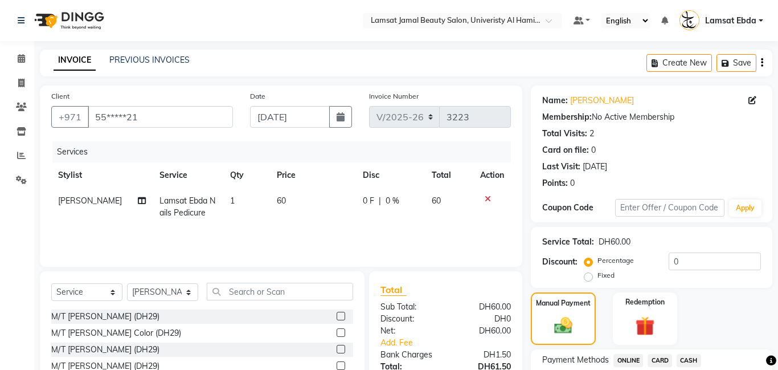
click at [661, 354] on span "CARD" at bounding box center [660, 360] width 24 height 13
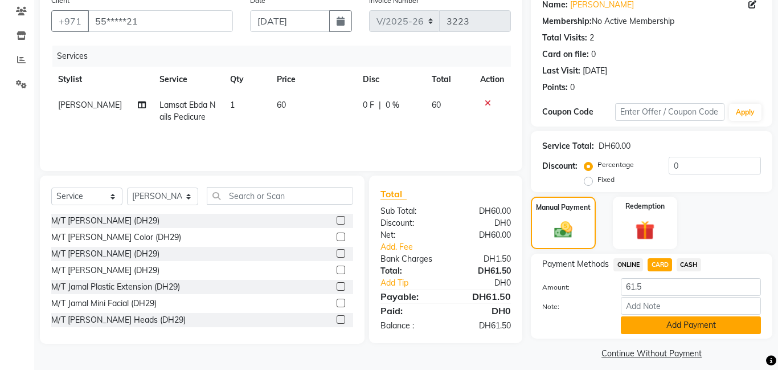
click at [669, 316] on button "Add Payment" at bounding box center [691, 325] width 140 height 18
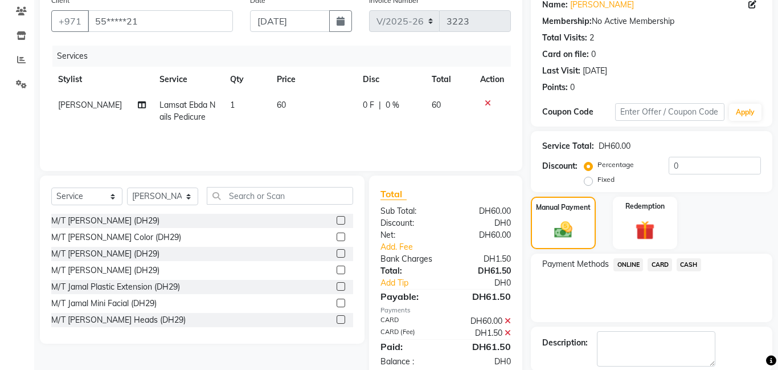
scroll to position [153, 0]
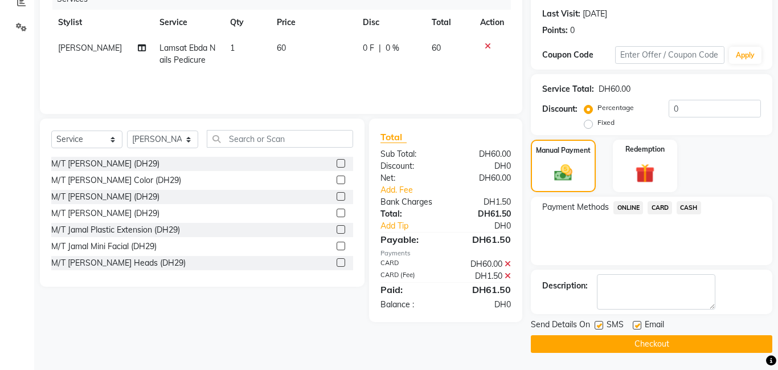
click at [668, 344] on button "Checkout" at bounding box center [651, 344] width 241 height 18
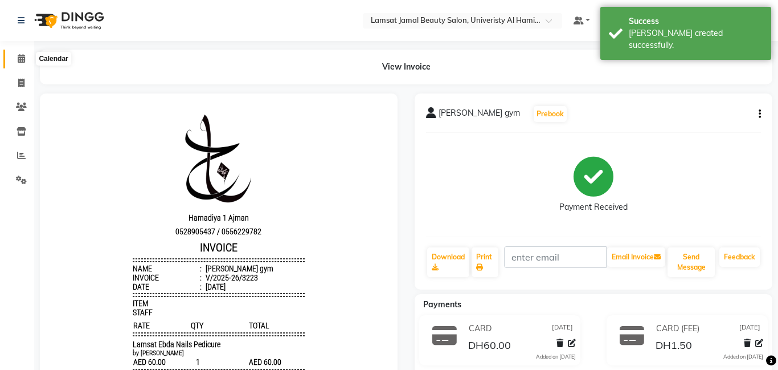
click at [21, 56] on icon at bounding box center [21, 58] width 7 height 9
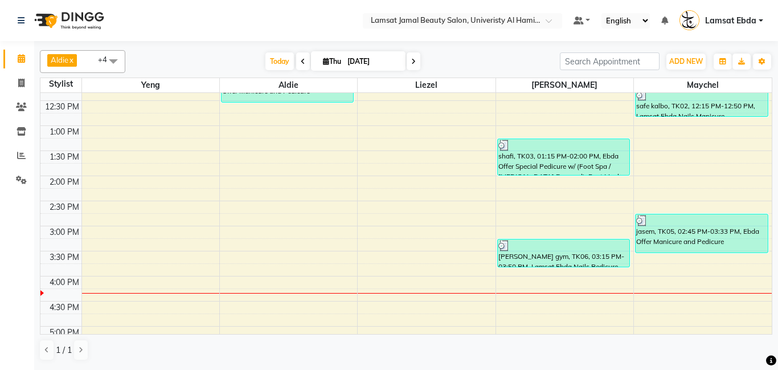
scroll to position [168, 0]
click at [243, 276] on div "9:00 AM 9:30 AM 10:00 AM 10:30 AM 11:00 AM 11:30 AM 12:00 PM 12:30 PM 1:00 PM 1…" at bounding box center [405, 300] width 731 height 751
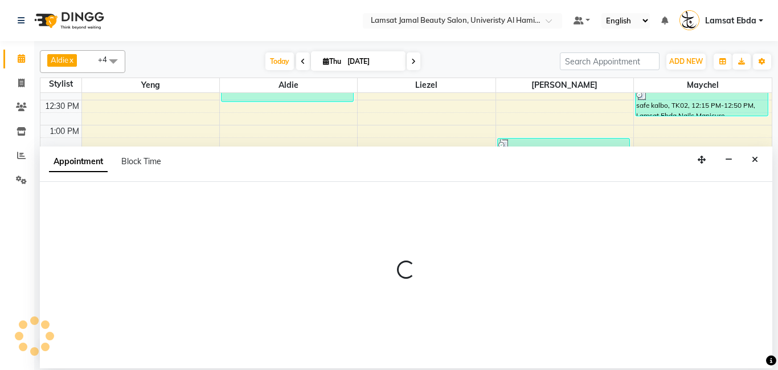
select select "79903"
select select "tentative"
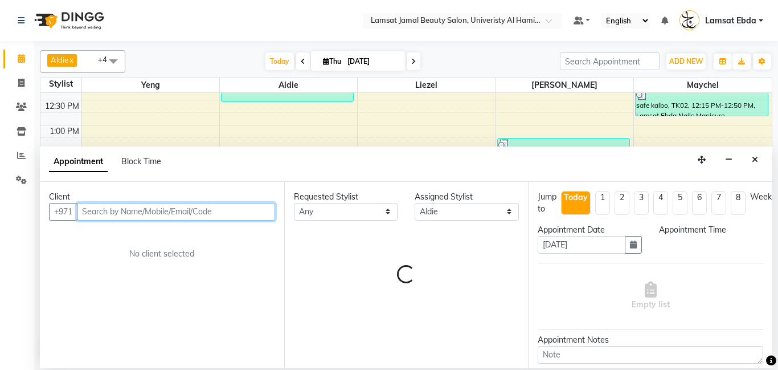
click at [128, 211] on input "text" at bounding box center [176, 212] width 198 height 18
select select "960"
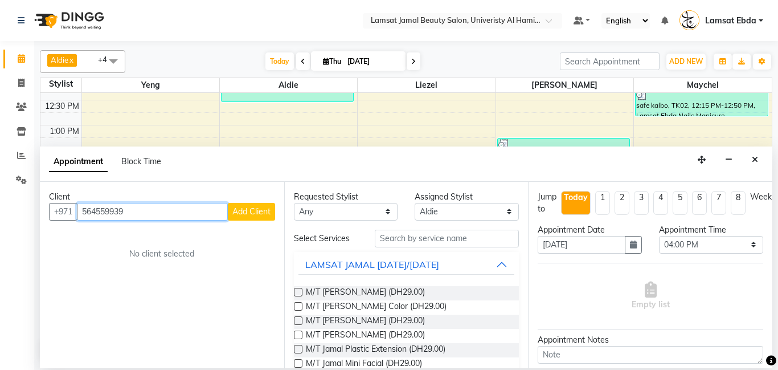
type input "564559939"
click at [259, 207] on span "Add Client" at bounding box center [251, 211] width 38 height 10
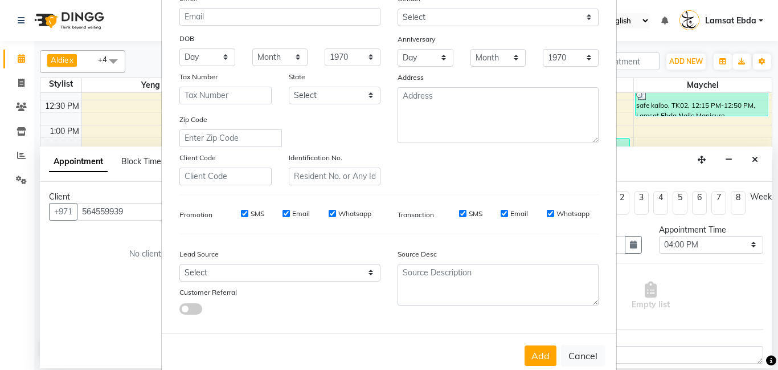
scroll to position [156, 0]
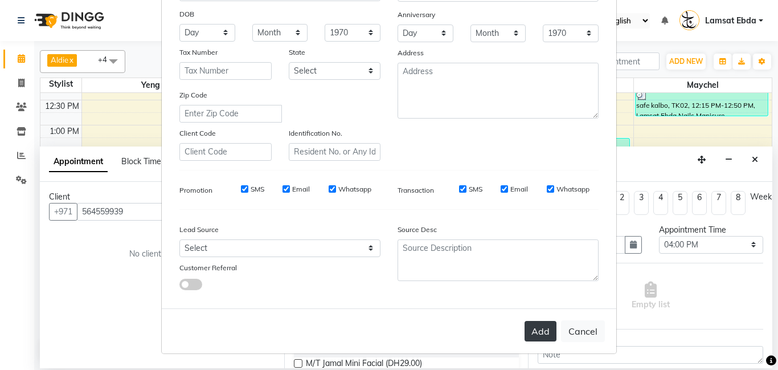
type input "[PERSON_NAME]"
click at [543, 324] on button "Add" at bounding box center [540, 331] width 32 height 21
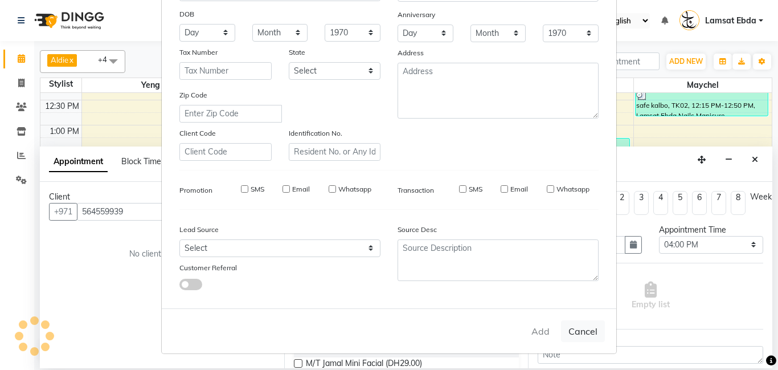
type input "56*****39"
select select
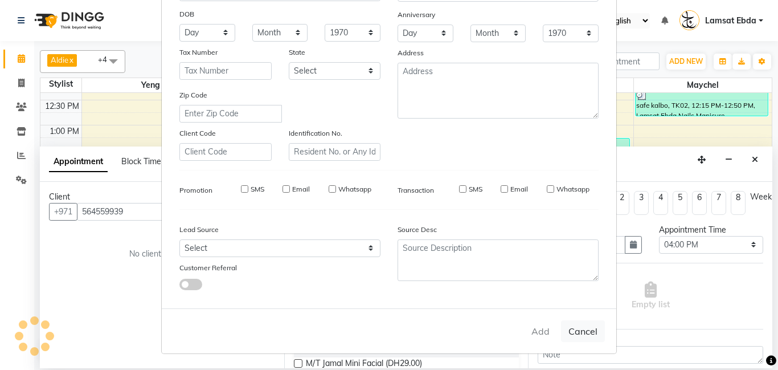
select select
checkbox input "false"
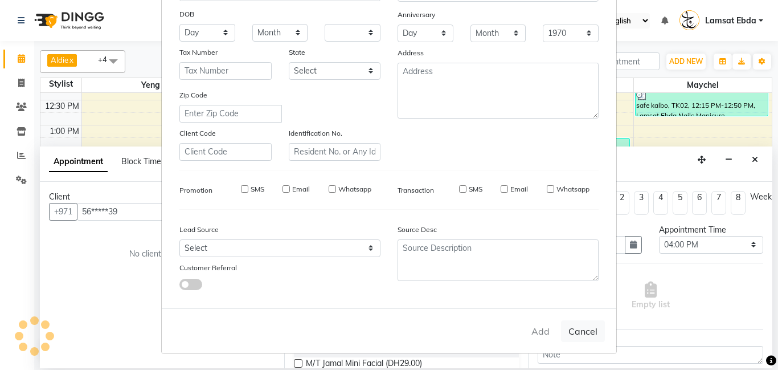
checkbox input "false"
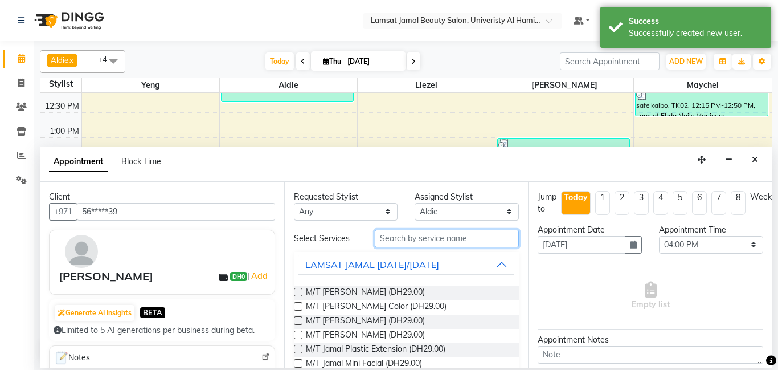
click at [406, 239] on input "text" at bounding box center [447, 239] width 145 height 18
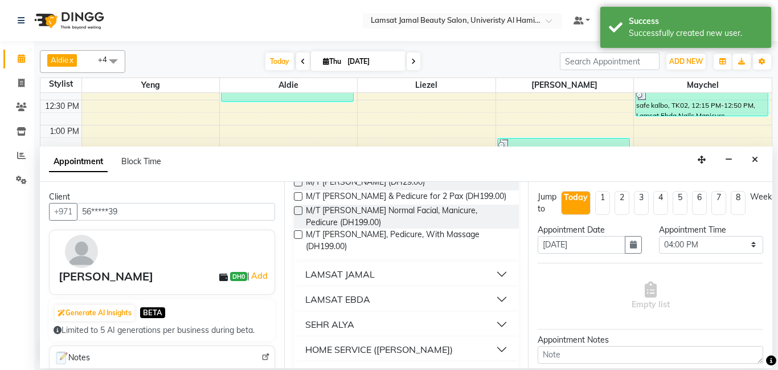
scroll to position [116, 0]
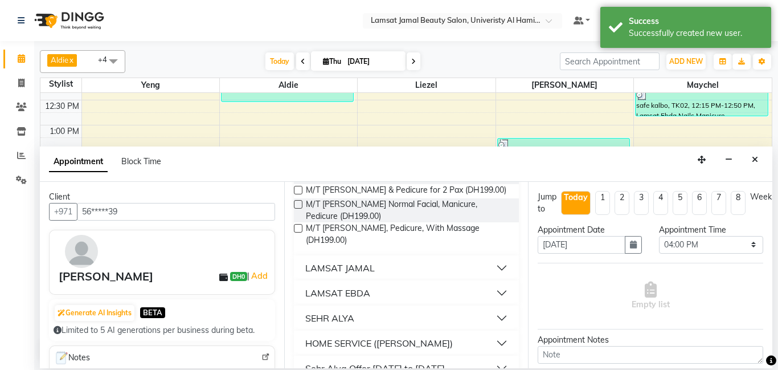
type input "mani"
click at [360, 294] on div "LAMSAT EBDA" at bounding box center [337, 293] width 65 height 14
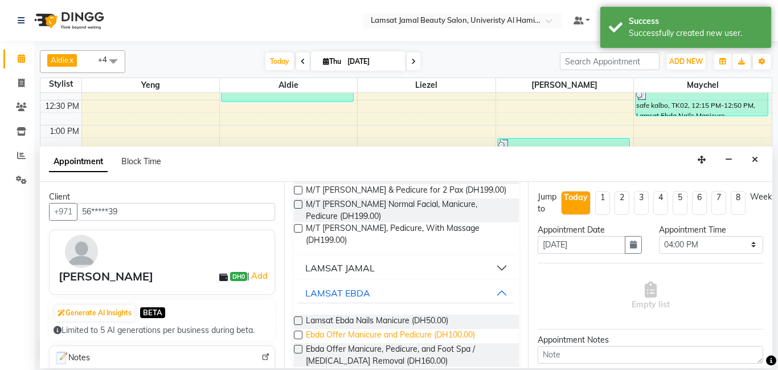
click at [386, 334] on span "Ebda Offer Manicure and Pedicure (DH100.00)" at bounding box center [390, 336] width 169 height 14
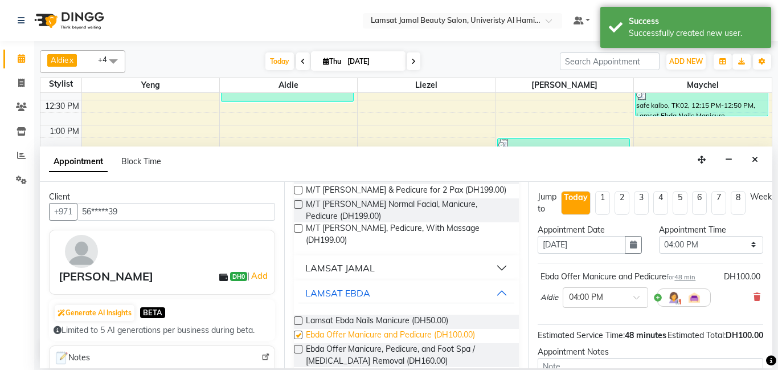
checkbox input "false"
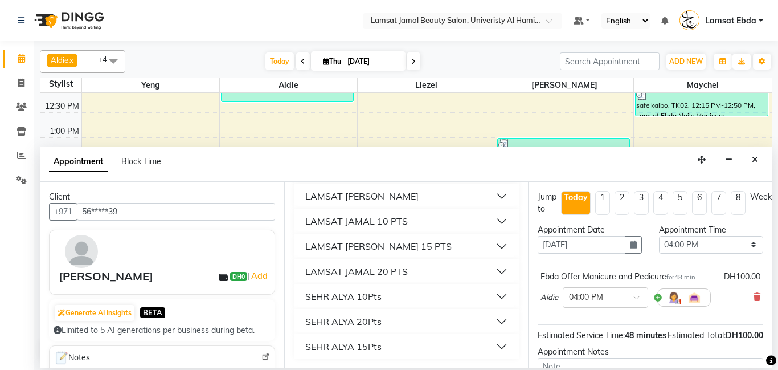
scroll to position [125, 0]
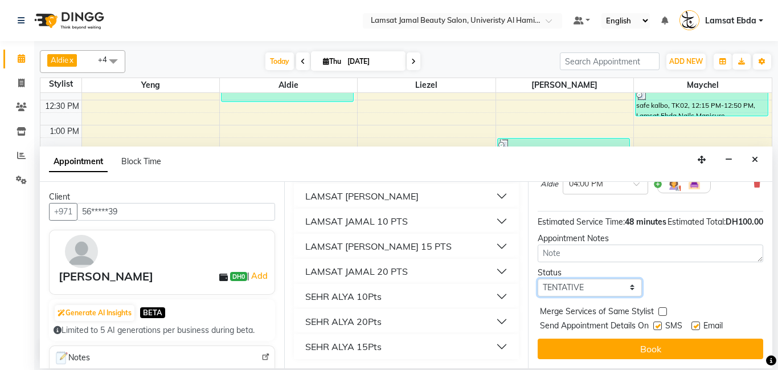
click at [624, 291] on select "Select TENTATIVE CONFIRM CHECK-IN UPCOMING" at bounding box center [590, 287] width 104 height 18
select select "confirm booking"
click at [538, 278] on select "Select TENTATIVE CONFIRM CHECK-IN UPCOMING" at bounding box center [590, 287] width 104 height 18
click at [663, 312] on label at bounding box center [662, 311] width 9 height 9
click at [663, 312] on input "checkbox" at bounding box center [661, 312] width 7 height 7
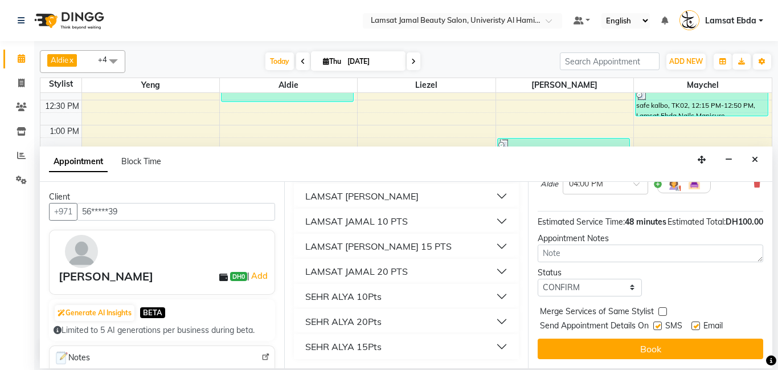
checkbox input "true"
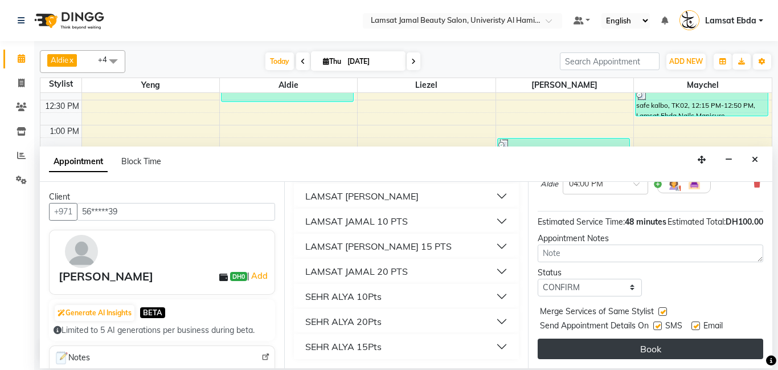
click at [661, 344] on button "Book" at bounding box center [651, 348] width 226 height 21
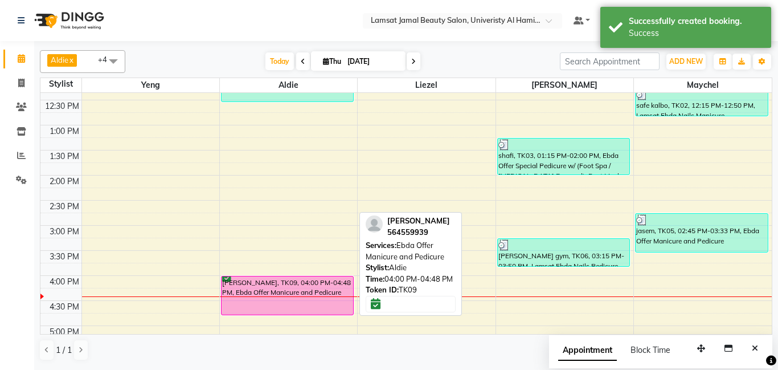
click at [281, 284] on div "[PERSON_NAME], TK09, 04:00 PM-04:48 PM, Ebda Offer Manicure and Pedicure" at bounding box center [288, 295] width 132 height 38
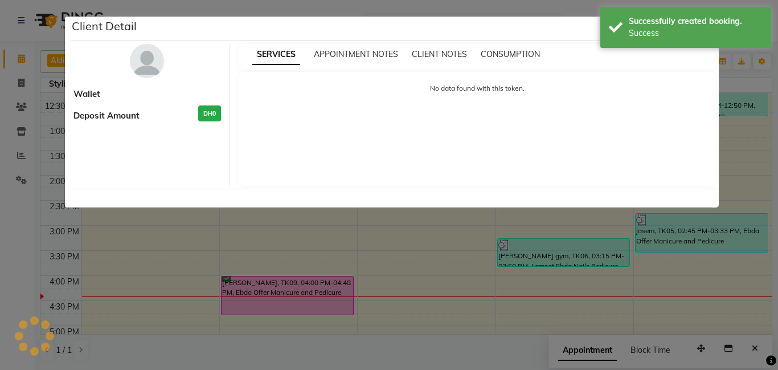
select select "6"
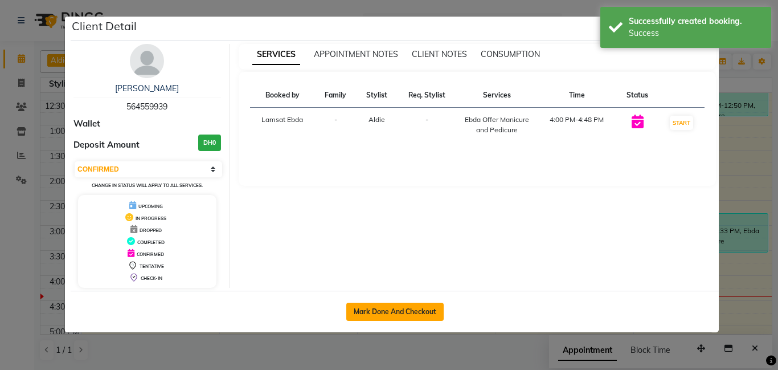
click at [400, 313] on button "Mark Done And Checkout" at bounding box center [394, 311] width 97 height 18
select select "service"
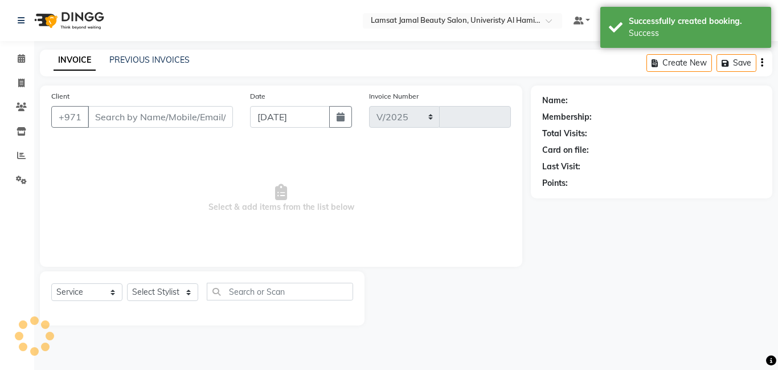
select select "8294"
type input "3224"
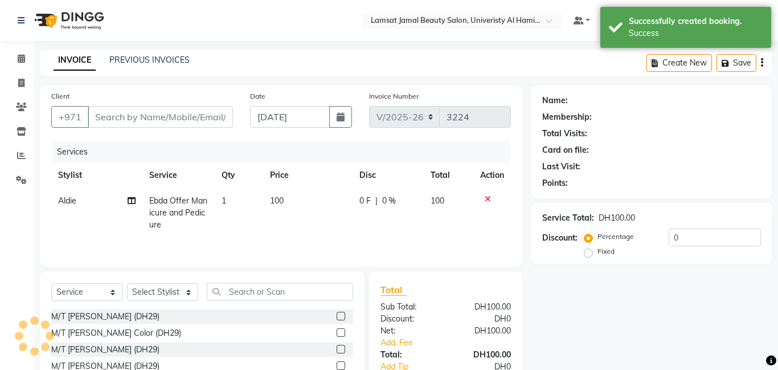
type input "56*****39"
select select "79903"
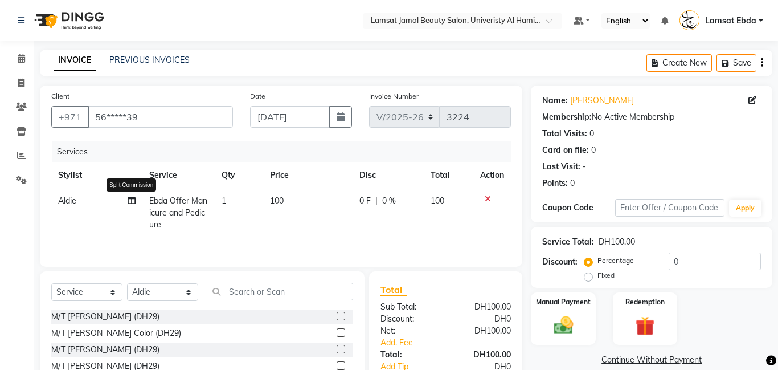
click at [130, 202] on icon at bounding box center [132, 200] width 8 height 8
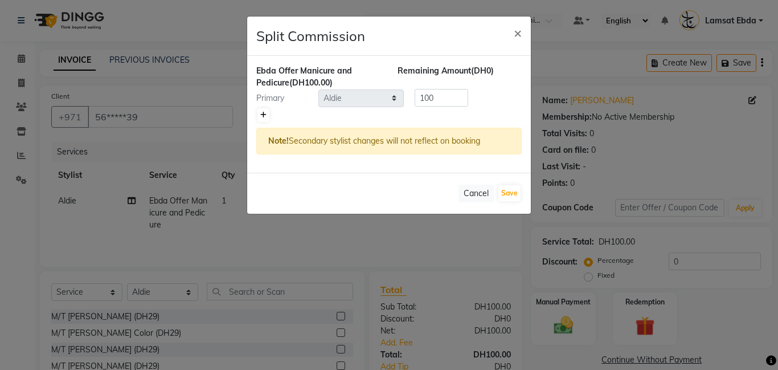
click at [260, 116] on icon at bounding box center [263, 115] width 6 height 7
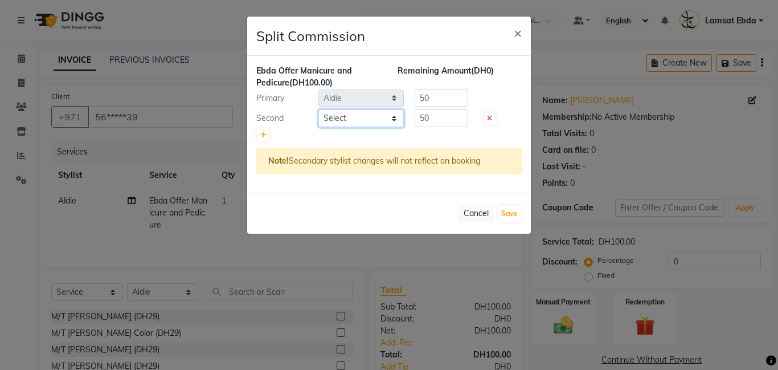
click at [371, 117] on select "Select [PERSON_NAME] Amna [PERSON_NAME] [PERSON_NAME] Ebda Lamsat [PERSON_NAME]…" at bounding box center [360, 118] width 85 height 18
click at [318, 109] on select "Select [PERSON_NAME] Amna [PERSON_NAME] [PERSON_NAME] Ebda Lamsat [PERSON_NAME]…" at bounding box center [360, 118] width 85 height 18
click at [514, 213] on button "Save" at bounding box center [509, 214] width 22 height 16
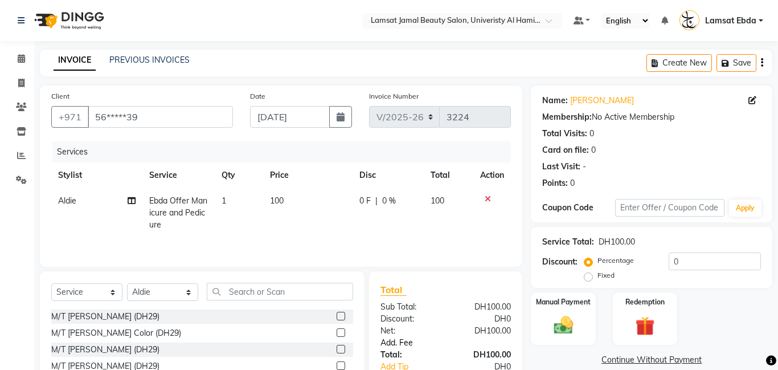
click at [403, 337] on link "Add. Fee" at bounding box center [445, 343] width 147 height 12
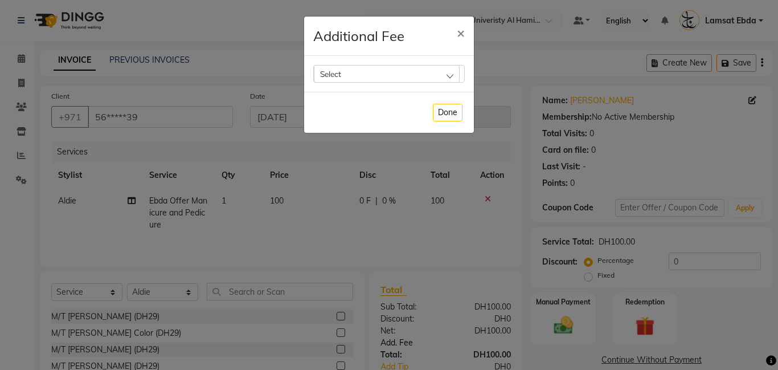
scroll to position [87, 0]
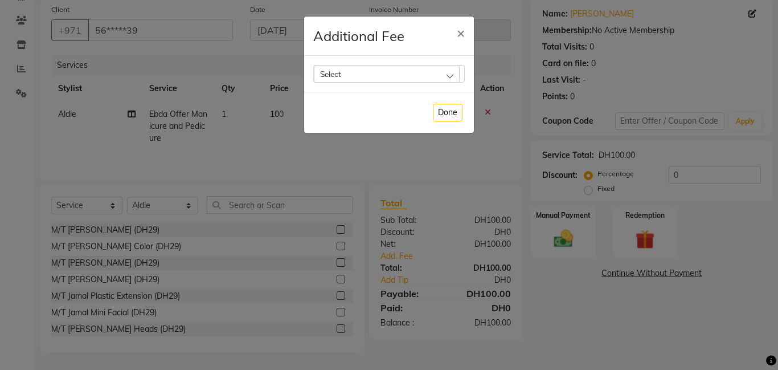
click at [449, 73] on div "Select" at bounding box center [387, 73] width 146 height 17
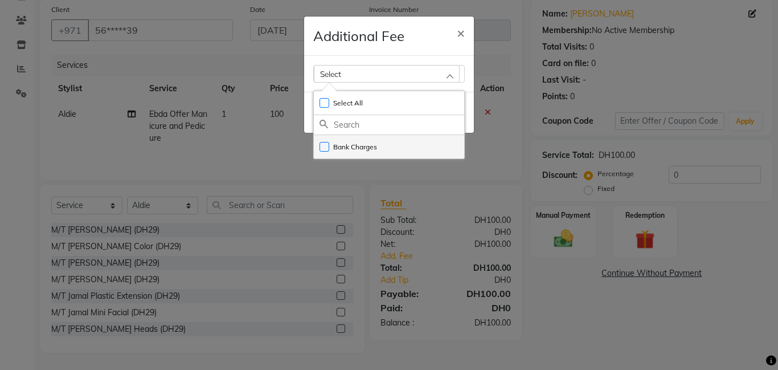
click at [419, 146] on li "Bank Charges" at bounding box center [389, 146] width 150 height 23
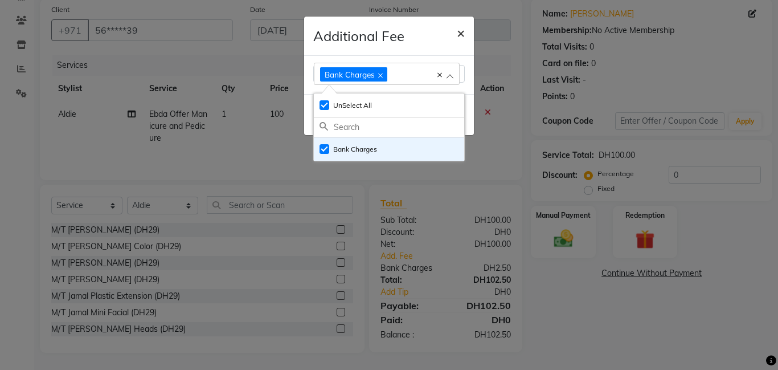
click at [464, 32] on span "×" at bounding box center [461, 32] width 8 height 17
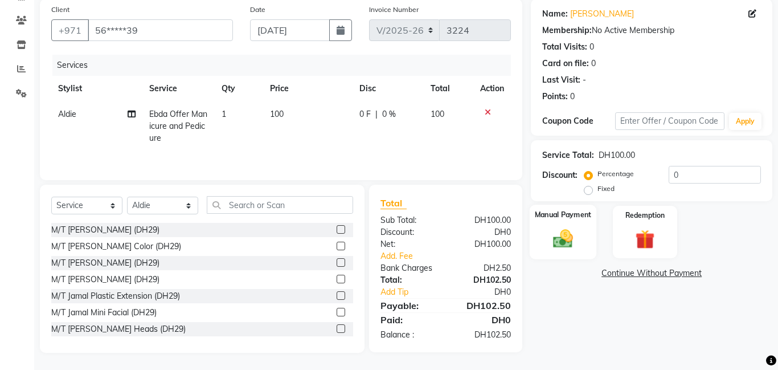
click at [568, 238] on img at bounding box center [563, 238] width 32 height 23
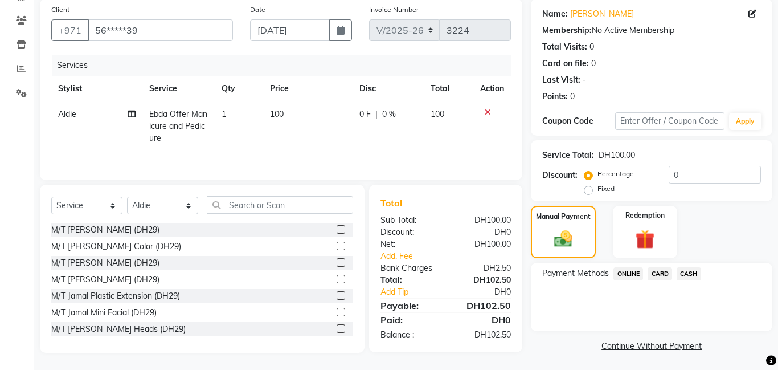
click at [662, 271] on span "CARD" at bounding box center [660, 273] width 24 height 13
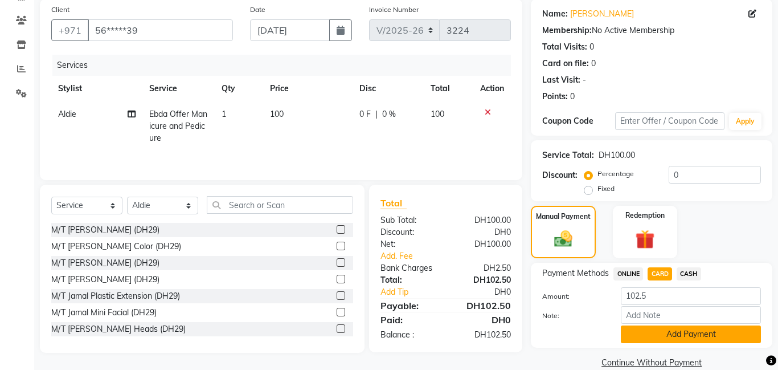
click at [677, 335] on button "Add Payment" at bounding box center [691, 334] width 140 height 18
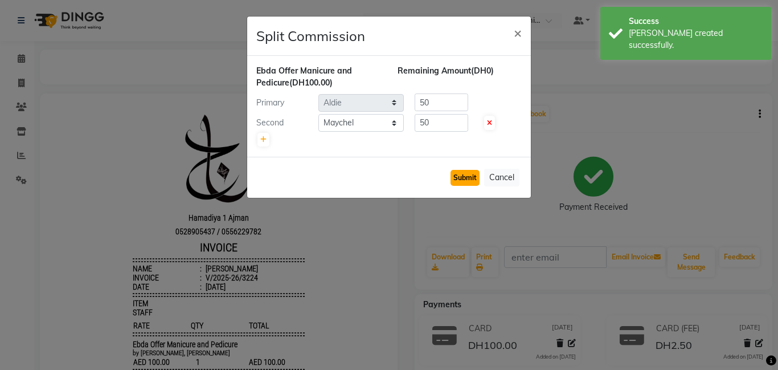
click at [459, 177] on button "Submit" at bounding box center [464, 178] width 29 height 16
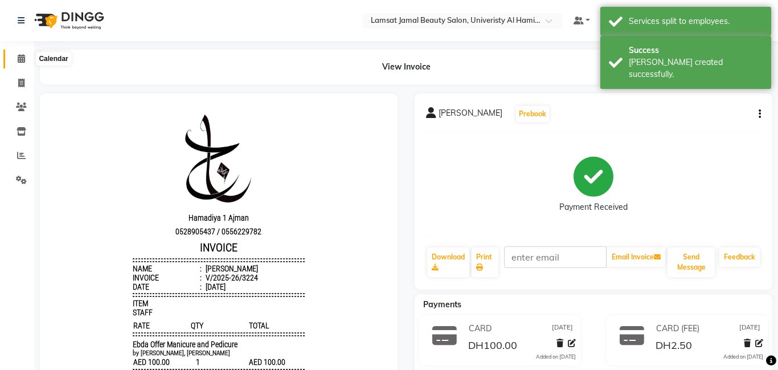
click at [23, 59] on icon at bounding box center [21, 58] width 7 height 9
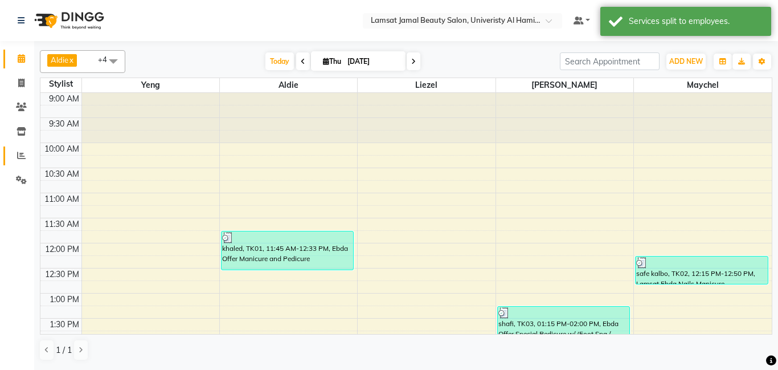
click at [21, 156] on icon at bounding box center [21, 155] width 9 height 9
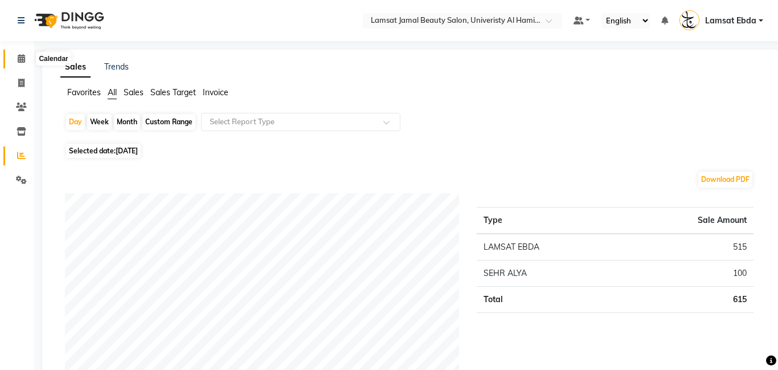
click at [22, 56] on icon at bounding box center [21, 58] width 7 height 9
